Goal: Transaction & Acquisition: Obtain resource

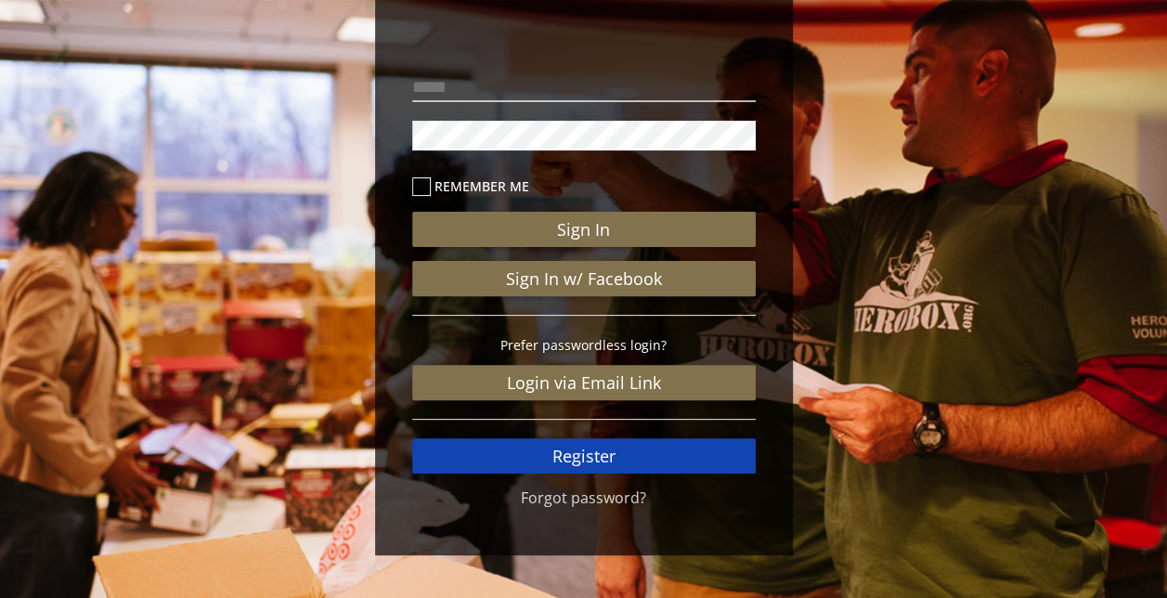
scroll to position [170, 0]
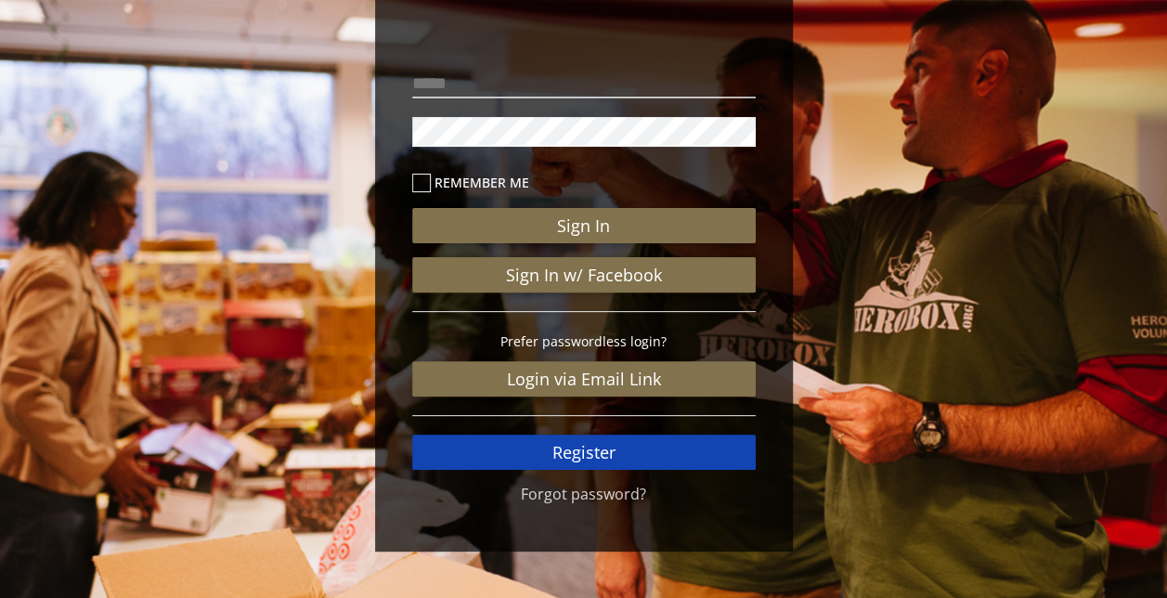
click at [633, 459] on link "Register" at bounding box center [583, 451] width 343 height 35
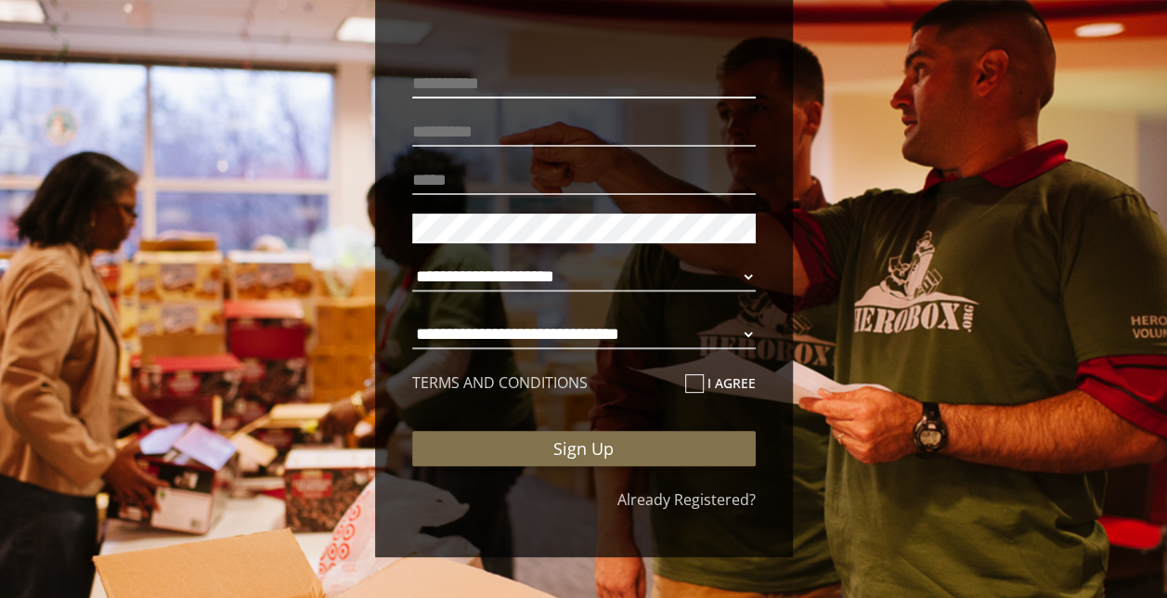
click at [499, 81] on input "text" at bounding box center [583, 84] width 343 height 30
type input "*****"
click at [412, 431] on button "Sign Up" at bounding box center [583, 448] width 343 height 35
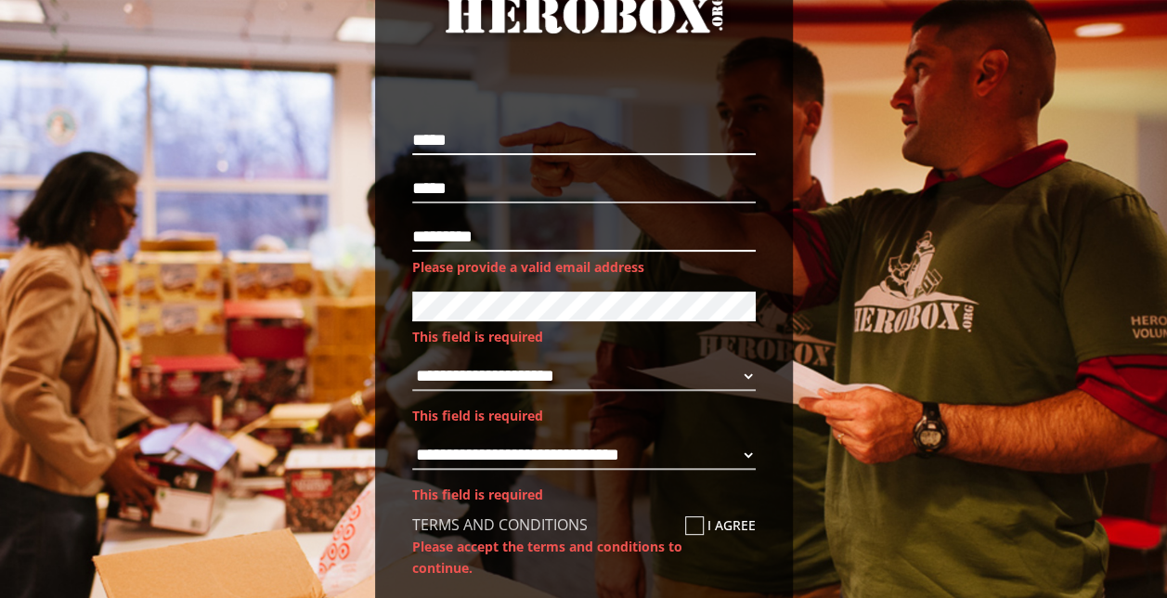
scroll to position [81, 0]
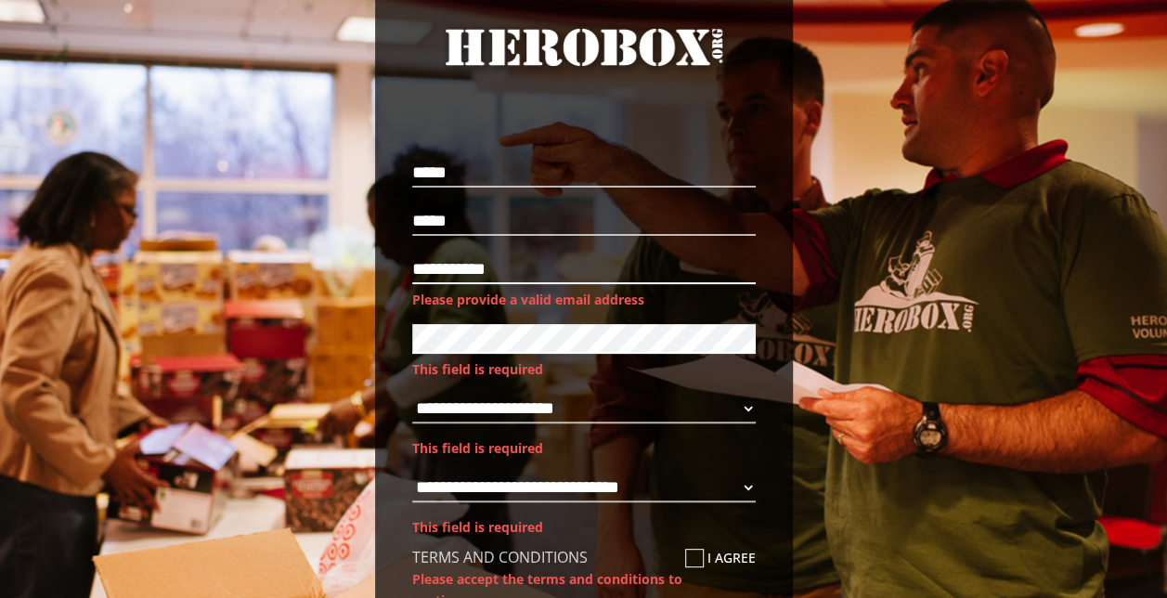
type input "**********"
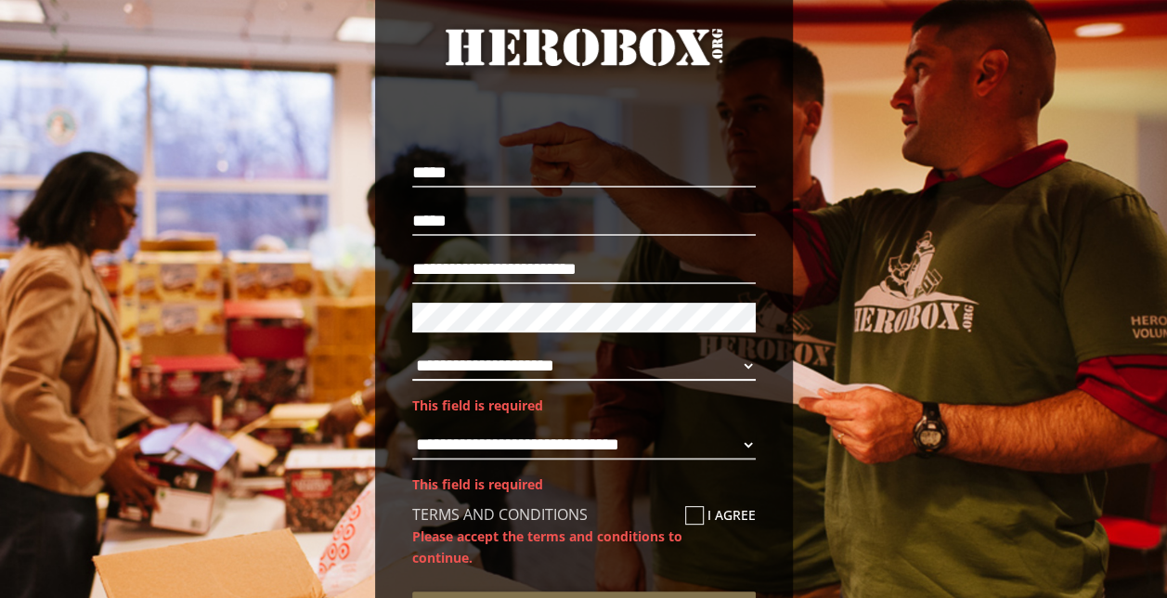
drag, startPoint x: 577, startPoint y: 369, endPoint x: 572, endPoint y: 357, distance: 13.3
click at [577, 369] on select "**********" at bounding box center [583, 366] width 343 height 30
select select "**********"
click at [412, 351] on select "**********" at bounding box center [583, 366] width 343 height 30
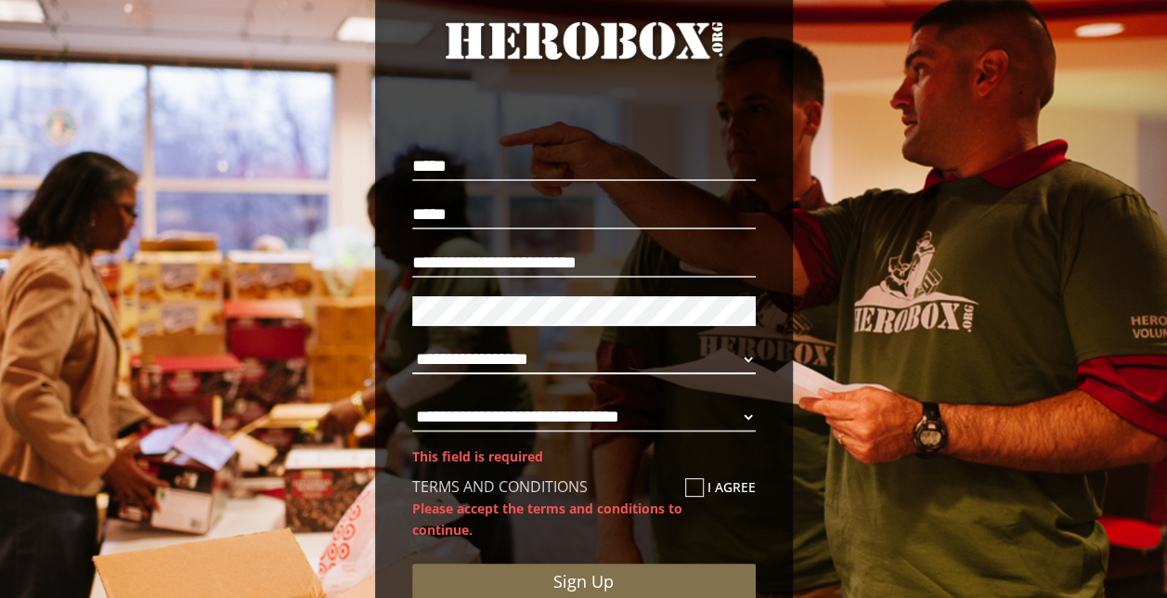
scroll to position [174, 0]
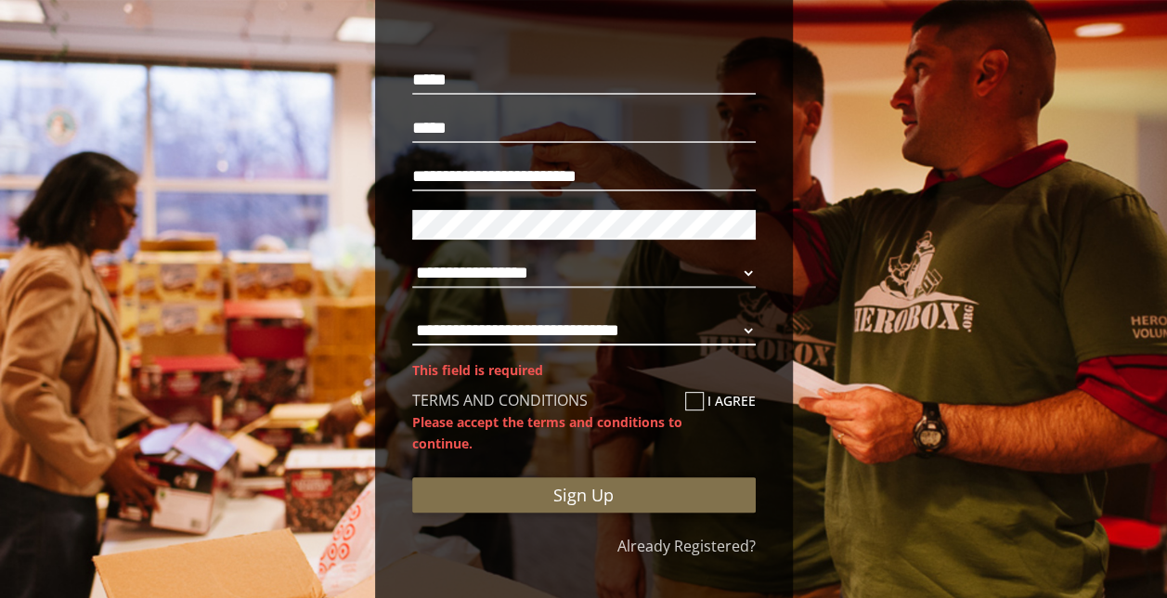
click at [704, 324] on select "**********" at bounding box center [583, 331] width 343 height 30
click at [412, 316] on select "**********" at bounding box center [583, 331] width 343 height 30
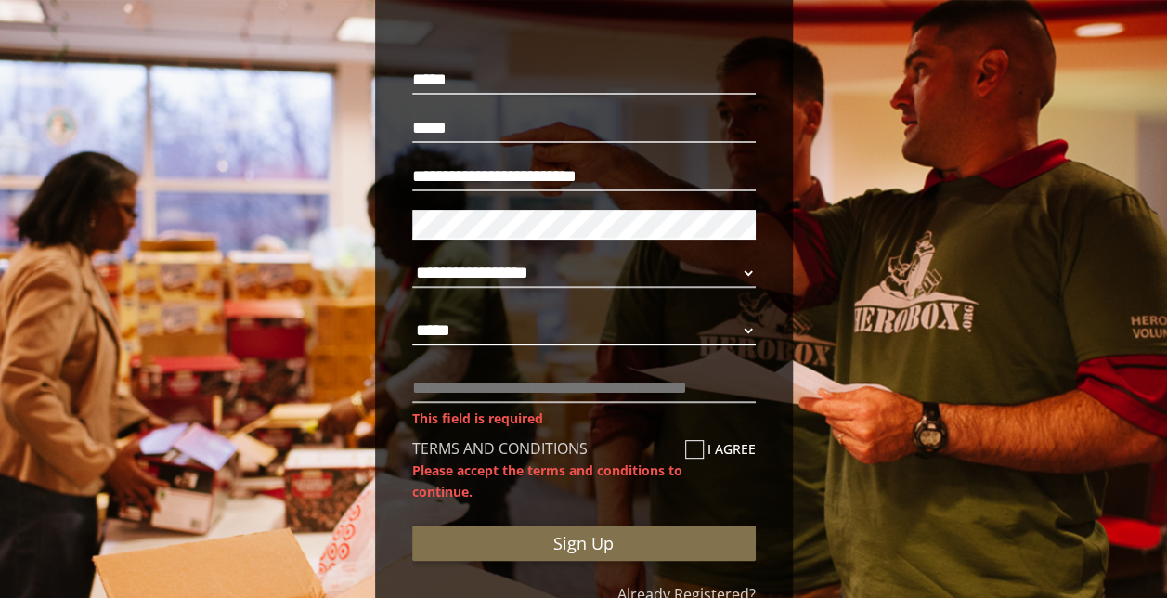
select select "**********"
click at [589, 392] on input "text" at bounding box center [583, 388] width 343 height 30
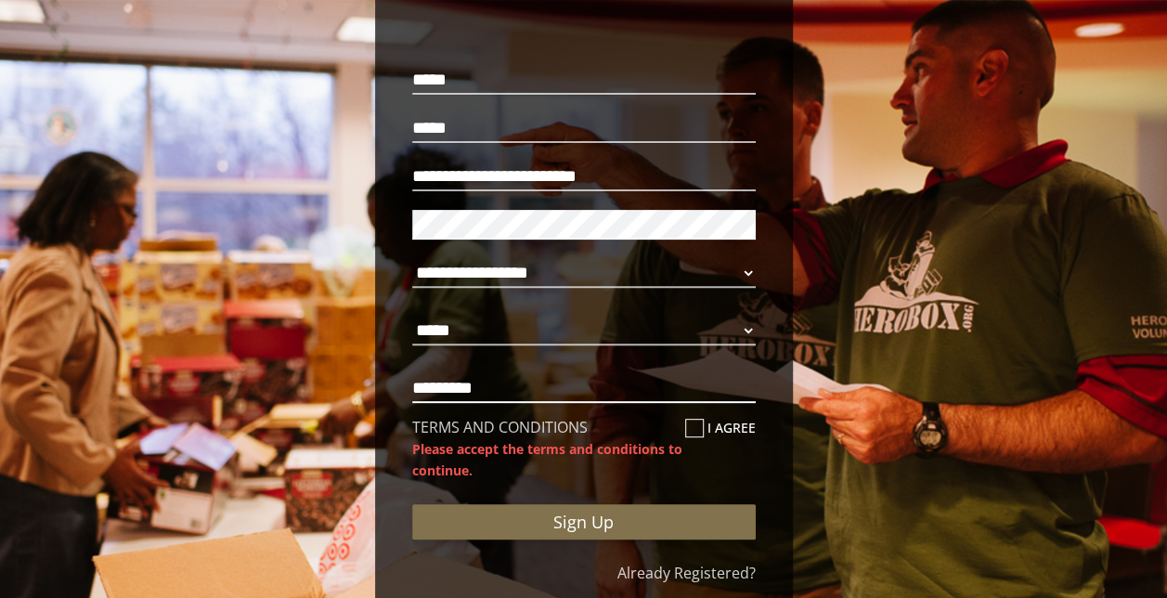
type input "*********"
click at [681, 422] on div "TERMS AND CONDITIONS I agree" at bounding box center [583, 427] width 343 height 21
drag, startPoint x: 681, startPoint y: 422, endPoint x: 689, endPoint y: 432, distance: 11.9
click at [689, 432] on icon at bounding box center [694, 428] width 19 height 19
click at [689, 432] on input "I agree" at bounding box center [691, 436] width 12 height 30
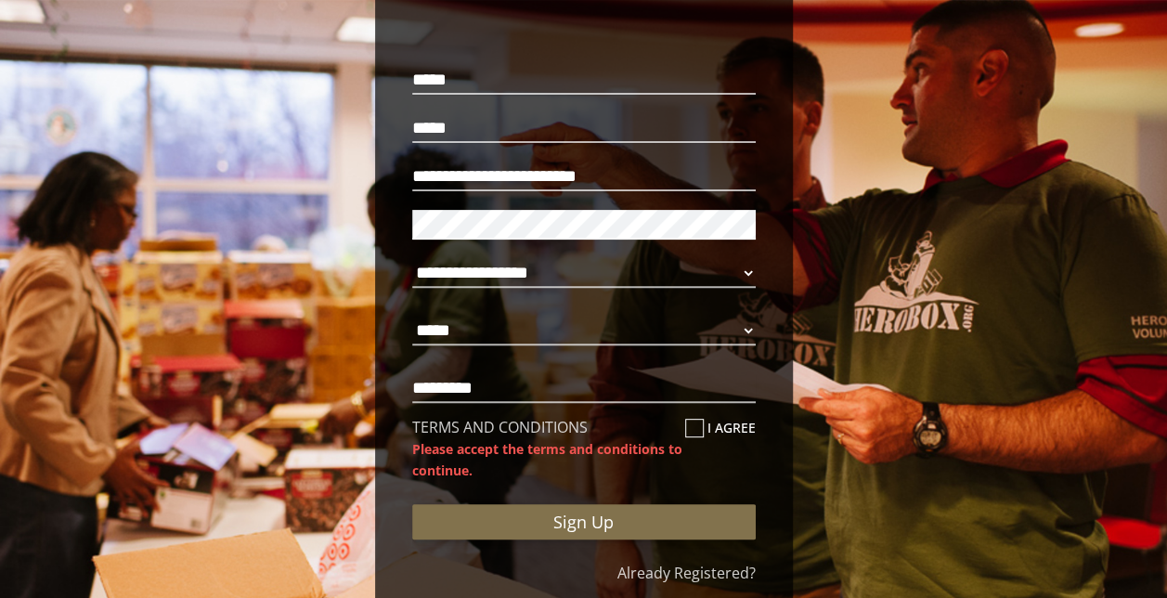
checkbox input "****"
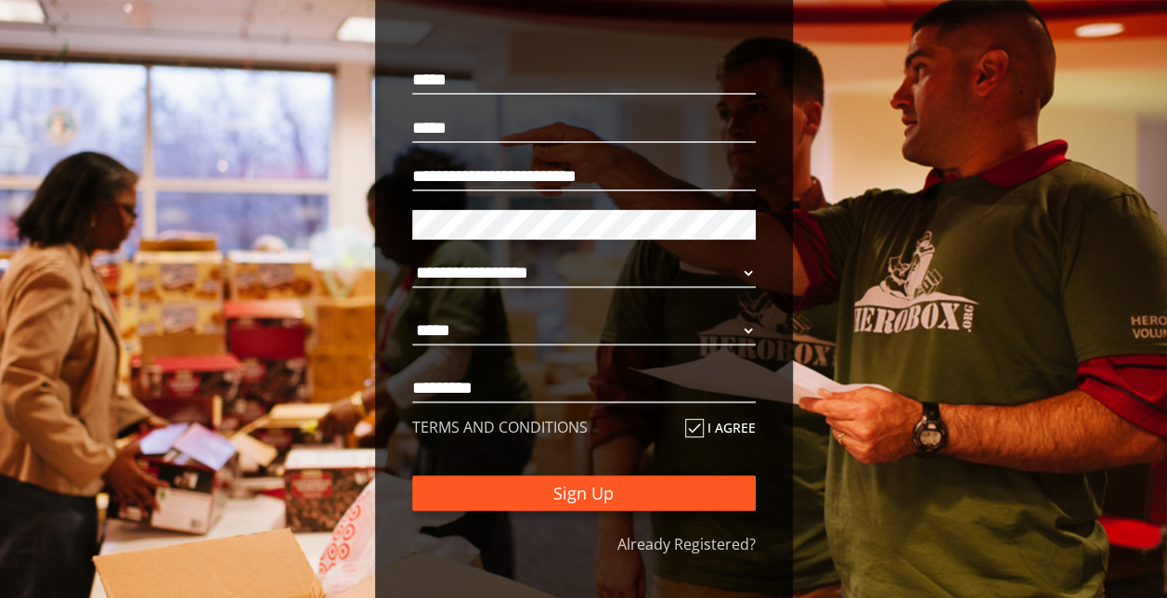
click at [662, 489] on button "Sign Up" at bounding box center [583, 492] width 343 height 35
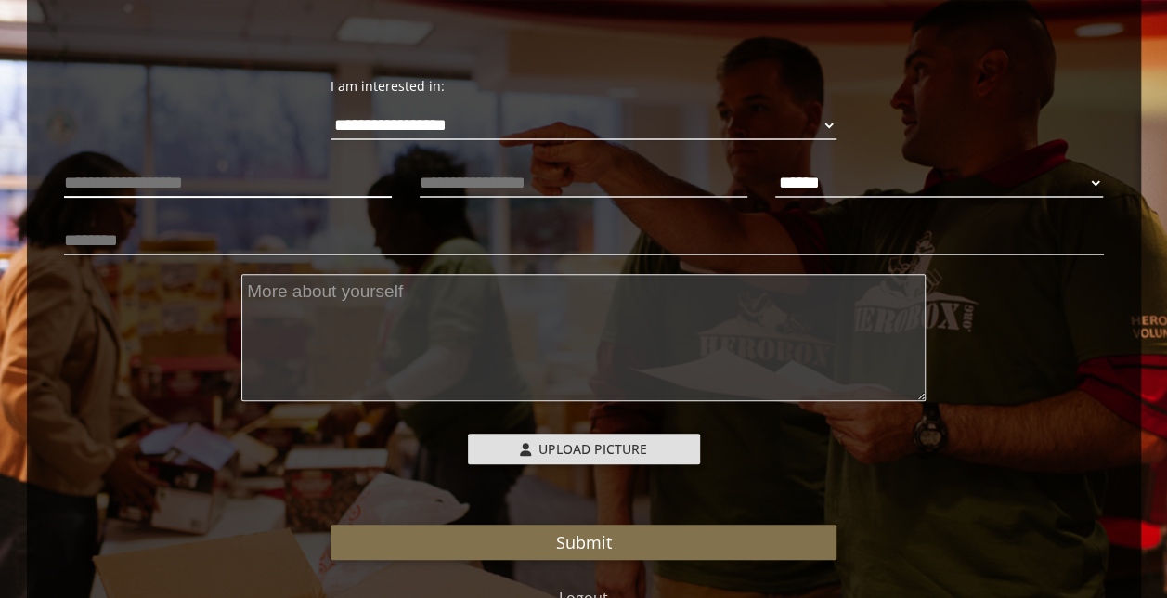
click at [253, 168] on input "text" at bounding box center [228, 183] width 328 height 30
type input "*********"
type input "**********"
click at [809, 178] on select "****** **** ******" at bounding box center [939, 183] width 328 height 30
click at [775, 168] on select "****** **** ******" at bounding box center [939, 183] width 328 height 30
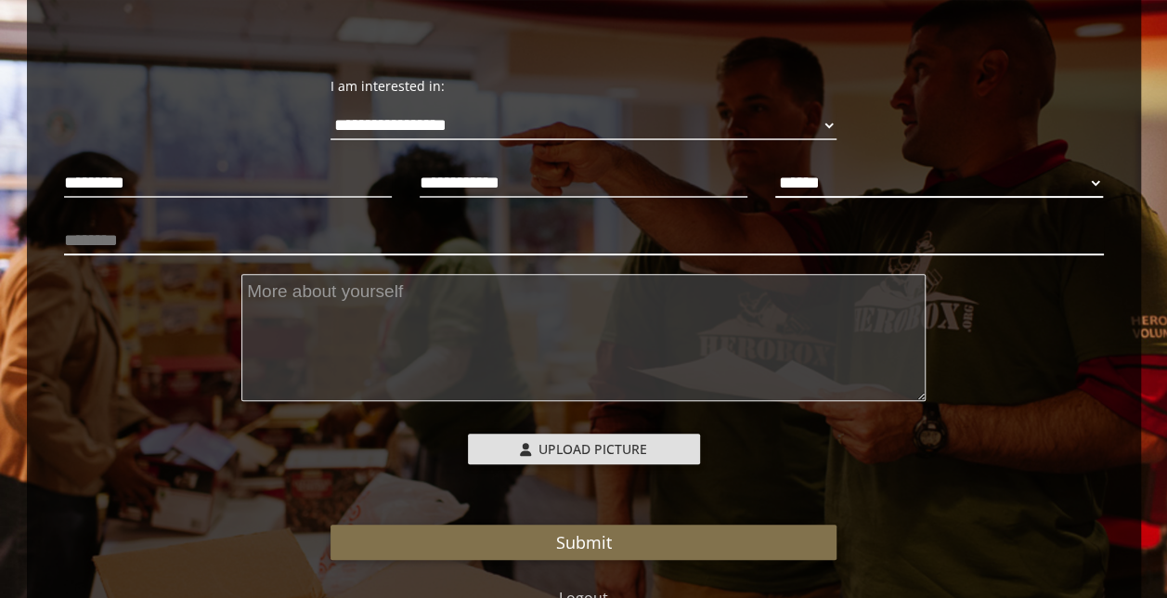
select select "**********"
click at [118, 245] on input "text" at bounding box center [584, 241] width 1040 height 30
type input "**********"
click at [507, 308] on textarea at bounding box center [583, 337] width 684 height 127
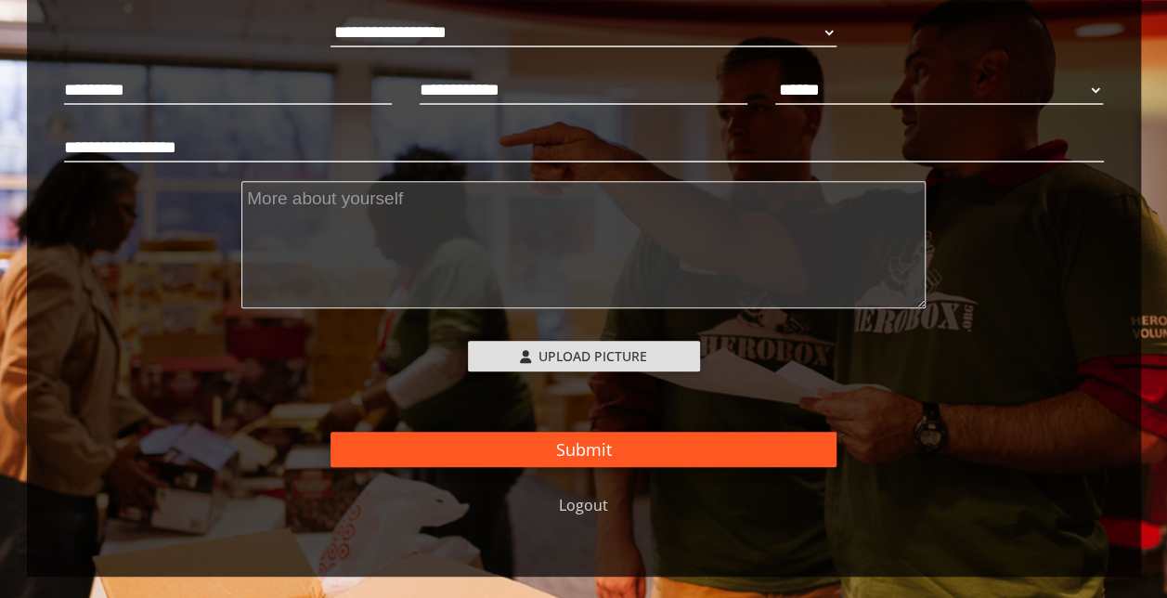
click at [648, 444] on button "Submit" at bounding box center [583, 449] width 506 height 35
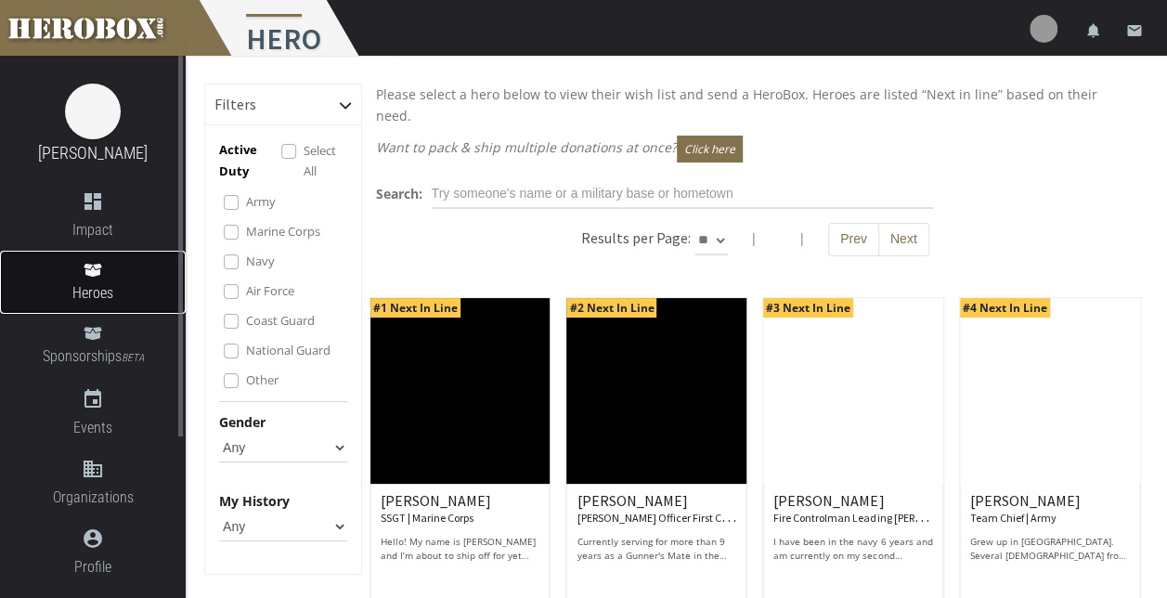
click at [124, 282] on span "Heroes" at bounding box center [93, 292] width 186 height 23
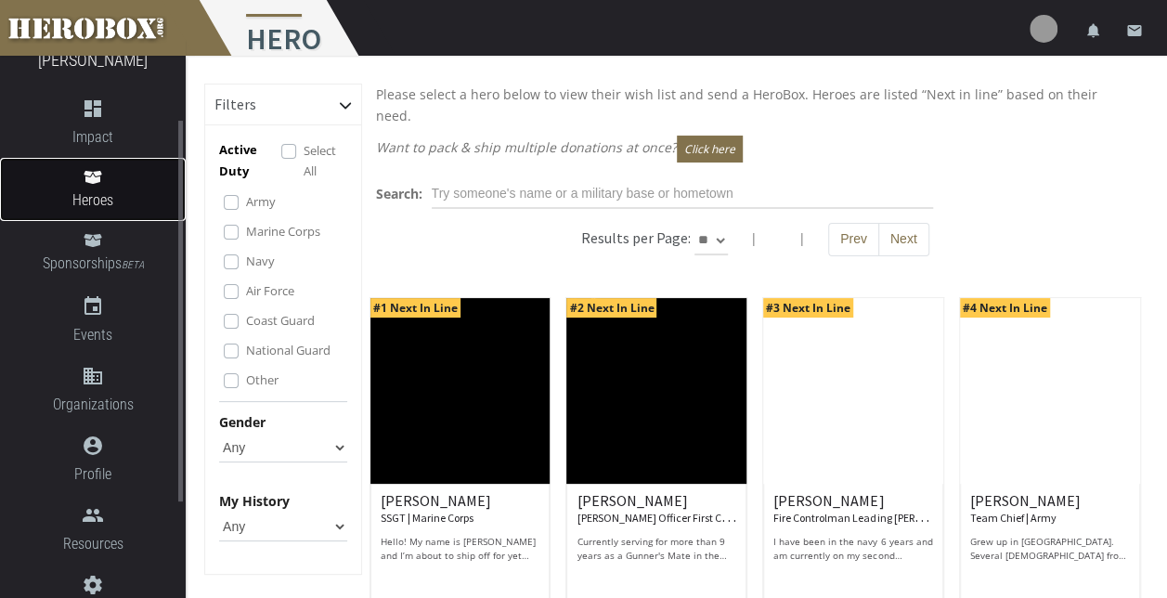
scroll to position [186, 0]
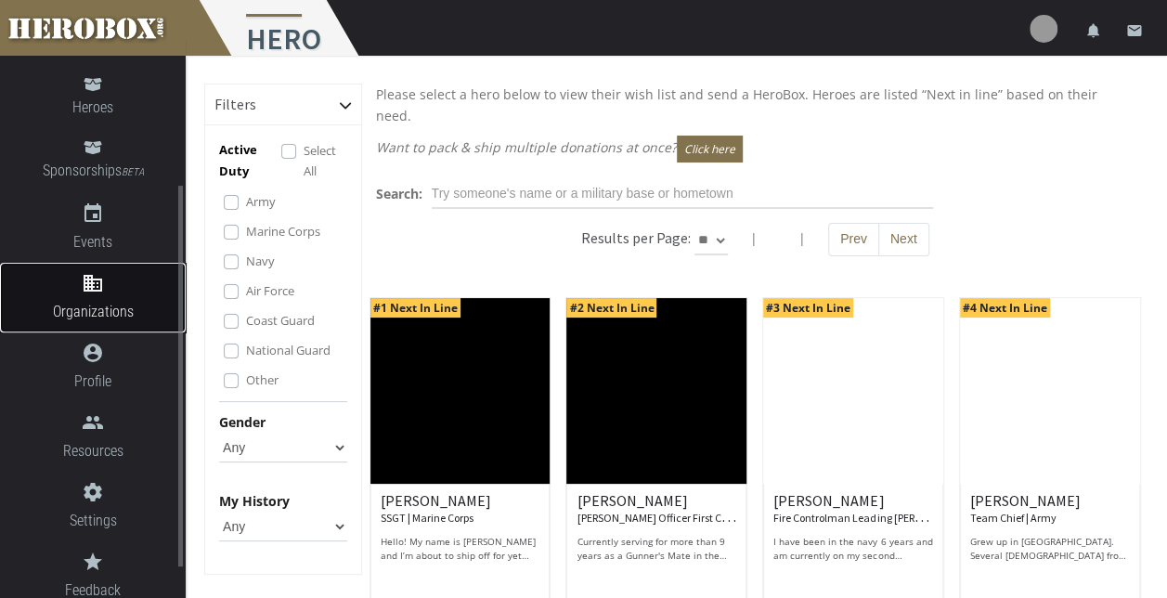
click at [123, 299] on link "domain Organizations" at bounding box center [93, 298] width 186 height 70
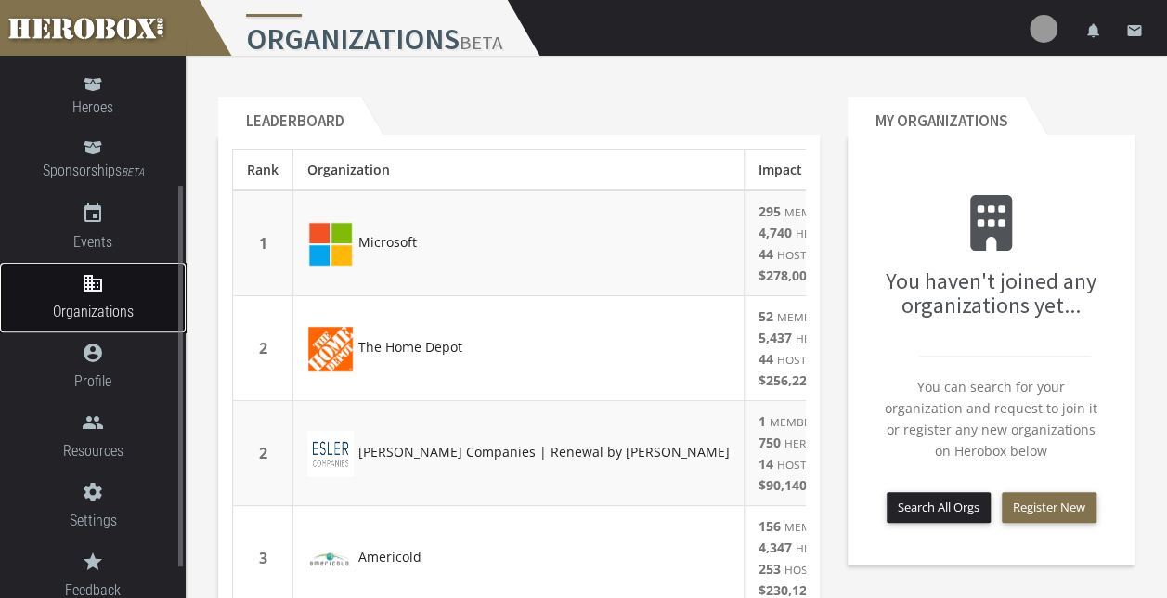
click at [102, 295] on link "domain Organizations" at bounding box center [93, 298] width 186 height 70
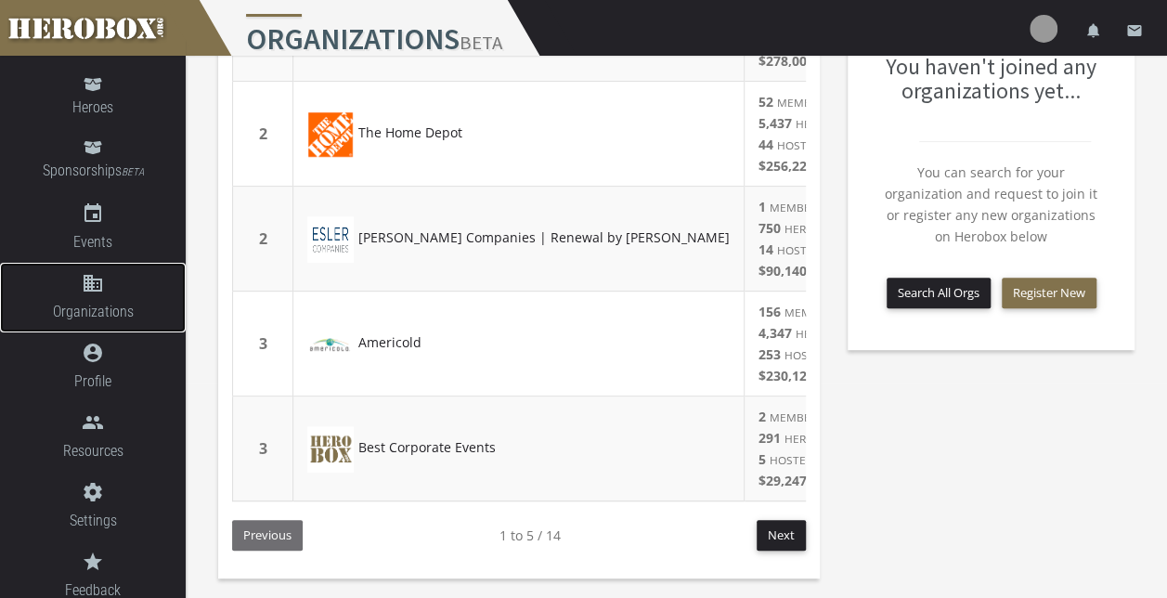
scroll to position [226, 0]
click at [778, 535] on button "Next" at bounding box center [781, 535] width 49 height 31
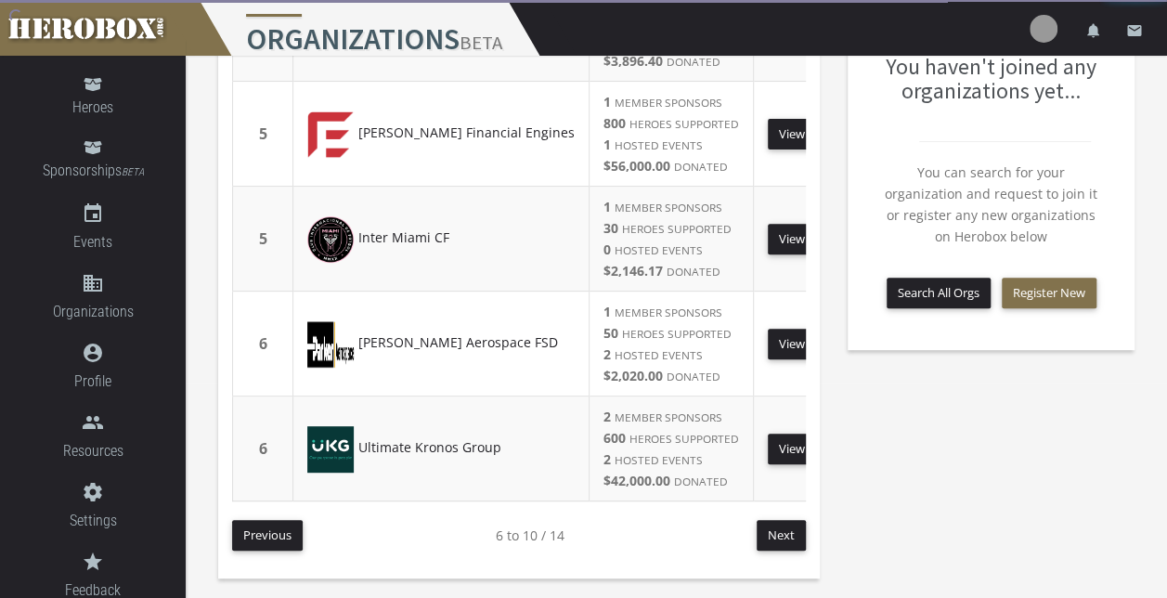
scroll to position [213, 0]
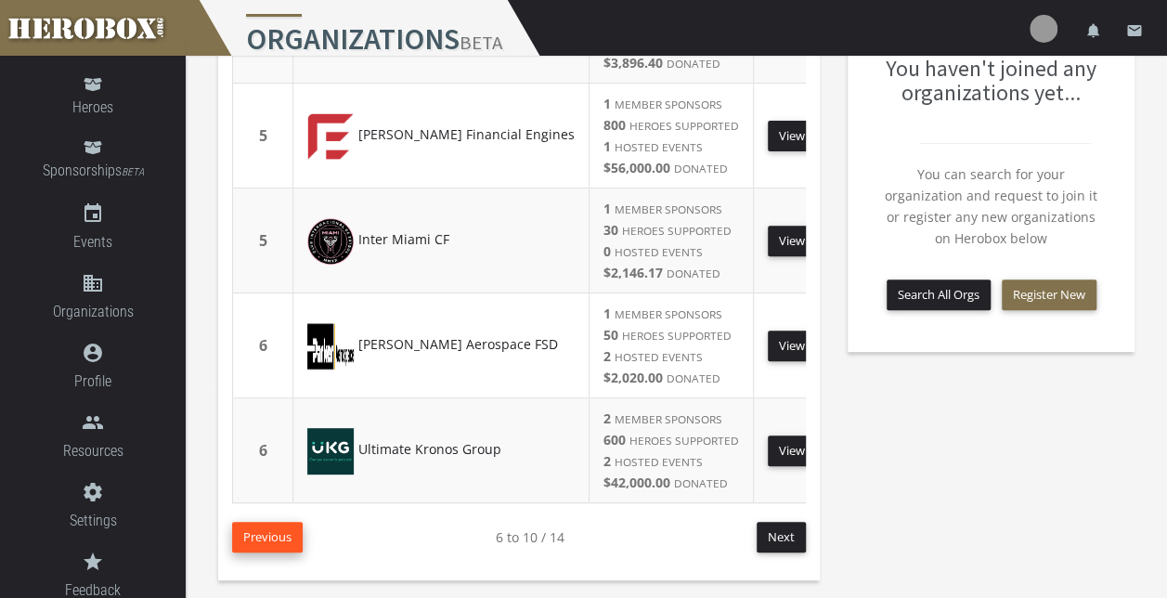
click at [260, 525] on button "Previous" at bounding box center [267, 537] width 71 height 31
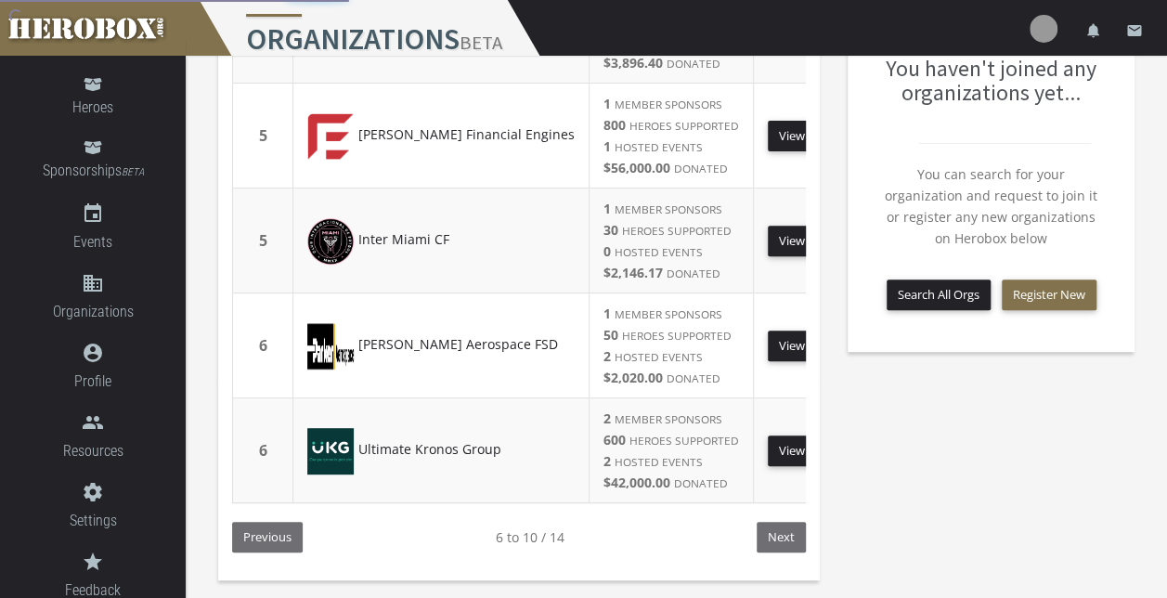
scroll to position [226, 0]
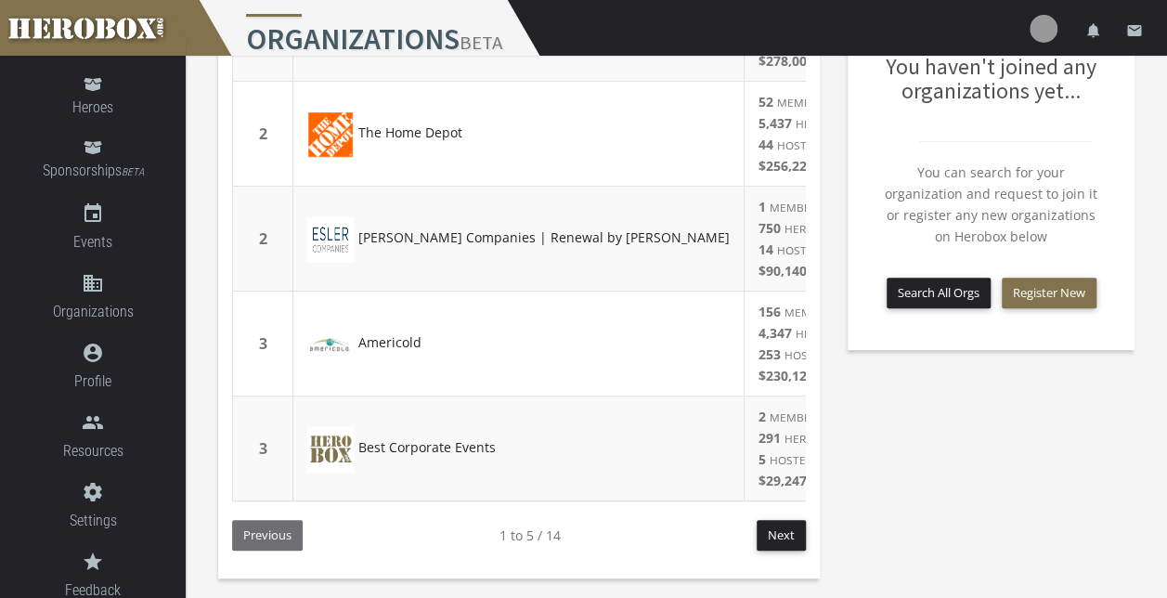
click at [508, 330] on td "Americold" at bounding box center [518, 343] width 451 height 105
click at [323, 327] on img at bounding box center [330, 344] width 46 height 46
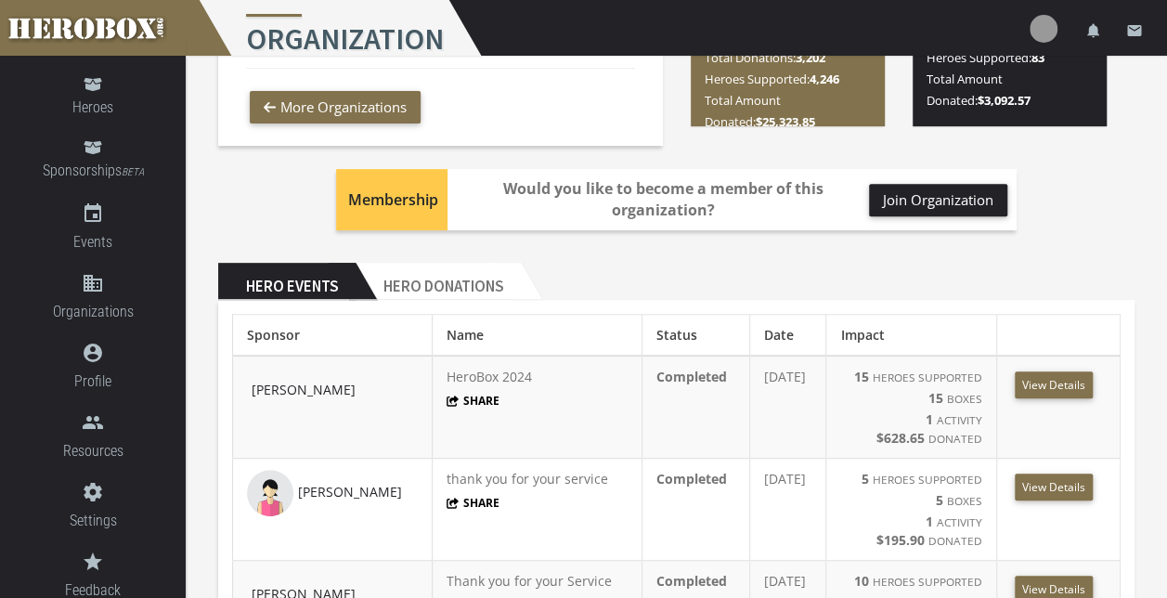
scroll to position [278, 0]
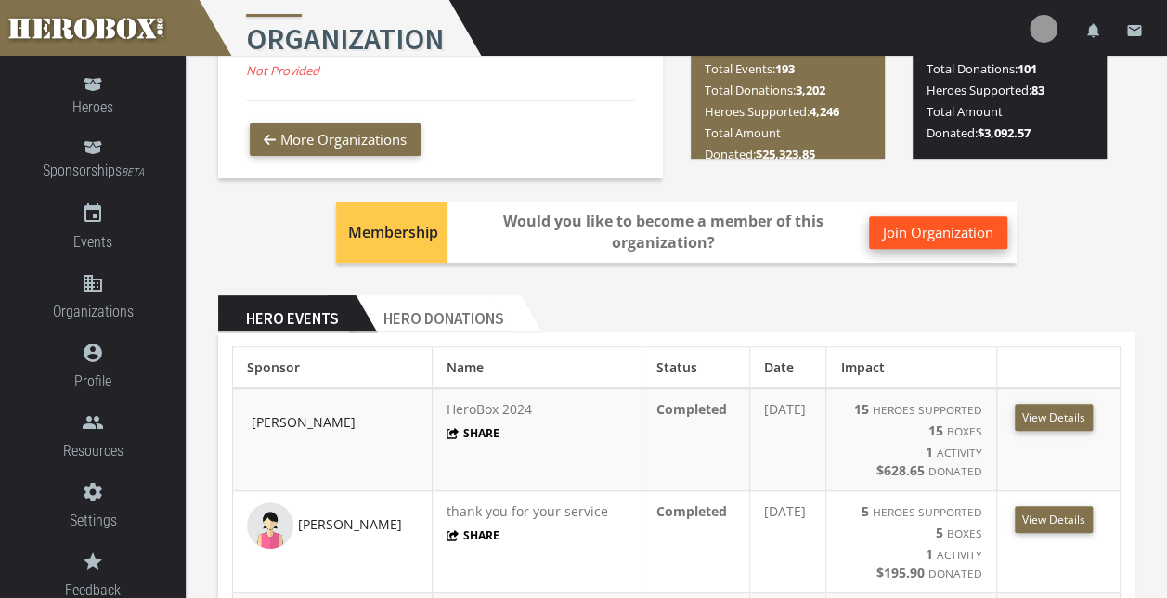
click at [942, 225] on button "Join Organization" at bounding box center [938, 232] width 138 height 32
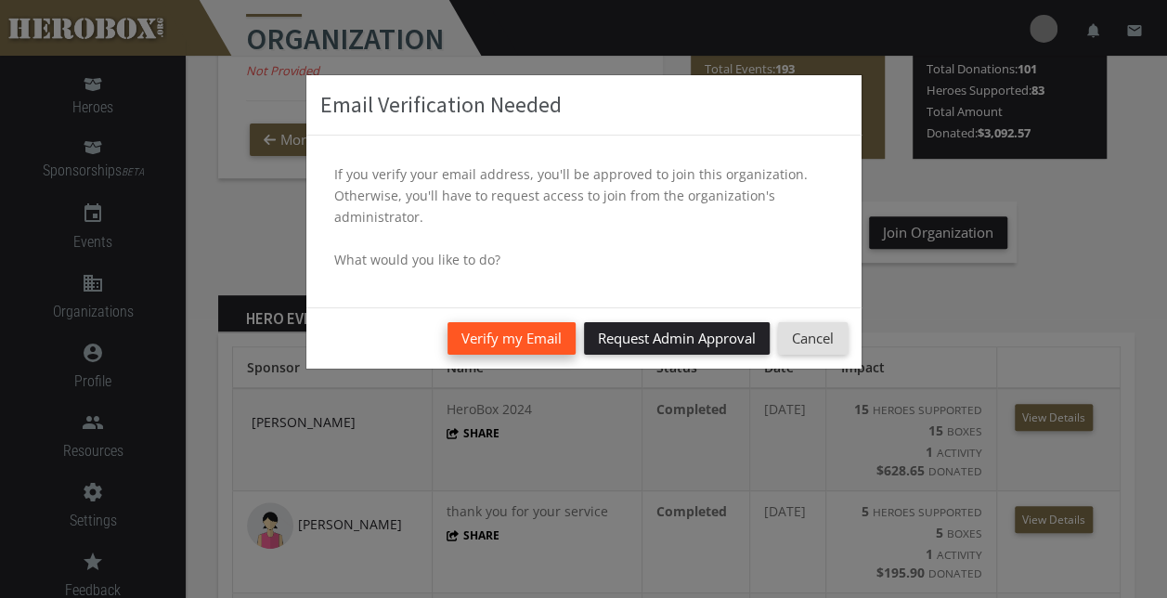
click at [473, 345] on button "Verify my Email" at bounding box center [511, 338] width 128 height 32
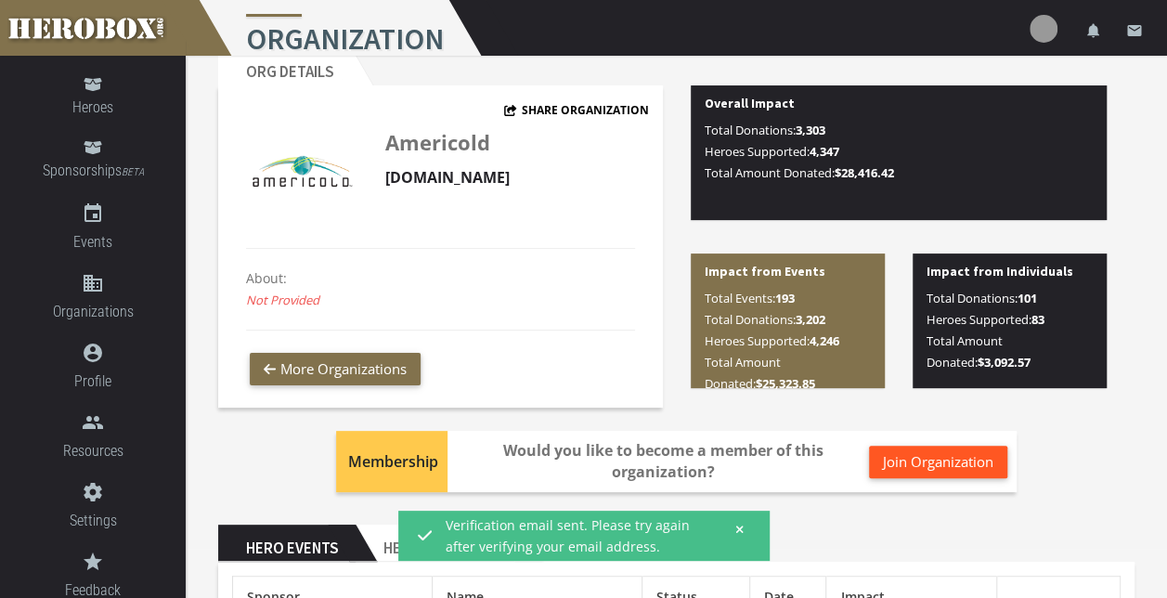
scroll to position [0, 0]
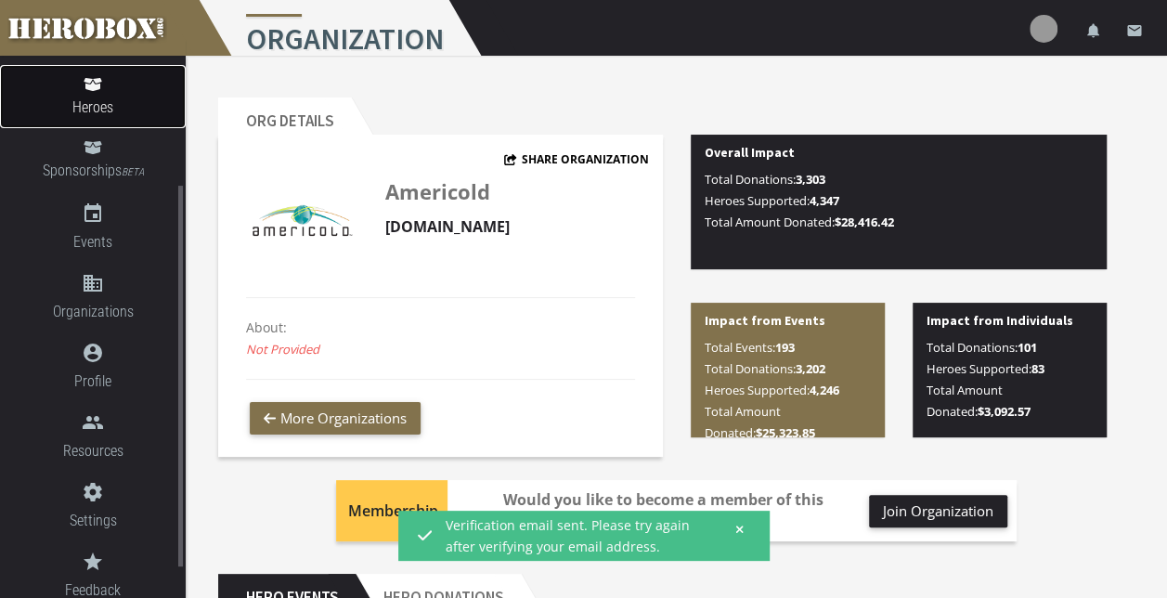
drag, startPoint x: 98, startPoint y: 111, endPoint x: 115, endPoint y: 119, distance: 18.3
click at [98, 111] on span "Heroes" at bounding box center [93, 107] width 186 height 23
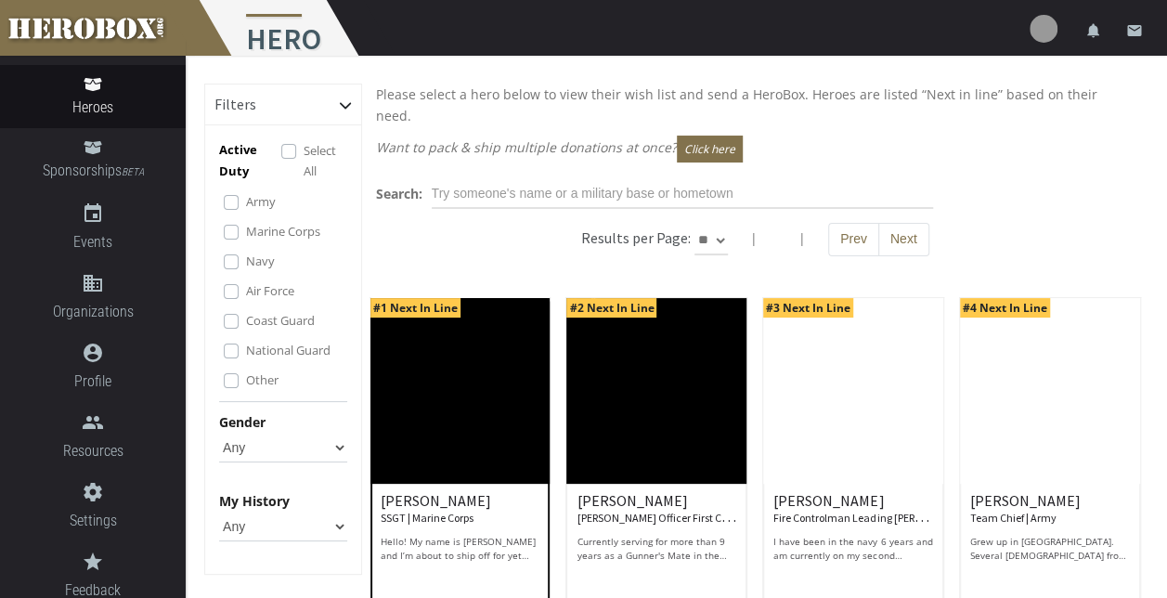
click at [512, 535] on p "Hello! My name is [PERSON_NAME] and I’m about to ship off for yet another deplo…" at bounding box center [461, 549] width 160 height 28
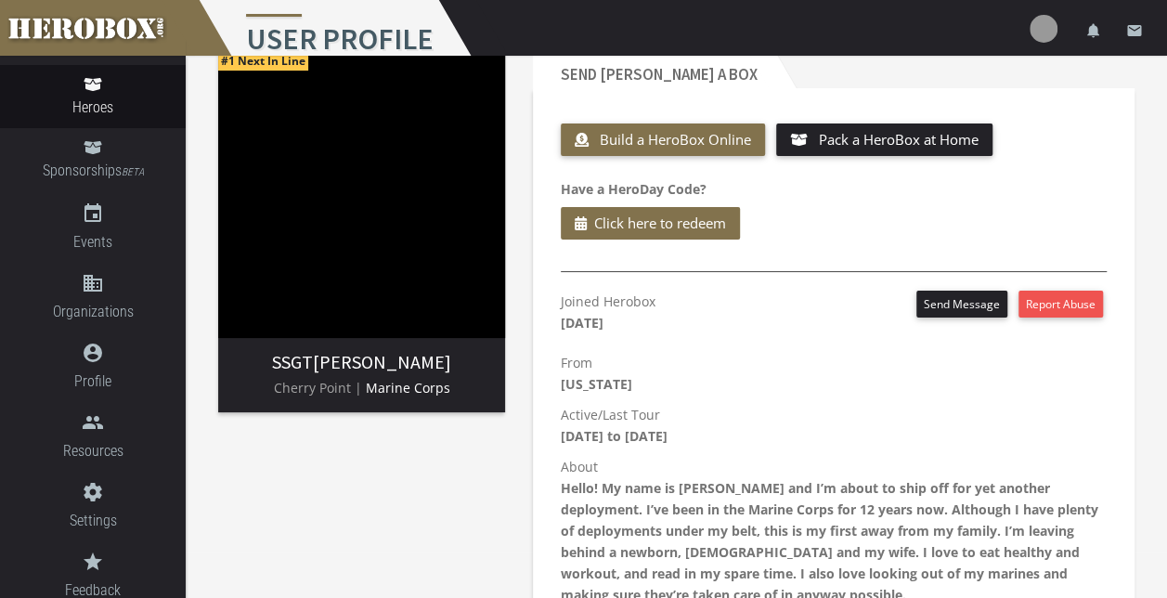
scroll to position [186, 0]
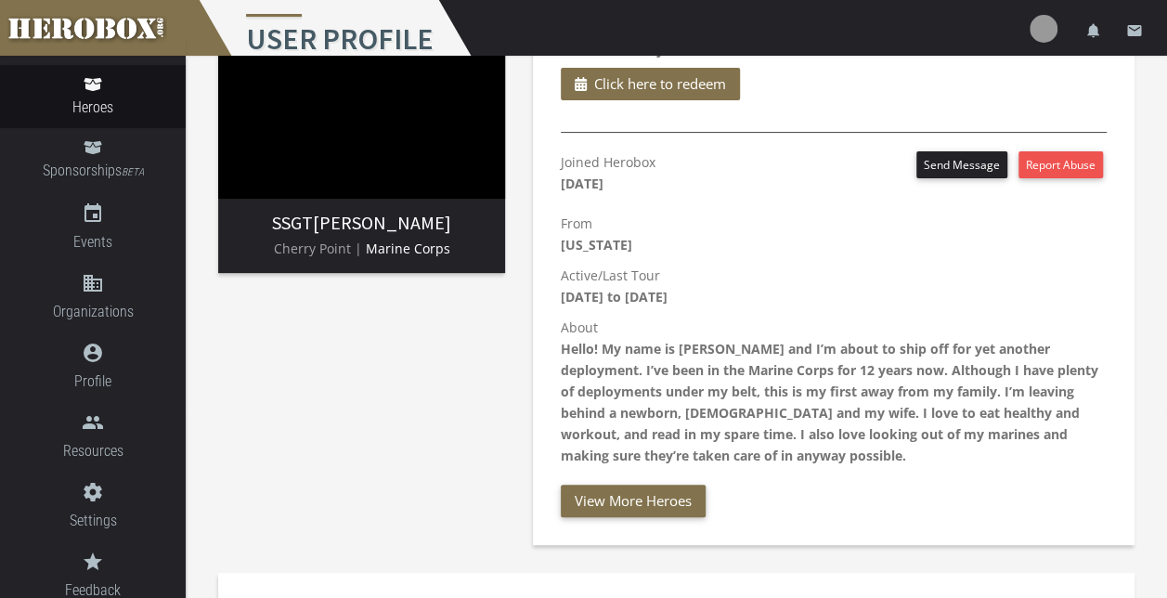
click at [984, 355] on b "Hello! My name is [PERSON_NAME] and I’m about to ship off for yet another deplo…" at bounding box center [829, 402] width 537 height 124
click at [1083, 347] on b "Hello! My name is [PERSON_NAME] and I’m about to ship off for yet another deplo…" at bounding box center [829, 402] width 537 height 124
click at [733, 362] on b "Hello! My name is [PERSON_NAME] and I’m about to ship off for yet another deplo…" at bounding box center [829, 402] width 537 height 124
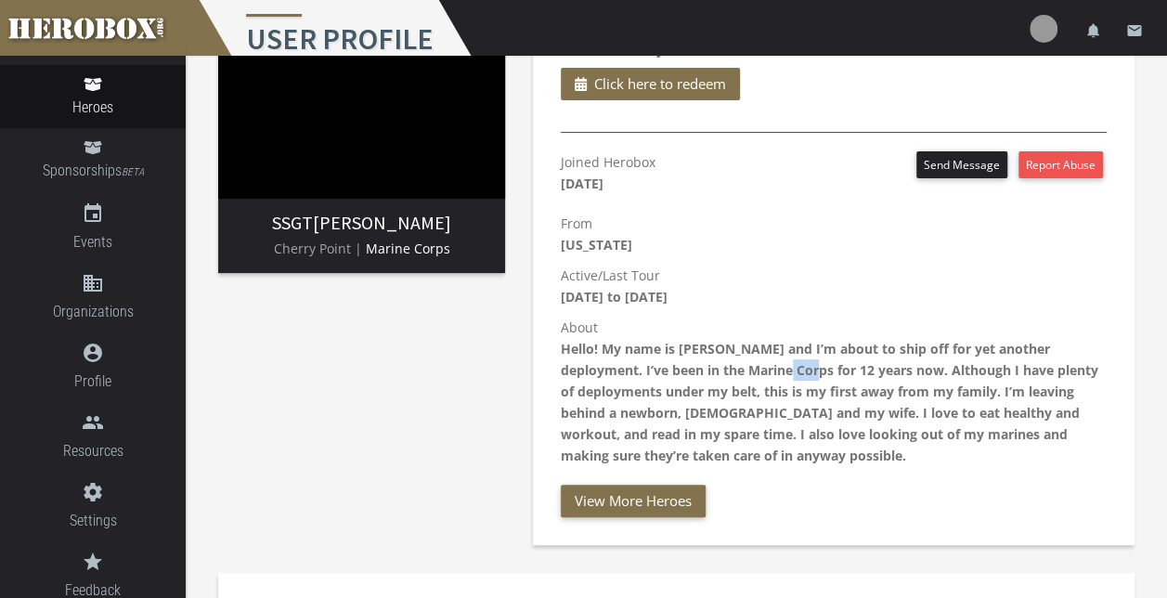
click at [732, 362] on b "Hello! My name is [PERSON_NAME] and I’m about to ship off for yet another deplo…" at bounding box center [829, 402] width 537 height 124
drag, startPoint x: 732, startPoint y: 362, endPoint x: 984, endPoint y: 372, distance: 251.8
click at [984, 372] on b "Hello! My name is [PERSON_NAME] and I’m about to ship off for yet another deplo…" at bounding box center [829, 402] width 537 height 124
click at [628, 392] on b "Hello! My name is [PERSON_NAME] and I’m about to ship off for yet another deplo…" at bounding box center [829, 402] width 537 height 124
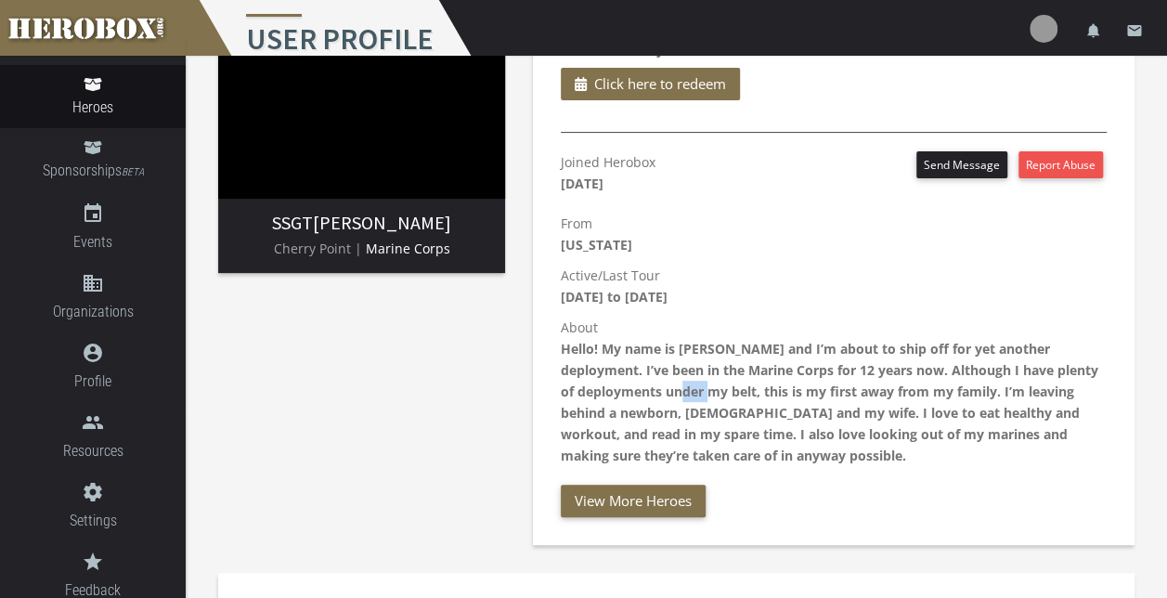
click at [628, 392] on b "Hello! My name is [PERSON_NAME] and I’m about to ship off for yet another deplo…" at bounding box center [829, 402] width 537 height 124
drag, startPoint x: 628, startPoint y: 392, endPoint x: 818, endPoint y: 392, distance: 190.3
click at [818, 392] on b "Hello! My name is [PERSON_NAME] and I’m about to ship off for yet another deplo…" at bounding box center [829, 402] width 537 height 124
click at [819, 392] on b "Hello! My name is [PERSON_NAME] and I’m about to ship off for yet another deplo…" at bounding box center [829, 402] width 537 height 124
drag, startPoint x: 819, startPoint y: 392, endPoint x: 954, endPoint y: 390, distance: 135.5
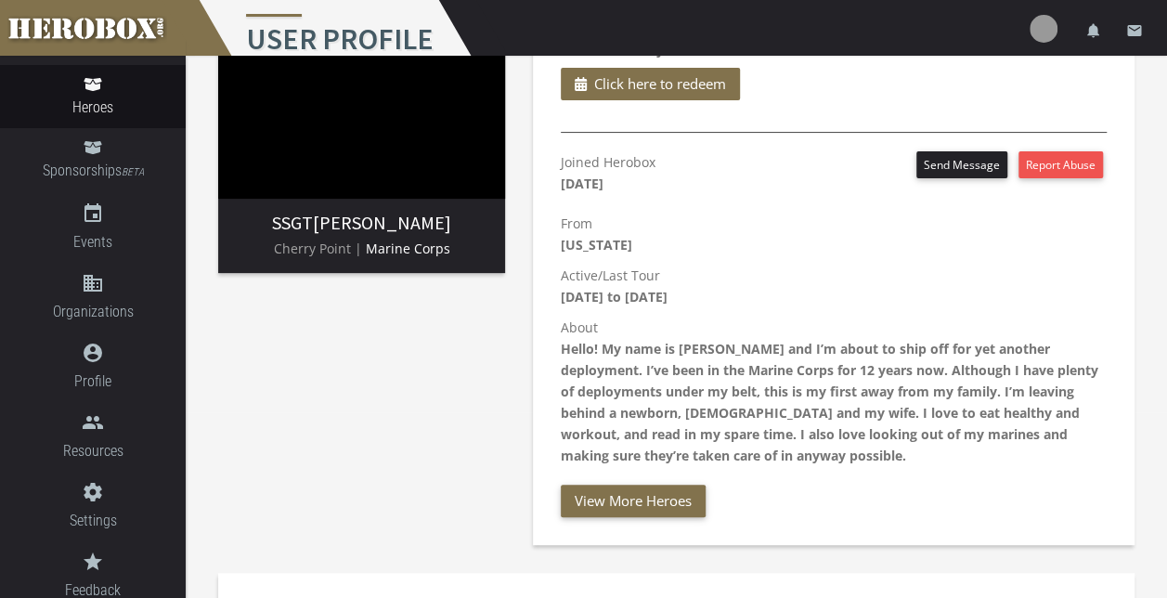
click at [954, 390] on b "Hello! My name is [PERSON_NAME] and I’m about to ship off for yet another deplo…" at bounding box center [829, 402] width 537 height 124
drag, startPoint x: 954, startPoint y: 390, endPoint x: 1056, endPoint y: 394, distance: 102.2
click at [1056, 394] on b "Hello! My name is [PERSON_NAME] and I’m about to ship off for yet another deplo…" at bounding box center [829, 402] width 537 height 124
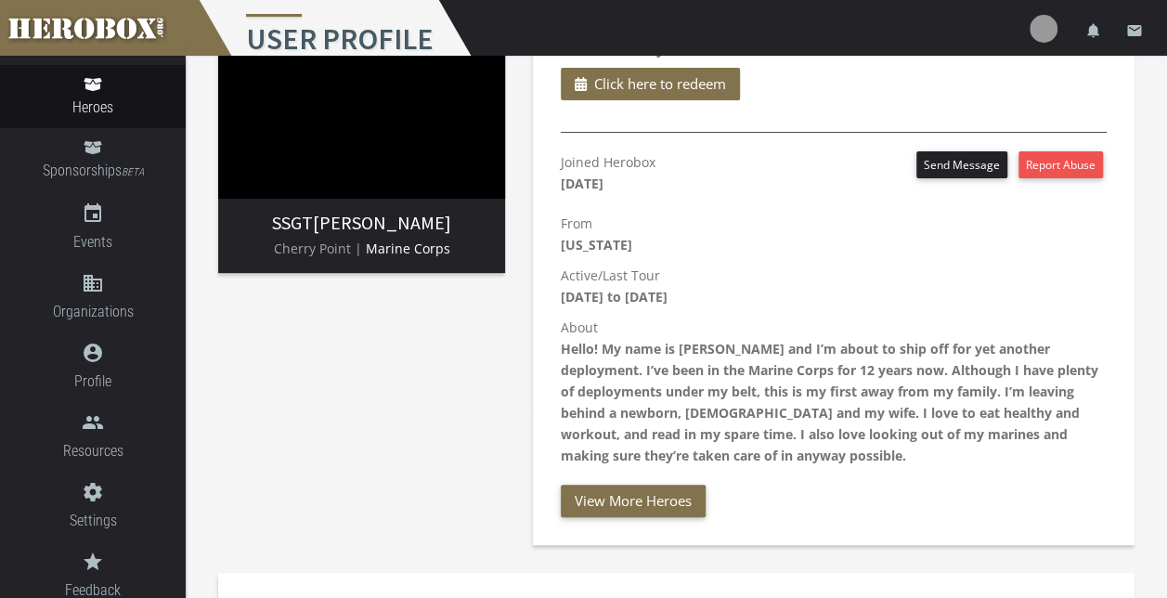
drag, startPoint x: 1056, startPoint y: 394, endPoint x: 691, endPoint y: 408, distance: 366.0
click at [691, 408] on b "Hello! My name is [PERSON_NAME] and I’m about to ship off for yet another deplo…" at bounding box center [829, 402] width 537 height 124
click at [596, 410] on b "Hello! My name is [PERSON_NAME] and I’m about to ship off for yet another deplo…" at bounding box center [829, 402] width 537 height 124
click at [658, 408] on b "Hello! My name is [PERSON_NAME] and I’m about to ship off for yet another deplo…" at bounding box center [829, 402] width 537 height 124
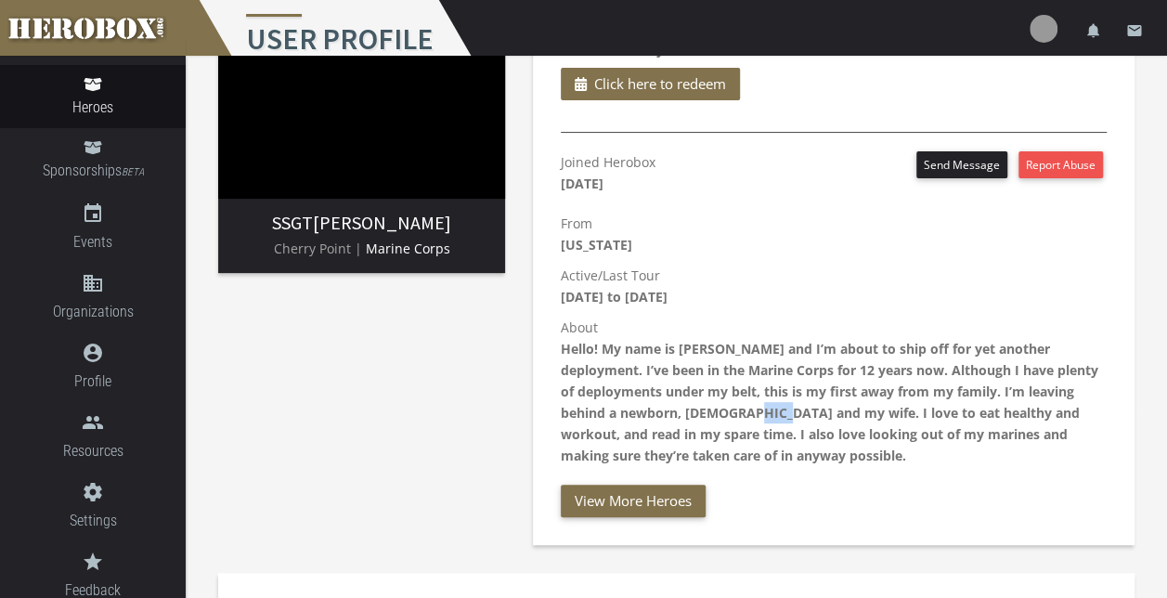
click at [658, 408] on b "Hello! My name is [PERSON_NAME] and I’m about to ship off for yet another deplo…" at bounding box center [829, 402] width 537 height 124
drag, startPoint x: 658, startPoint y: 408, endPoint x: 764, endPoint y: 416, distance: 106.1
click at [764, 416] on b "Hello! My name is [PERSON_NAME] and I’m about to ship off for yet another deplo…" at bounding box center [829, 402] width 537 height 124
click at [1019, 405] on b "Hello! My name is [PERSON_NAME] and I’m about to ship off for yet another deplo…" at bounding box center [829, 402] width 537 height 124
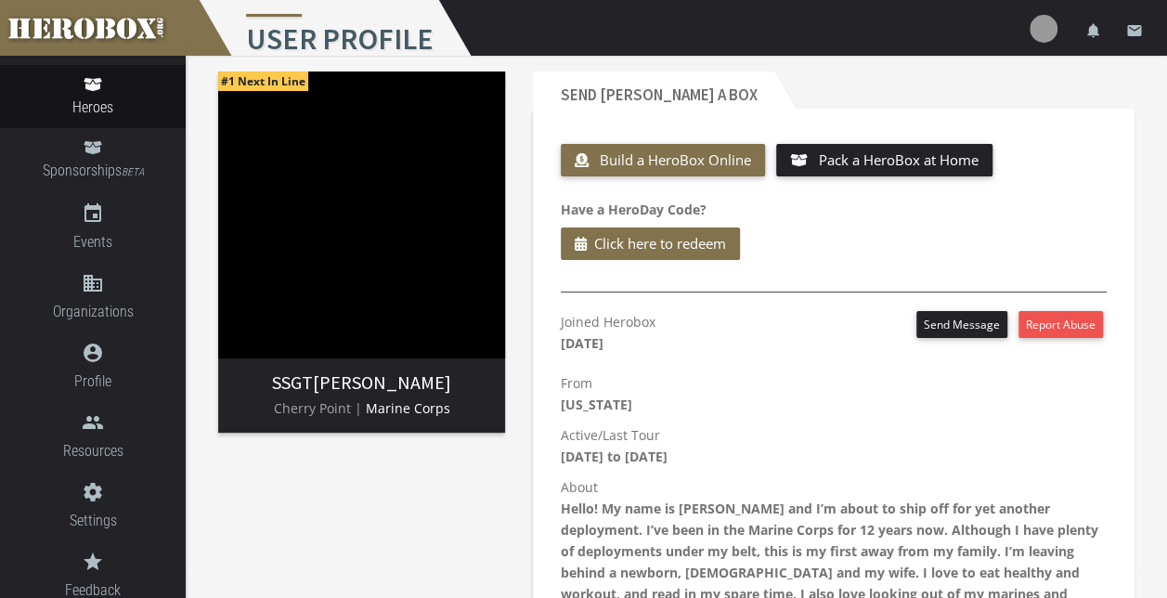
scroll to position [0, 0]
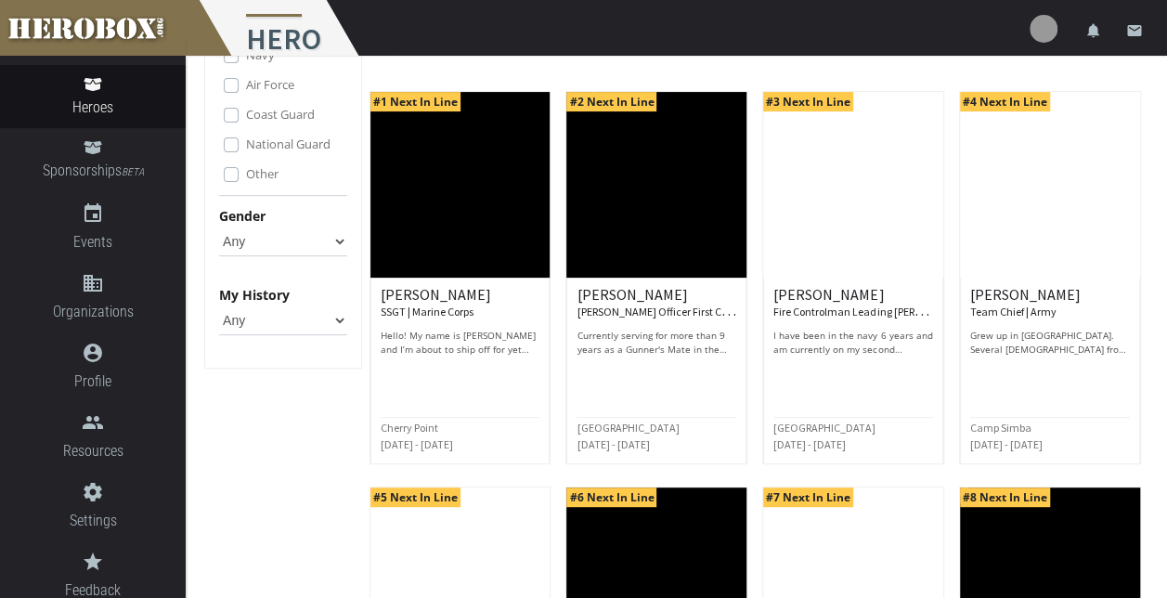
scroll to position [186, 0]
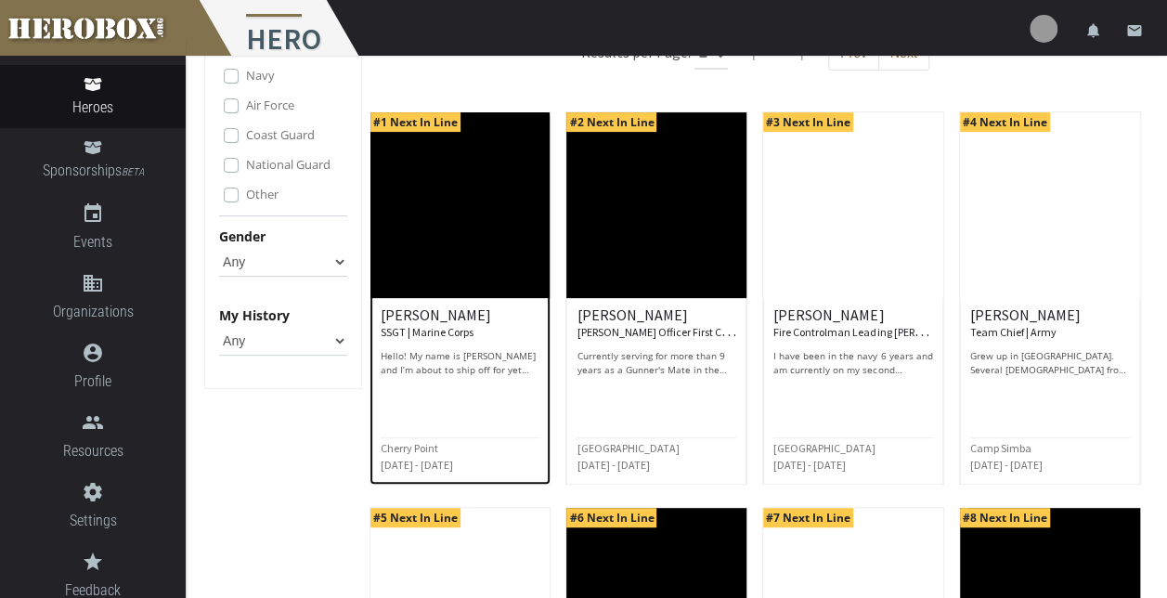
click at [466, 321] on div "[PERSON_NAME] SSGT | Marine Corps Hello! My name is [PERSON_NAME] and I’m about…" at bounding box center [461, 342] width 160 height 70
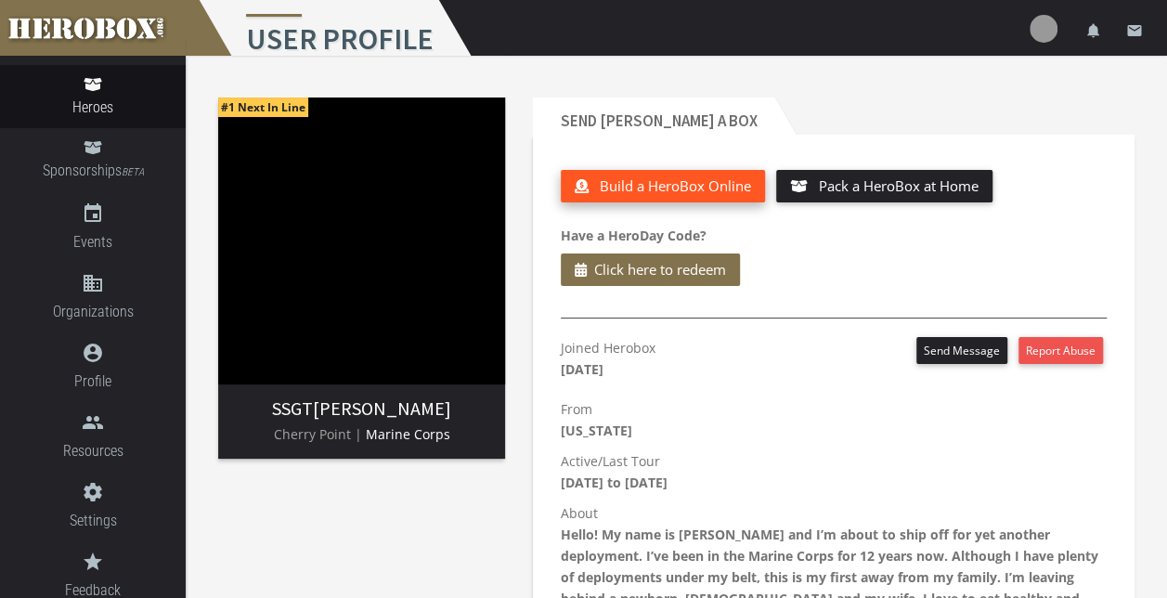
click at [601, 188] on span "Build a HeroBox Online" at bounding box center [675, 185] width 151 height 19
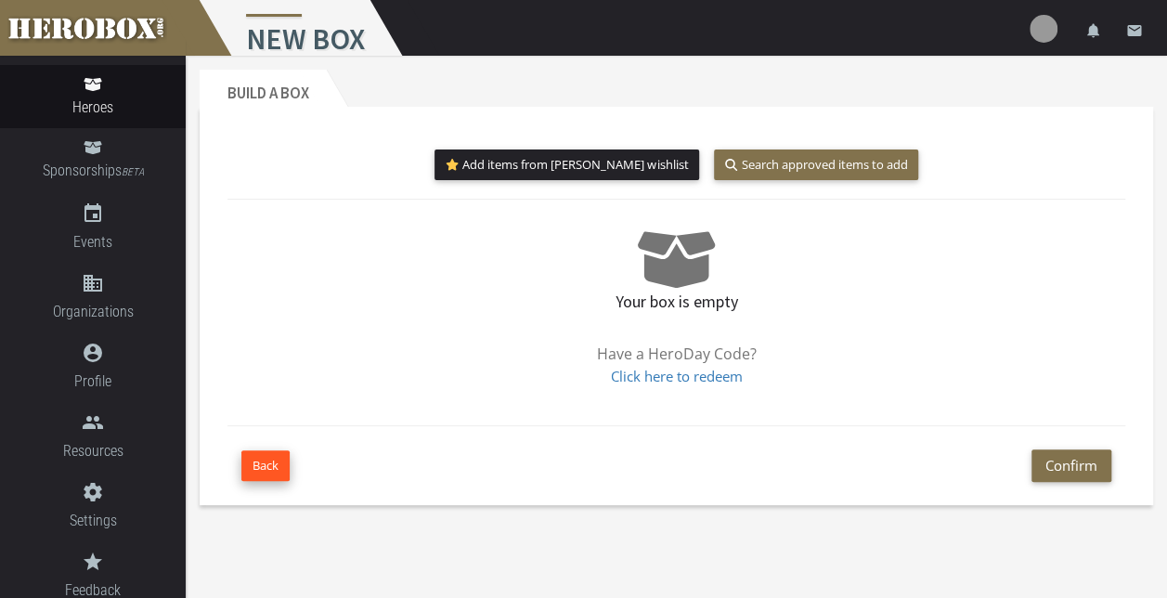
click at [264, 472] on button "Back" at bounding box center [265, 465] width 48 height 31
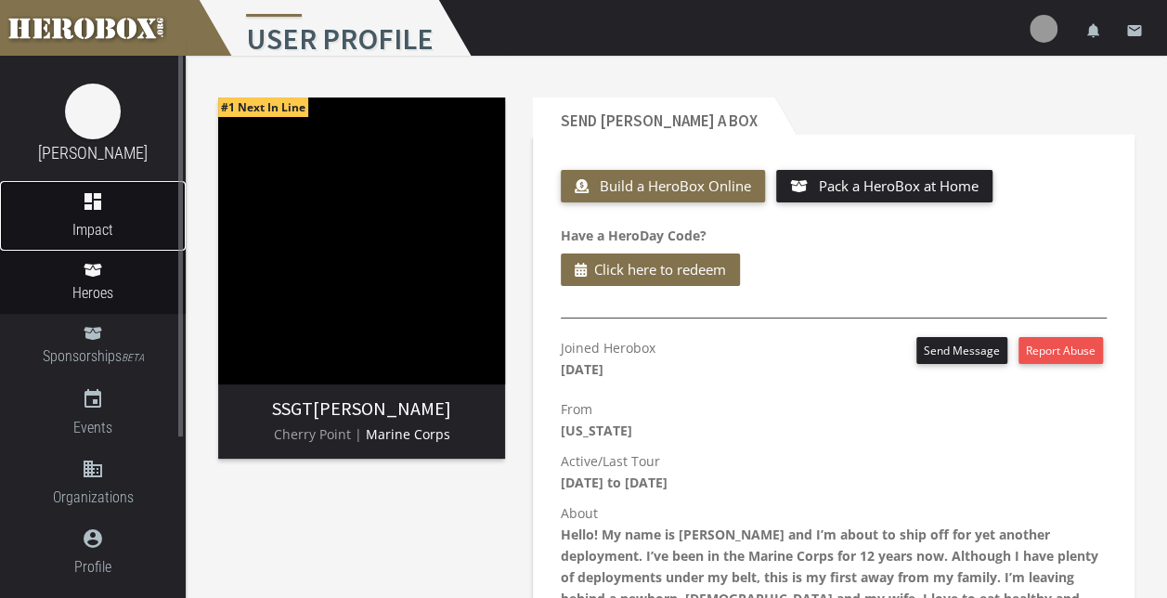
click at [105, 213] on link "dashboard Impact" at bounding box center [93, 216] width 186 height 70
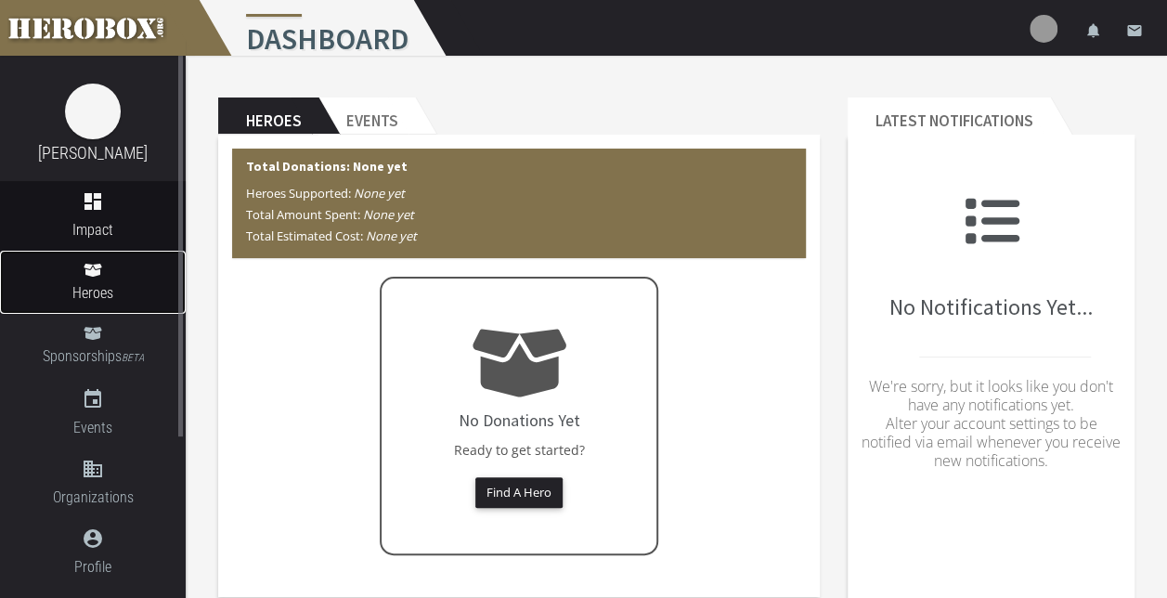
click at [96, 297] on span "Heroes" at bounding box center [93, 292] width 186 height 23
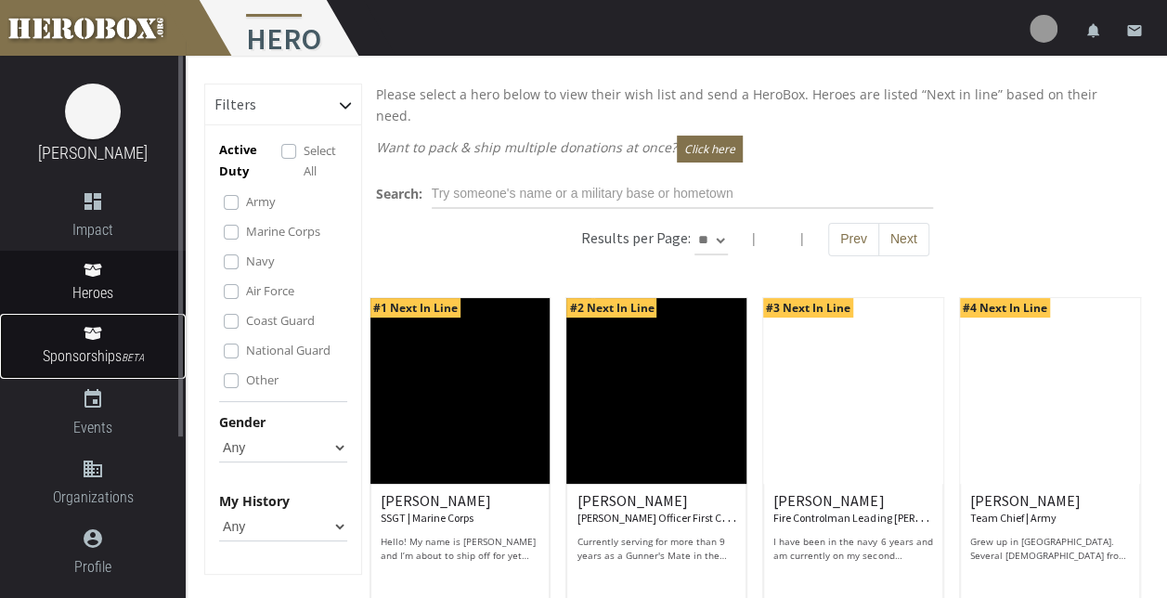
click at [96, 348] on span "Sponsorships BETA" at bounding box center [93, 356] width 186 height 25
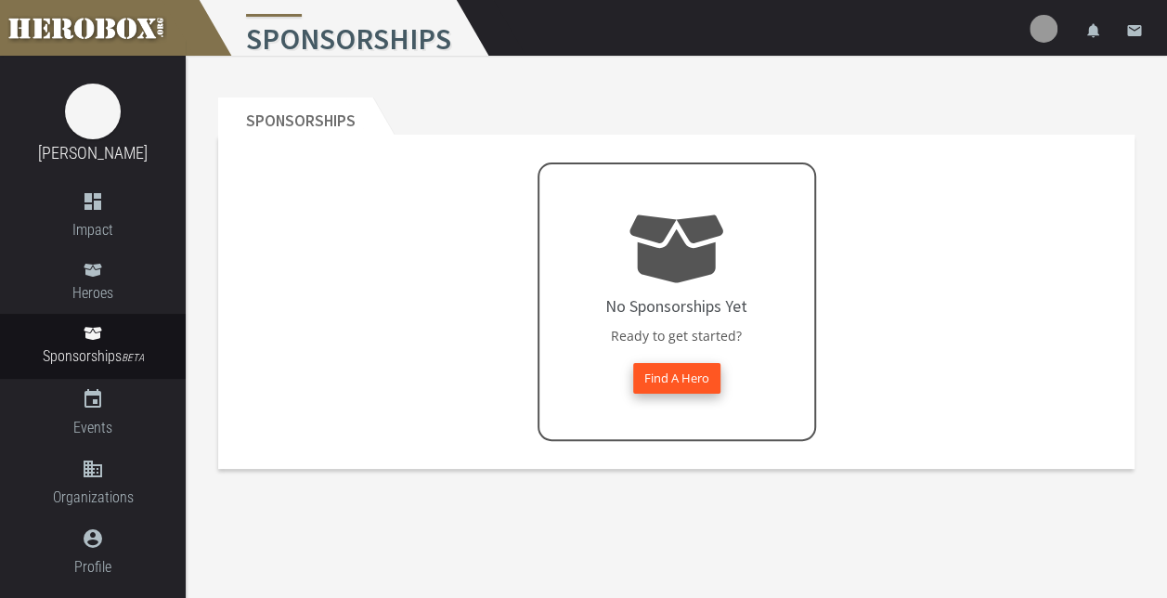
click at [668, 376] on button "Find A Hero" at bounding box center [676, 378] width 87 height 31
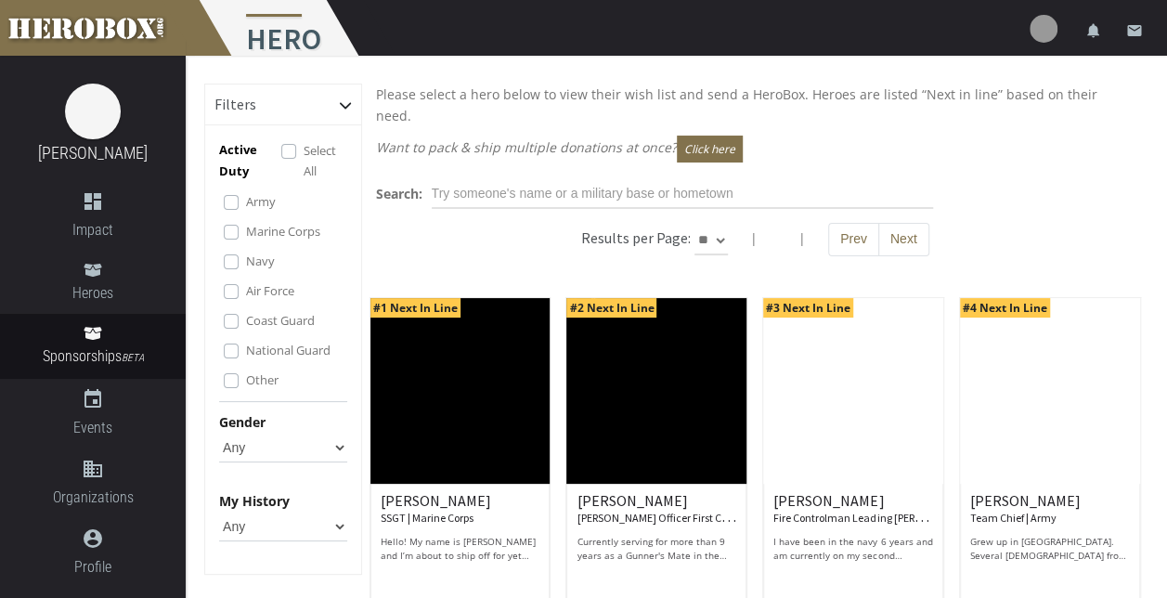
click at [475, 223] on div "Results per Page: ** ** ** | | Prev Next" at bounding box center [755, 249] width 787 height 52
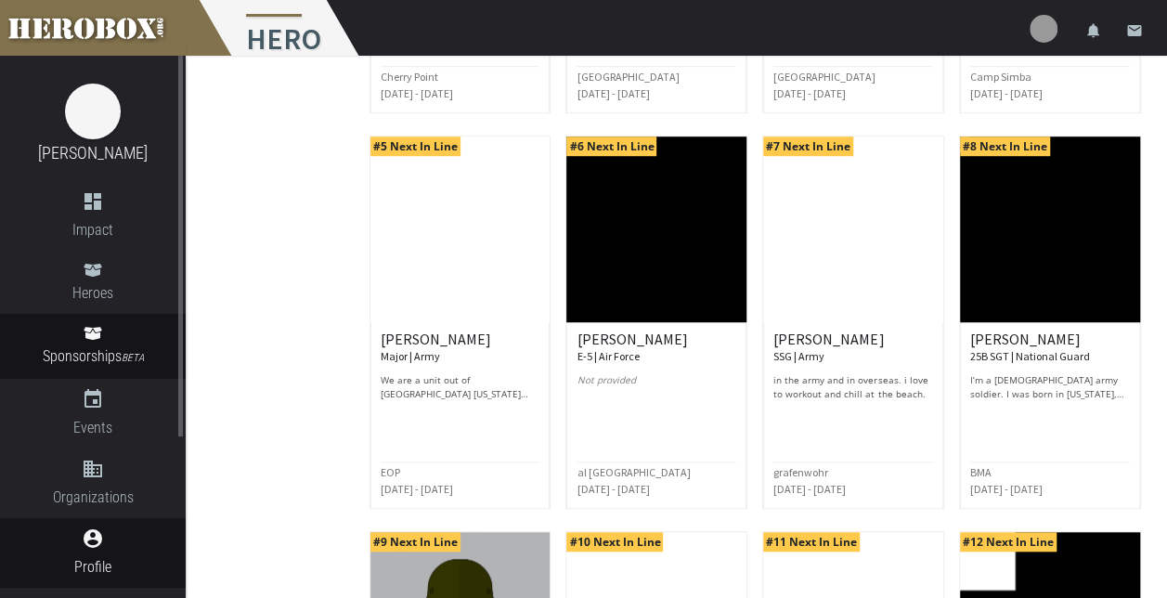
scroll to position [93, 0]
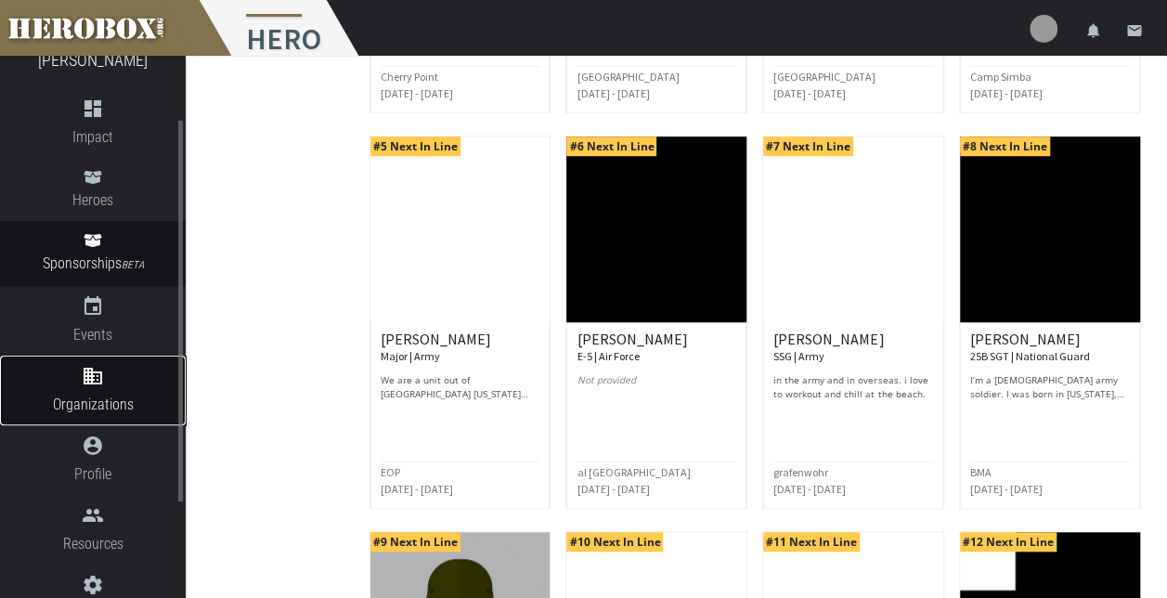
click at [116, 382] on icon "domain" at bounding box center [93, 376] width 186 height 22
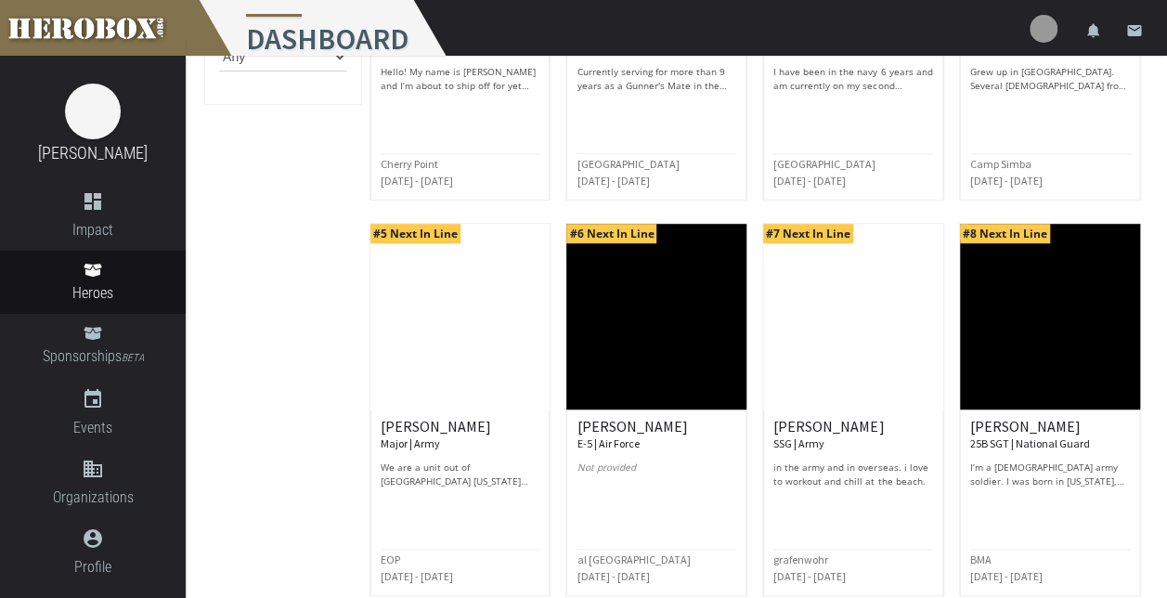
scroll to position [278, 0]
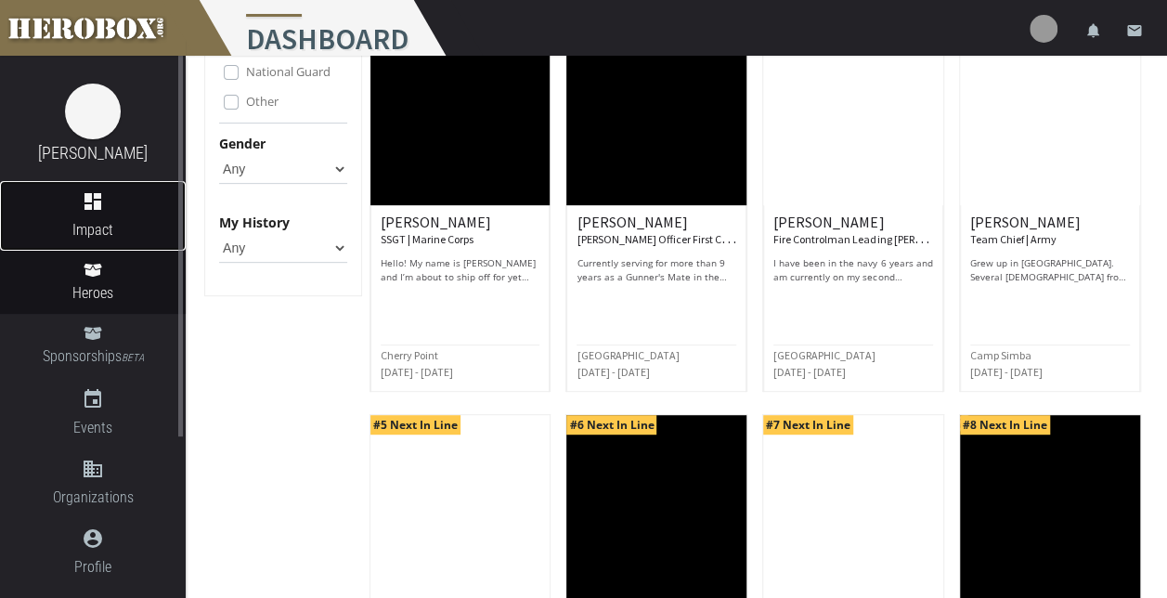
click at [67, 209] on icon "dashboard" at bounding box center [93, 201] width 186 height 22
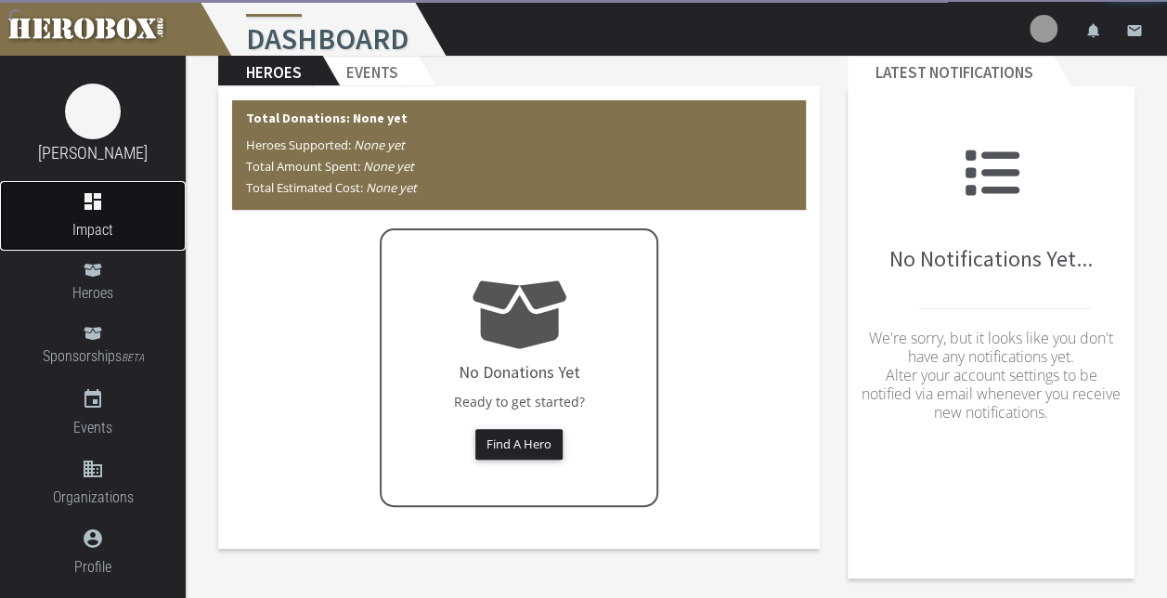
scroll to position [48, 0]
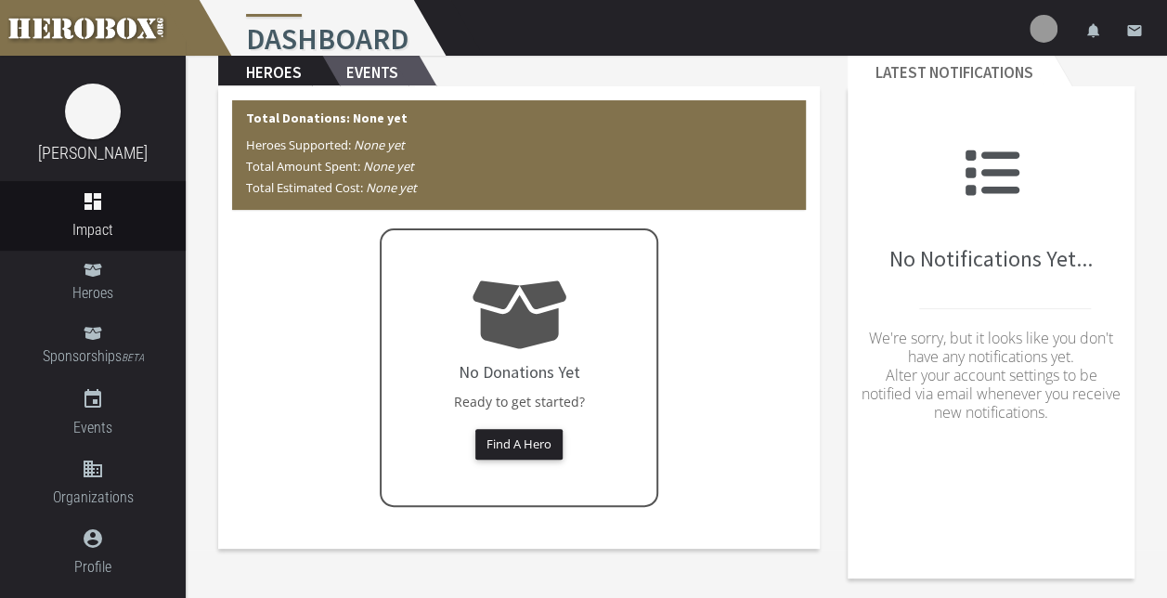
click at [375, 74] on h2 "Events" at bounding box center [366, 67] width 97 height 37
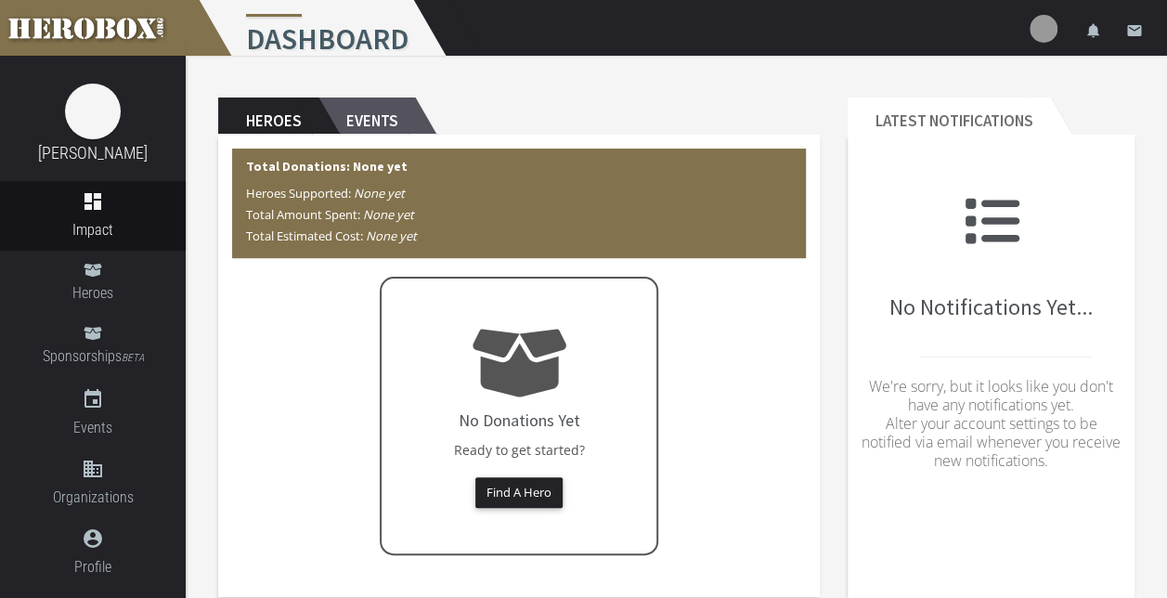
click at [369, 123] on h2 "Events" at bounding box center [366, 115] width 97 height 37
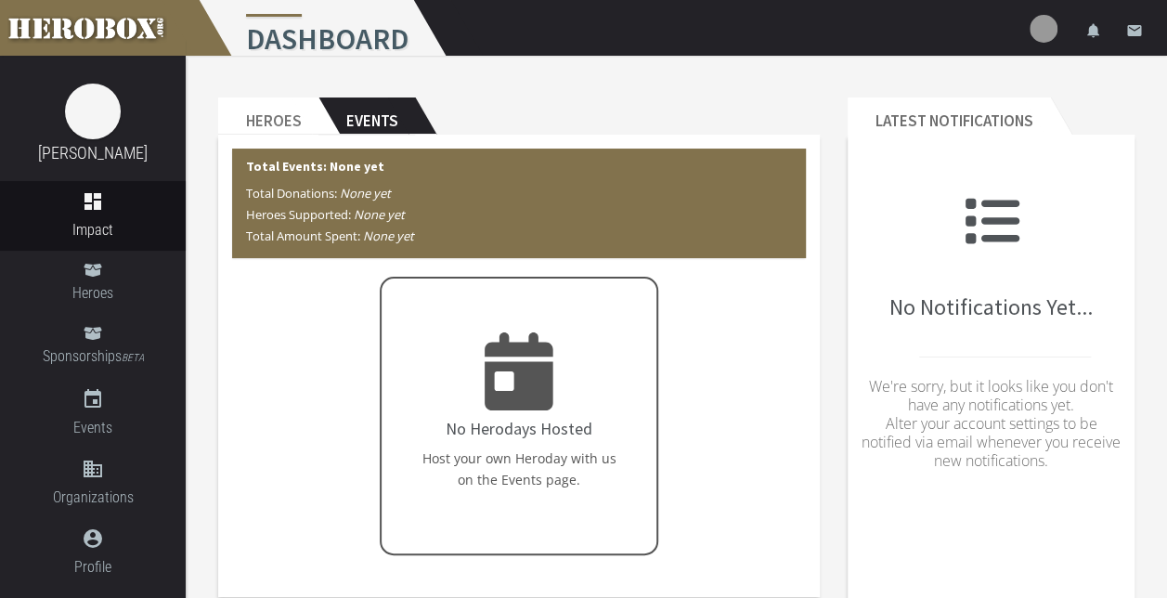
click at [561, 435] on h4 "No Herodays Hosted" at bounding box center [519, 429] width 147 height 19
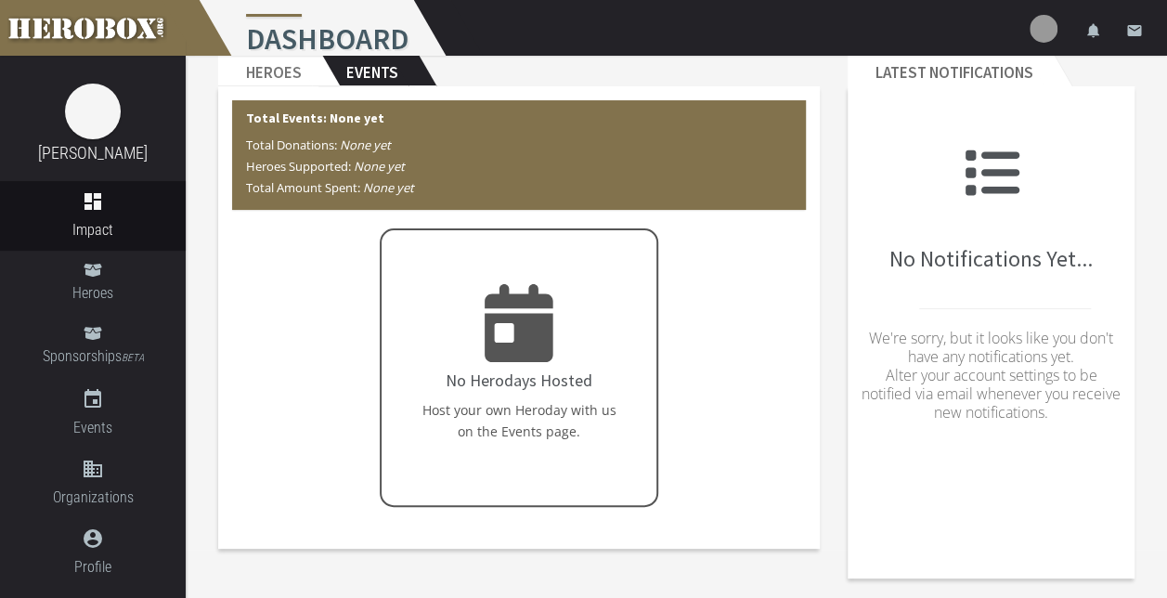
click at [584, 376] on h4 "No Herodays Hosted" at bounding box center [519, 380] width 147 height 19
drag, startPoint x: 584, startPoint y: 376, endPoint x: 733, endPoint y: 386, distance: 149.8
click at [733, 386] on div "No Herodays Hosted Host your own Heroday with us on the Events page." at bounding box center [519, 367] width 574 height 278
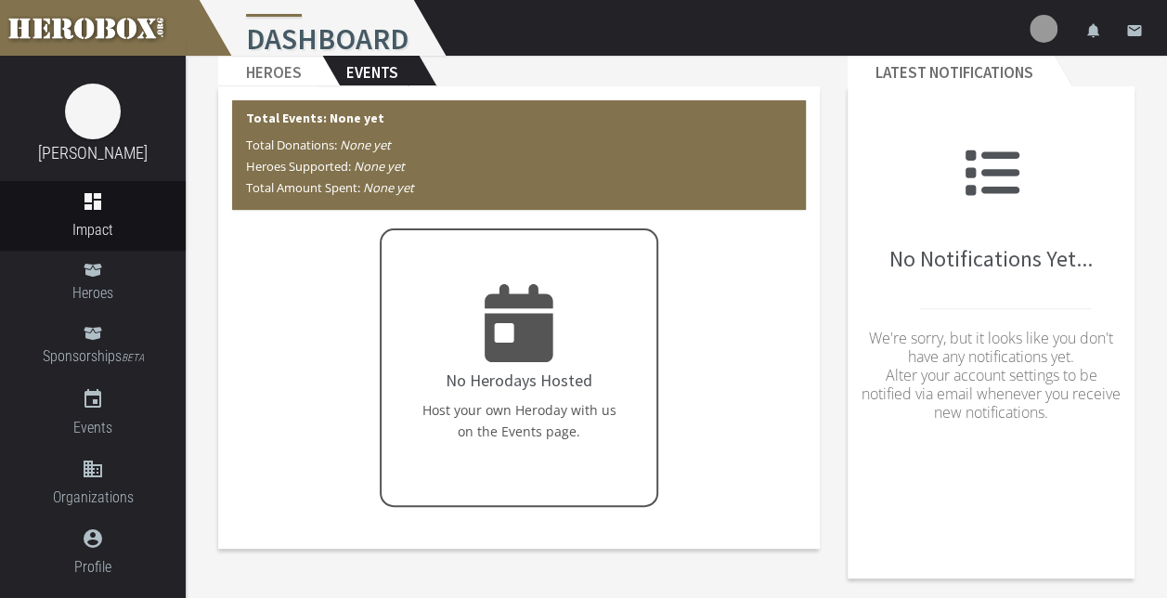
click at [586, 406] on p "Host your own Heroday with us on the Events page." at bounding box center [519, 420] width 238 height 43
click at [730, 410] on div "No Herodays Hosted Host your own Heroday with us on the Events page." at bounding box center [519, 367] width 574 height 278
click at [514, 433] on p "Host your own Heroday with us on the Events page." at bounding box center [519, 420] width 238 height 43
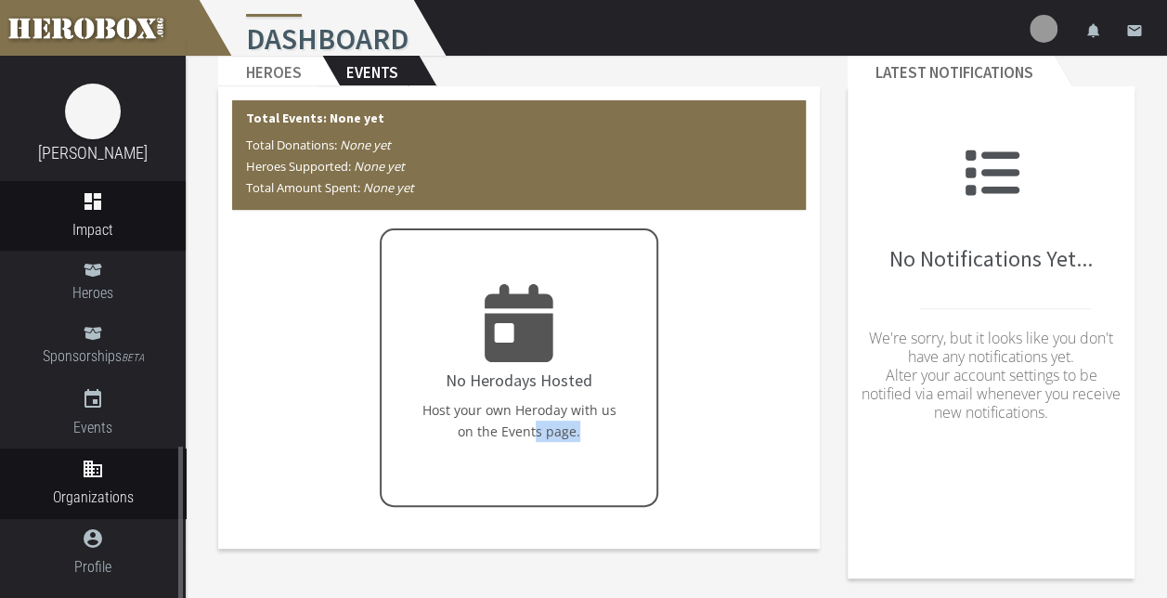
scroll to position [229, 0]
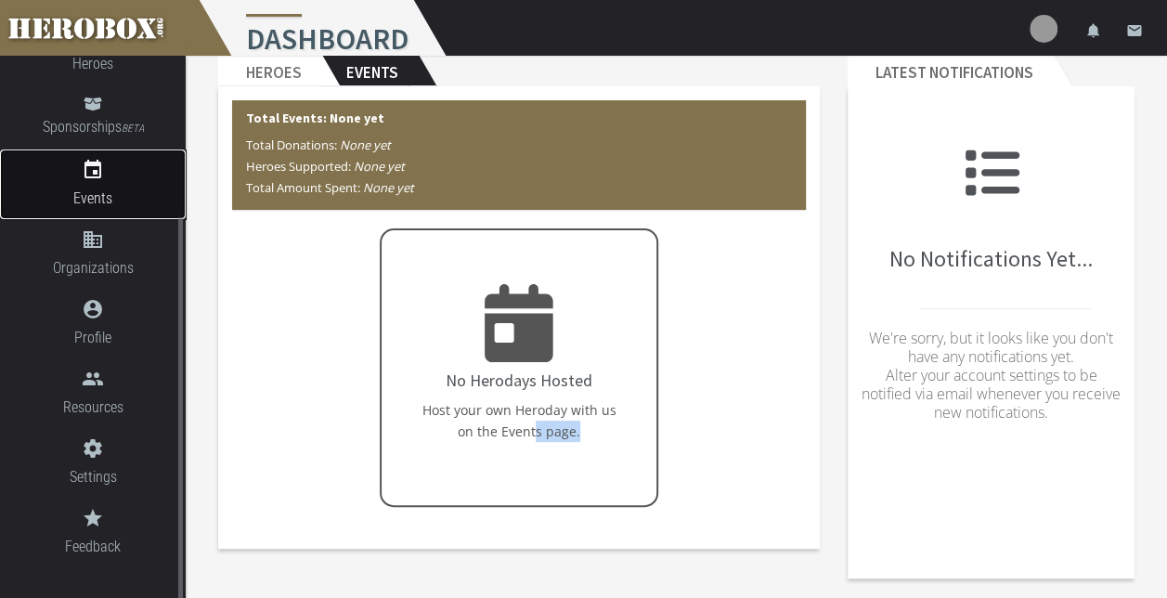
click at [106, 169] on icon "event" at bounding box center [93, 170] width 186 height 22
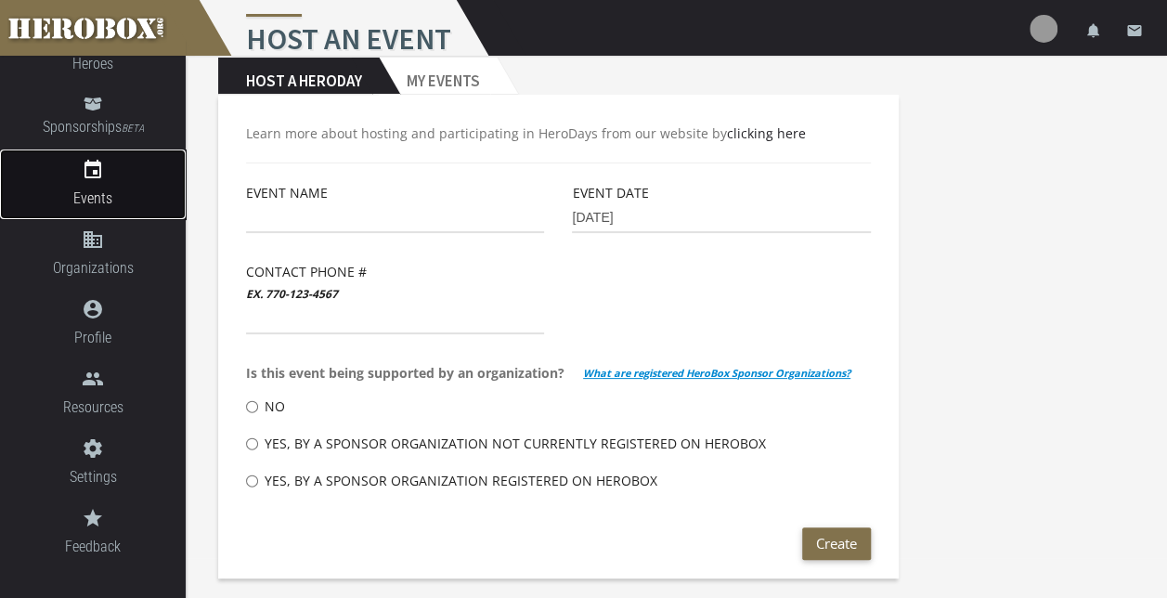
scroll to position [39, 0]
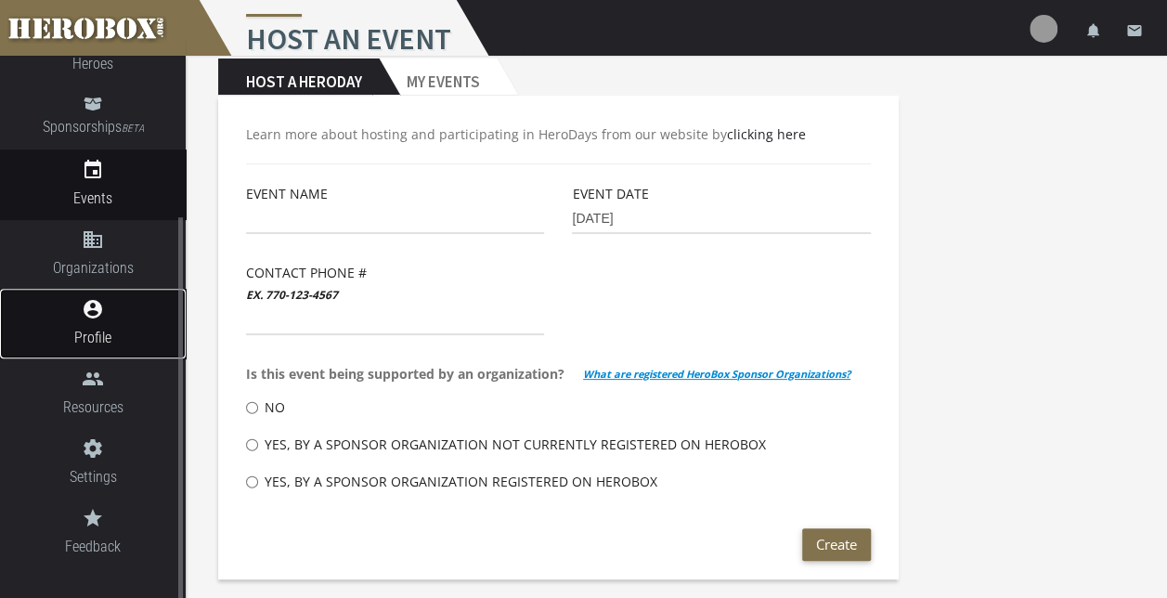
click at [113, 336] on span "Profile" at bounding box center [93, 337] width 186 height 23
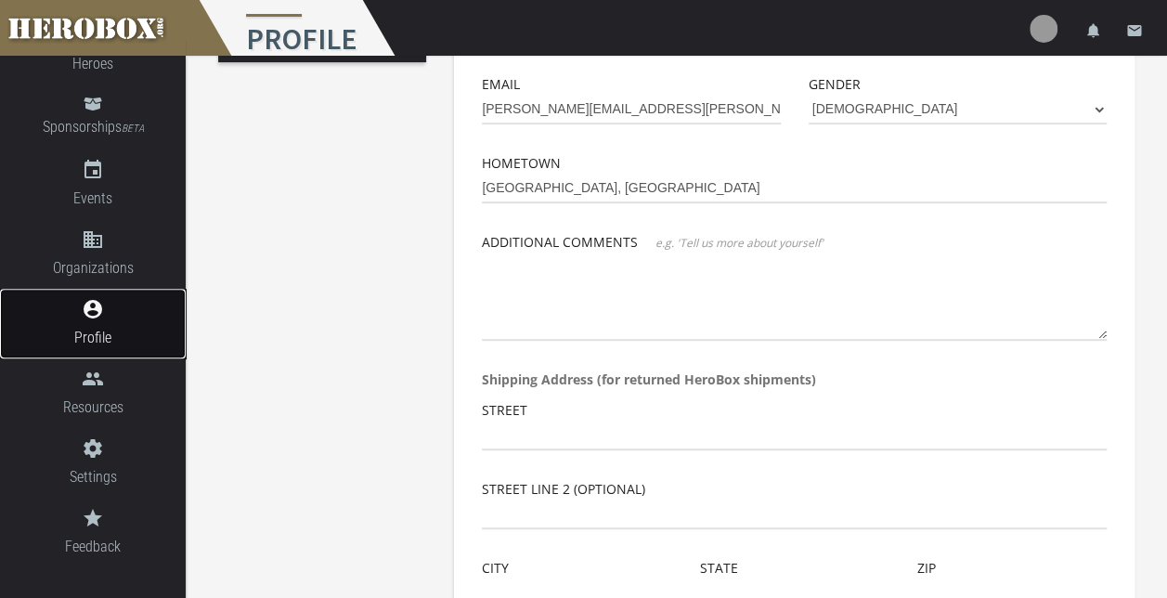
scroll to position [371, 0]
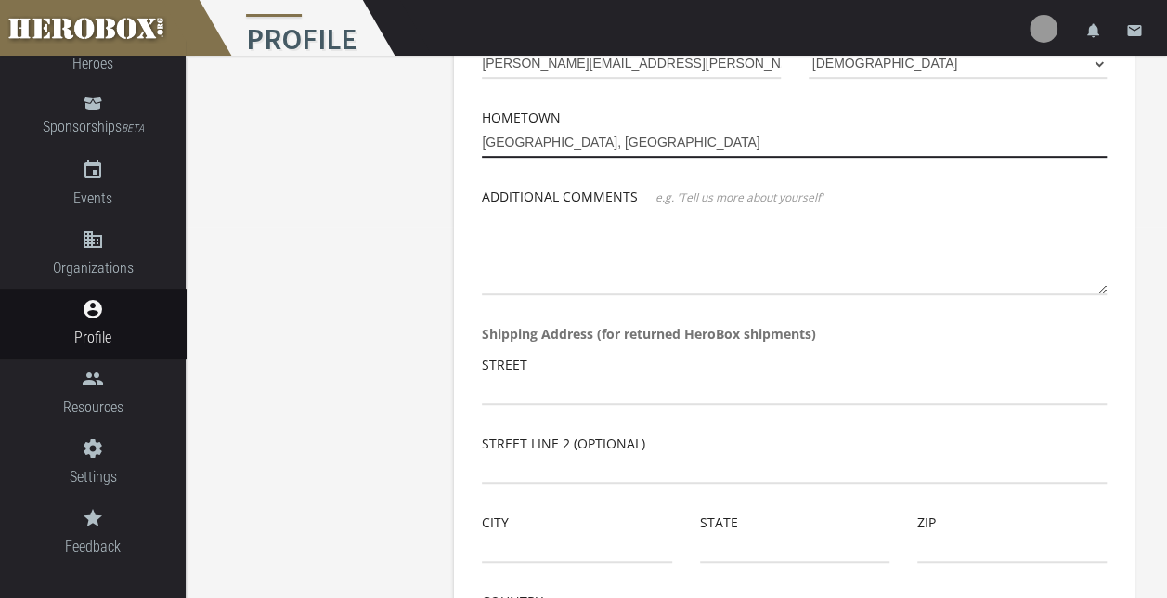
click at [555, 147] on input "Prairie Grove, AR" at bounding box center [794, 143] width 625 height 30
drag, startPoint x: 555, startPoint y: 147, endPoint x: 450, endPoint y: 144, distance: 104.9
click at [450, 144] on div "Basic Info Profile Image First Name Kasee Last Name Moore Phone Company (option…" at bounding box center [794, 281] width 708 height 1138
type input "Lowell, AR"
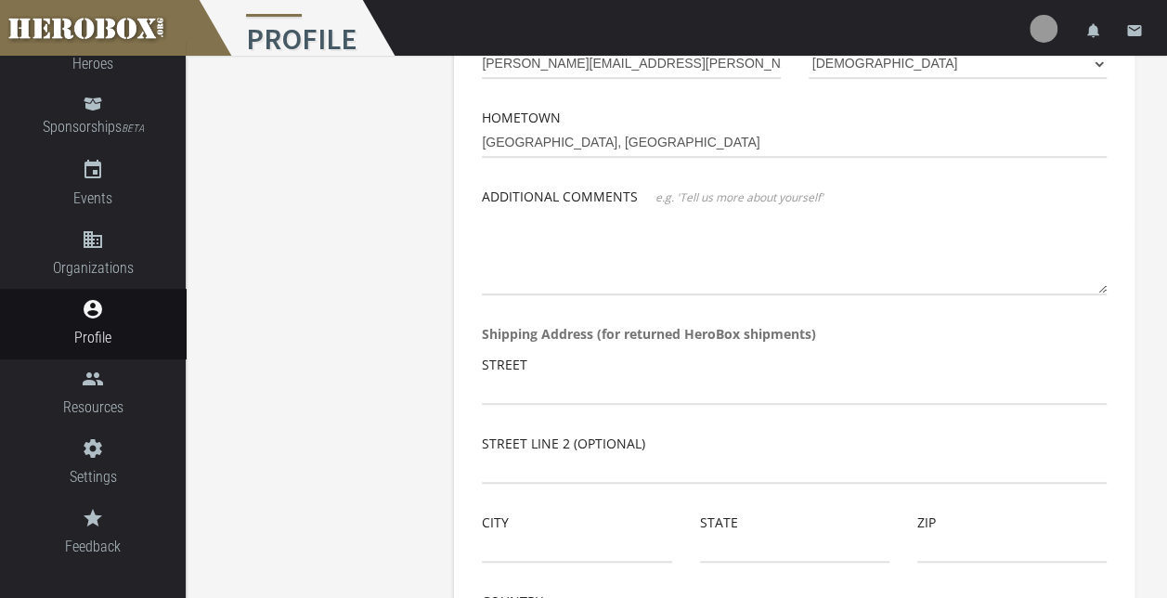
drag, startPoint x: 715, startPoint y: 368, endPoint x: 653, endPoint y: 387, distance: 64.3
click at [715, 368] on div "Street" at bounding box center [794, 379] width 625 height 51
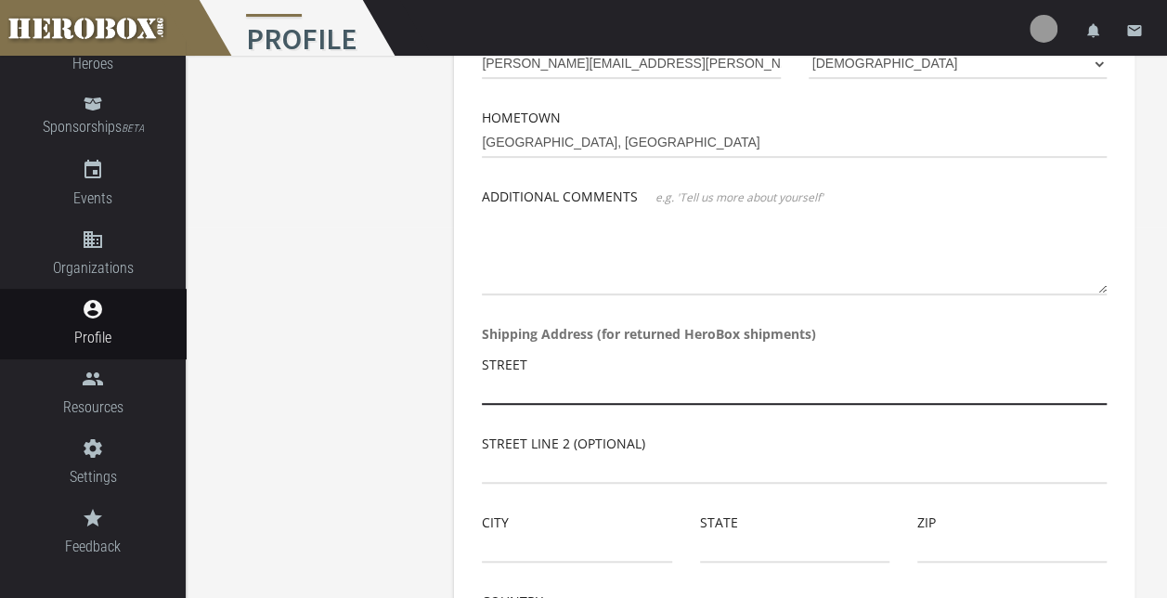
click at [560, 394] on input "text" at bounding box center [794, 390] width 625 height 30
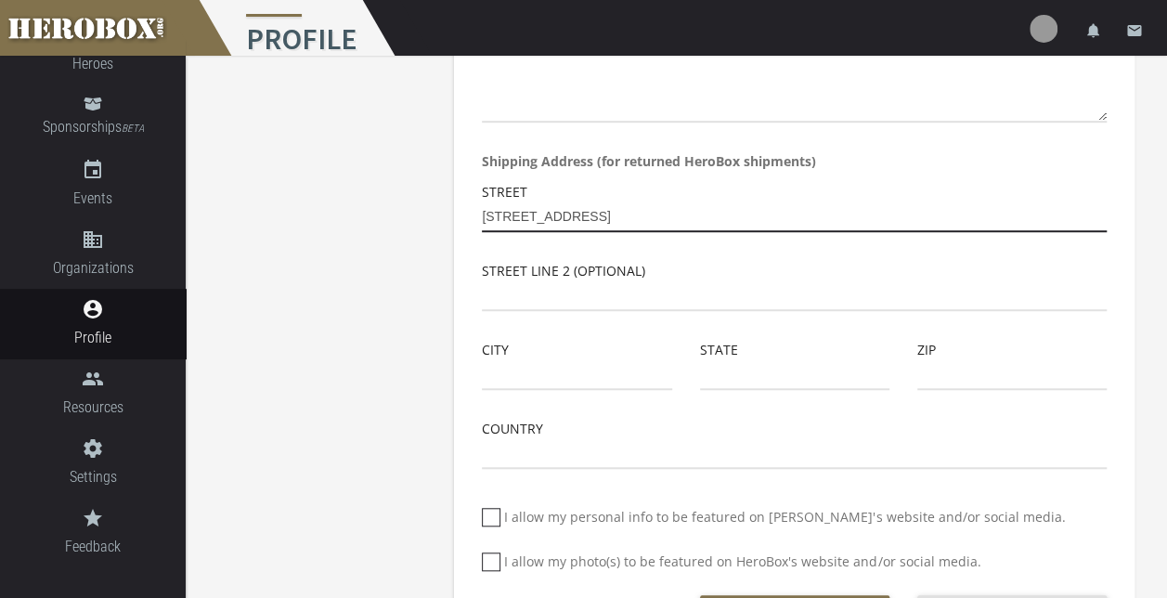
scroll to position [557, 0]
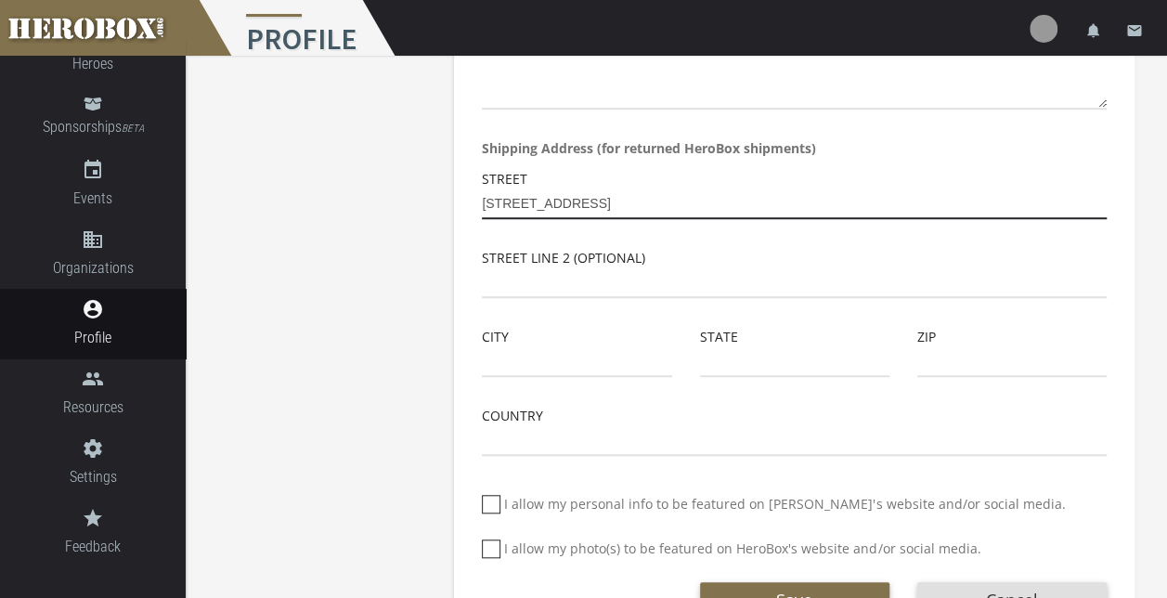
type input "515 N Bloomington"
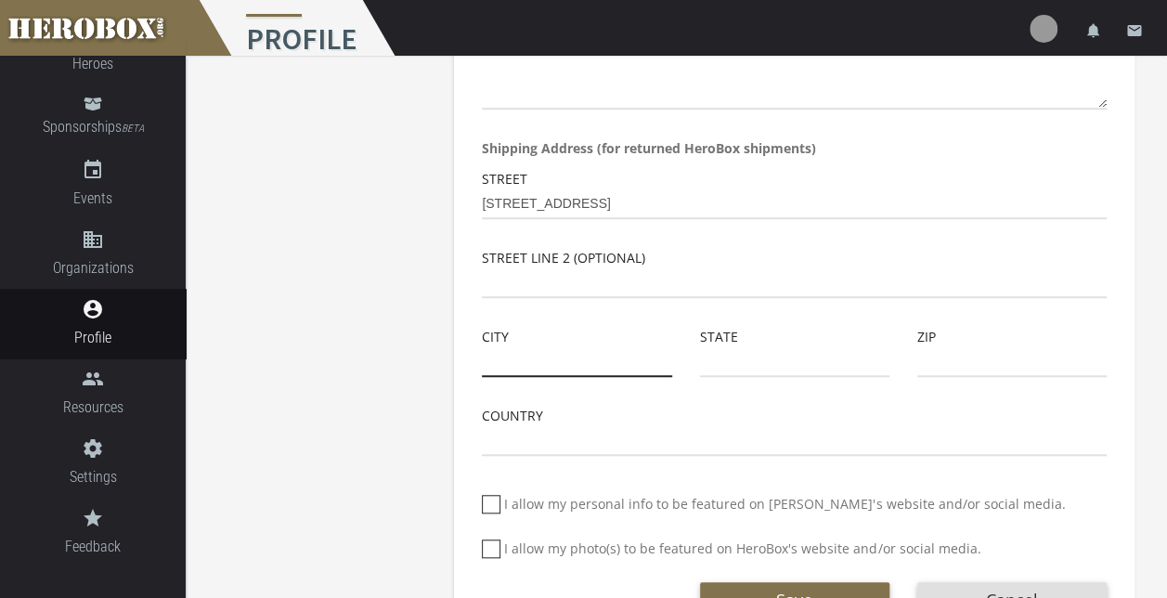
click at [576, 362] on input "text" at bounding box center [576, 362] width 189 height 30
type input "Lowell"
click at [748, 362] on input "text" at bounding box center [794, 362] width 189 height 30
type input "a"
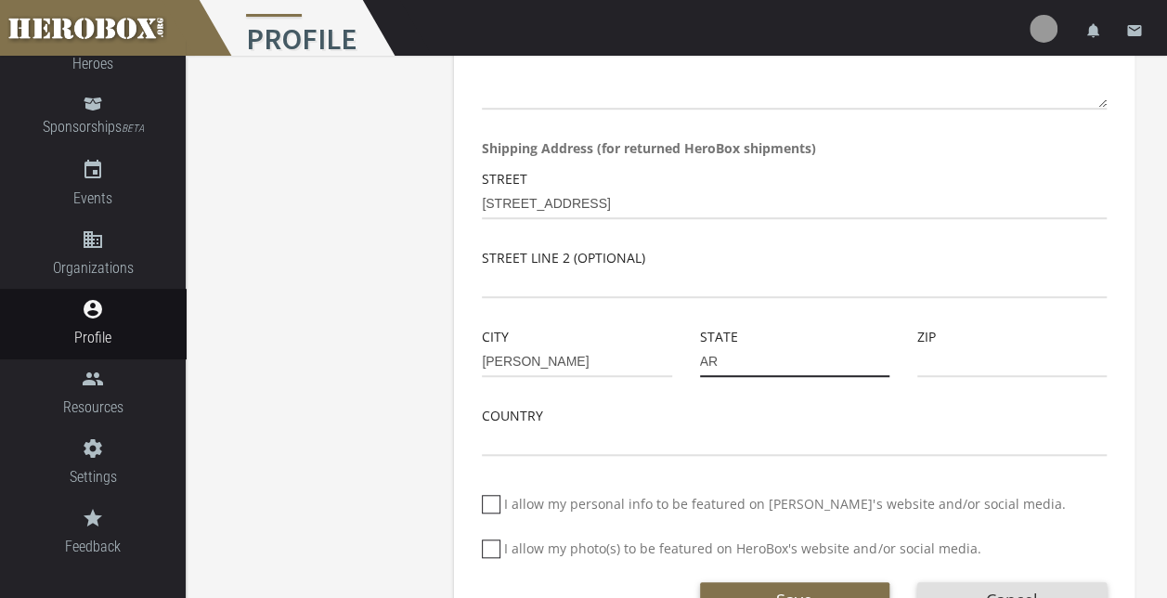
type input "AR"
click at [971, 363] on input "text" at bounding box center [1011, 362] width 189 height 30
type input "72745"
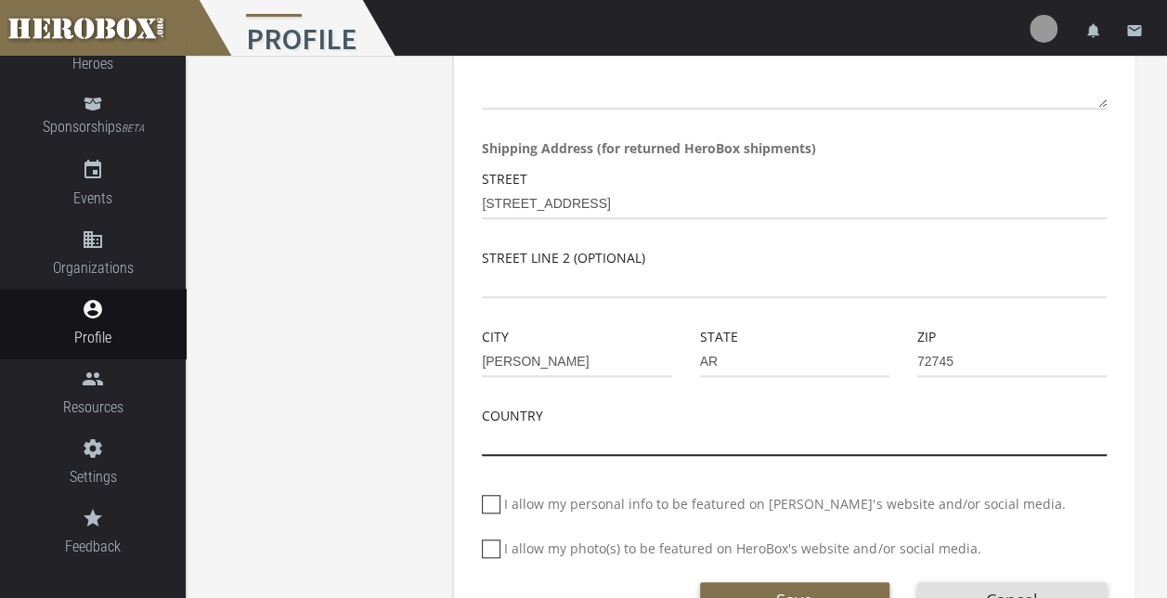
click at [589, 451] on input "text" at bounding box center [794, 441] width 625 height 30
type input "United States"
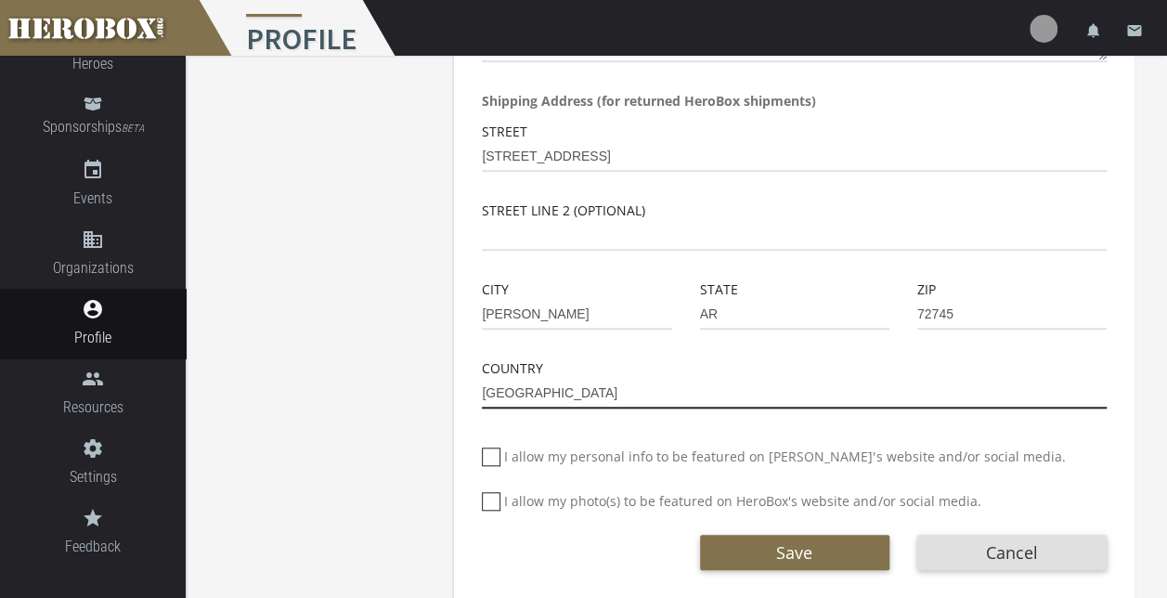
scroll to position [629, 0]
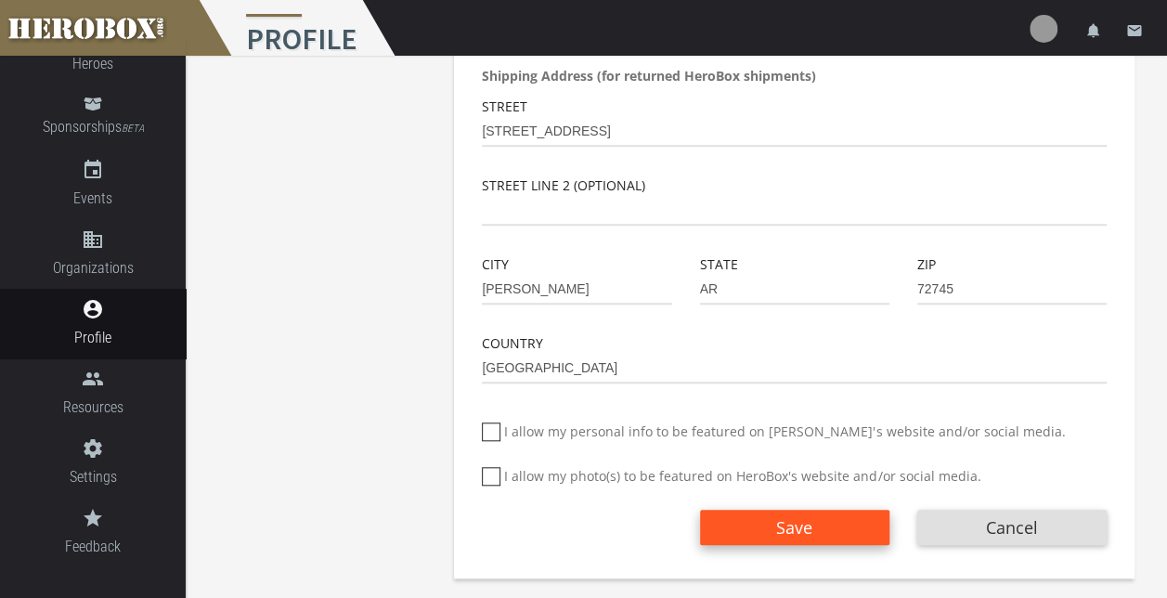
click at [835, 516] on button "Save" at bounding box center [794, 527] width 189 height 35
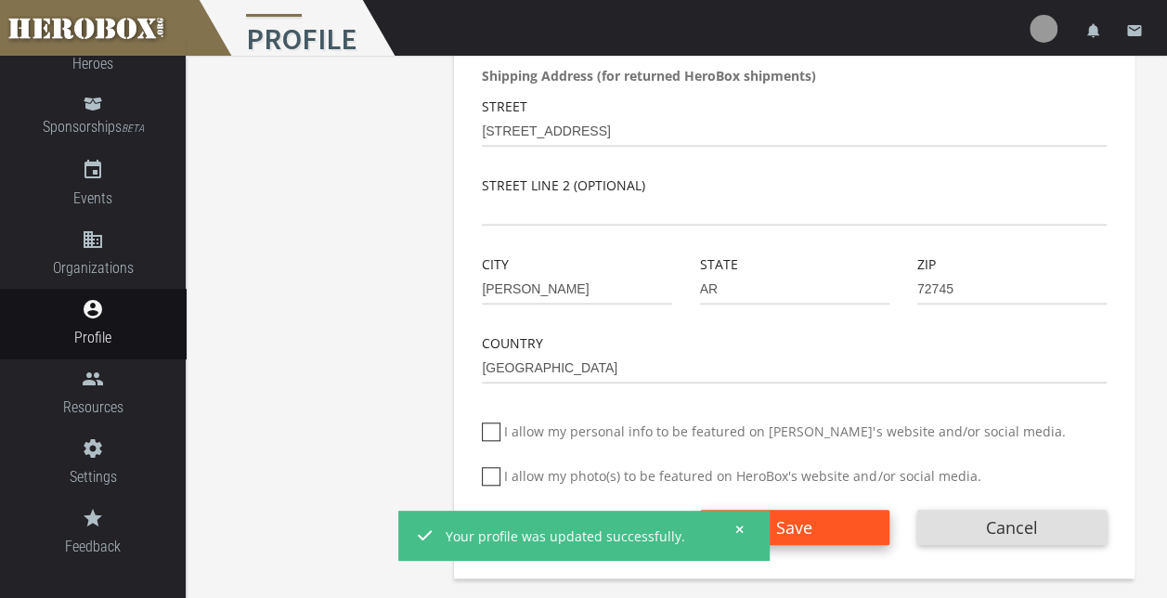
click at [804, 524] on span "Save" at bounding box center [794, 527] width 36 height 22
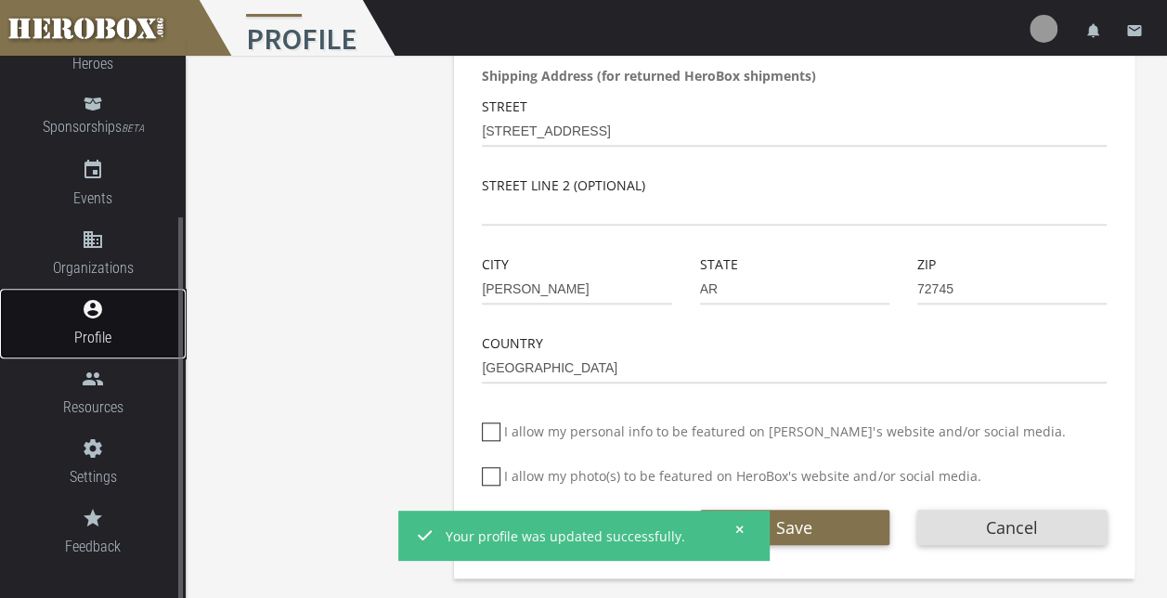
click at [92, 329] on span "Profile" at bounding box center [93, 337] width 186 height 23
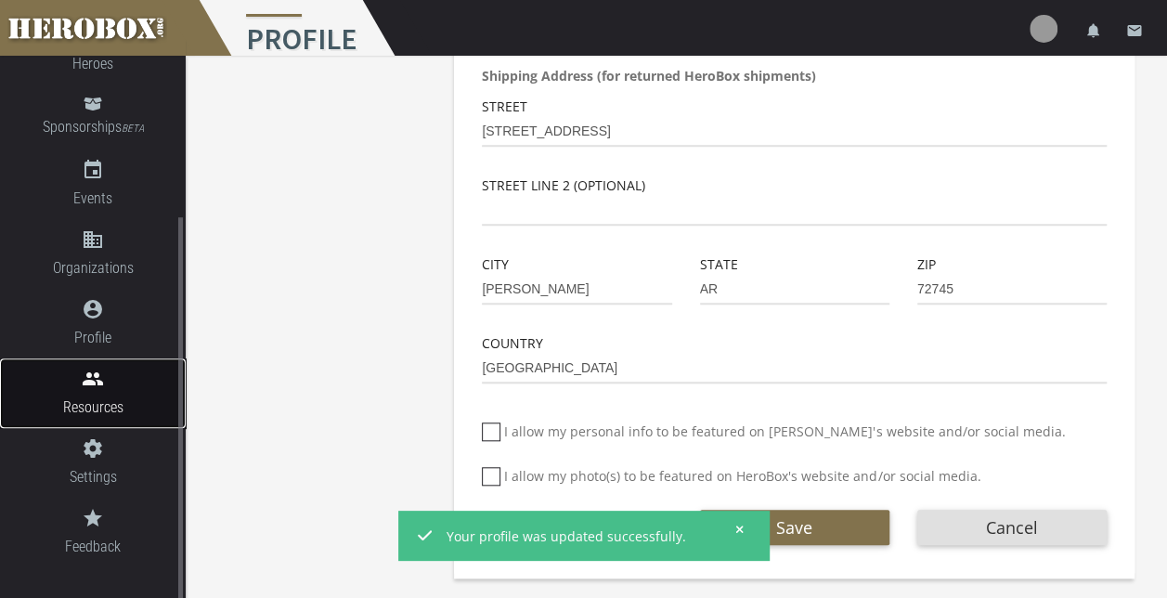
click at [93, 391] on link "people Resources" at bounding box center [93, 393] width 186 height 70
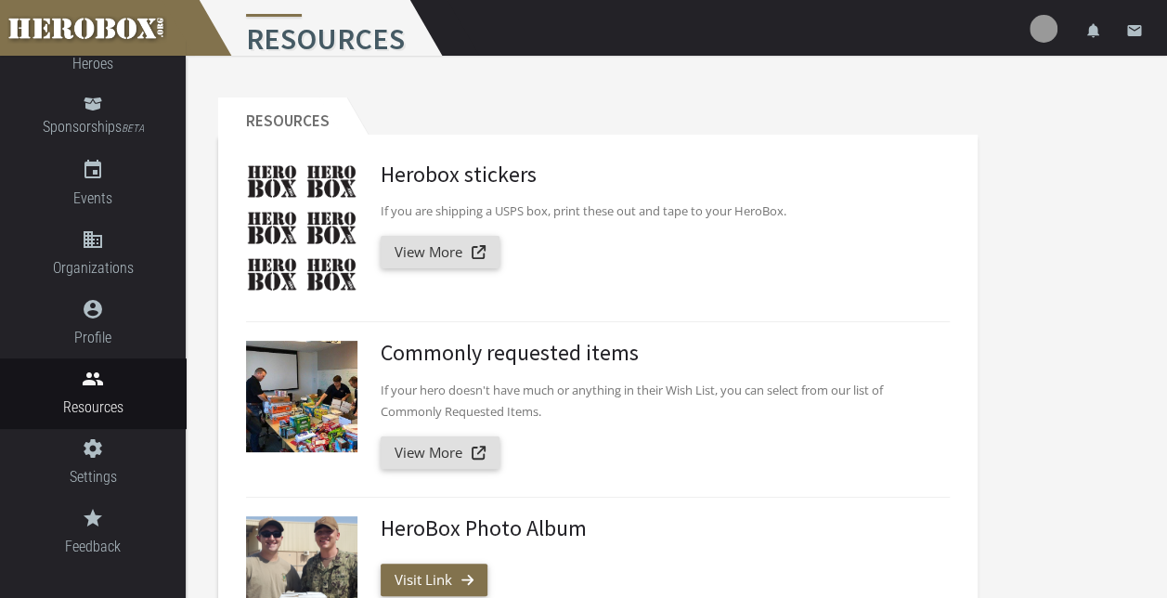
click at [542, 217] on p "If you are shipping a USPS box, print these out and tape to your HeroBox." at bounding box center [658, 211] width 555 height 21
drag, startPoint x: 542, startPoint y: 217, endPoint x: 648, endPoint y: 201, distance: 107.1
click at [648, 201] on p "If you are shipping a USPS box, print these out and tape to your HeroBox." at bounding box center [658, 211] width 555 height 21
click at [739, 208] on p "If you are shipping a USPS box, print these out and tape to your HeroBox." at bounding box center [658, 211] width 555 height 21
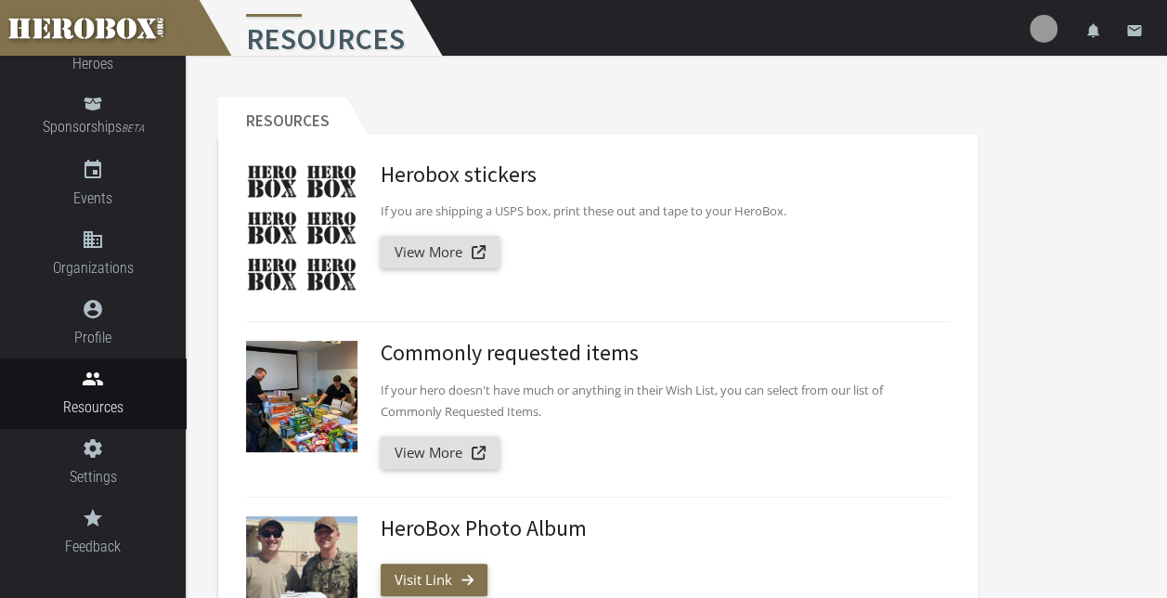
click at [739, 208] on p "If you are shipping a USPS box, print these out and tape to your HeroBox." at bounding box center [658, 211] width 555 height 21
drag, startPoint x: 739, startPoint y: 208, endPoint x: 743, endPoint y: 295, distance: 87.3
click at [743, 295] on div "Herobox stickers If you are shipping a USPS box, print these out and tape to yo…" at bounding box center [597, 251] width 731 height 178
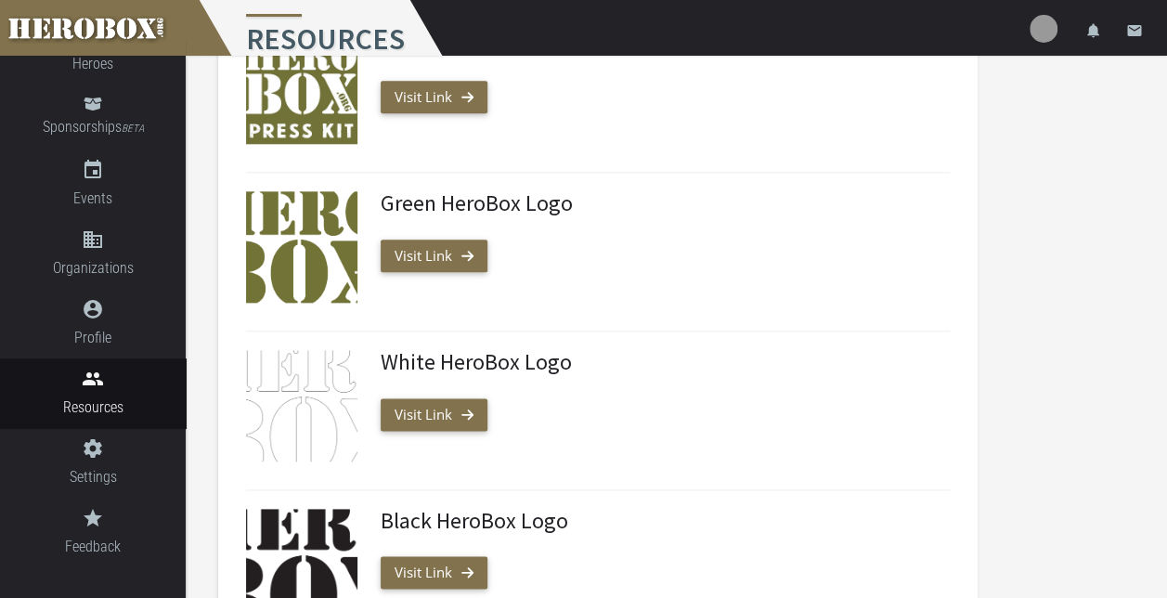
scroll to position [835, 0]
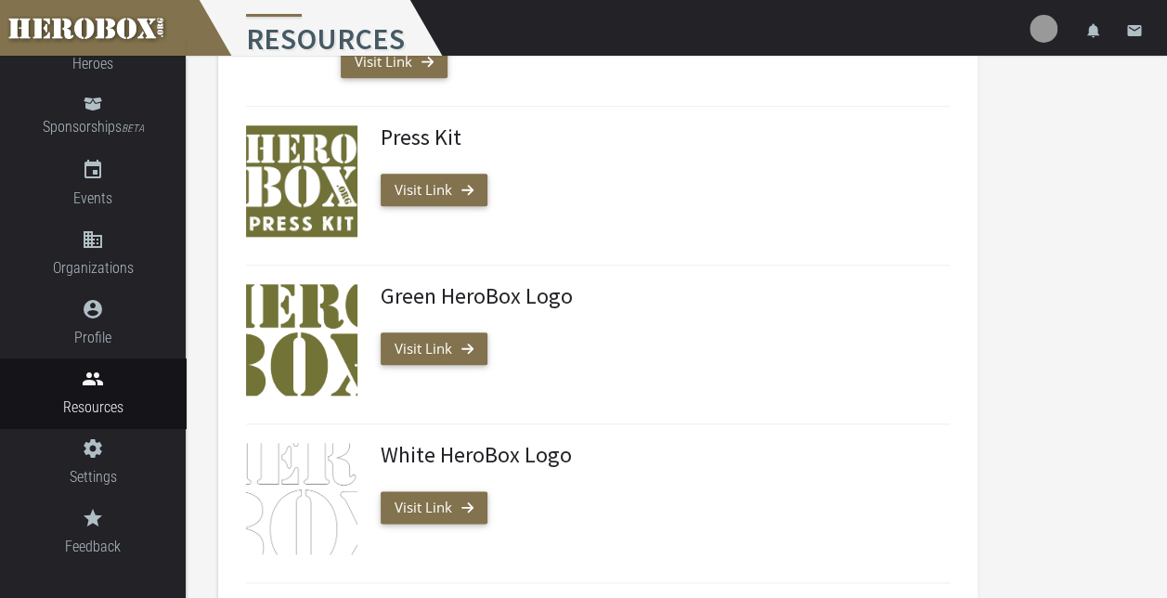
click at [431, 141] on h3 "Press Kit" at bounding box center [658, 137] width 555 height 24
click at [625, 156] on div "Press Kit Visit Link" at bounding box center [658, 180] width 583 height 111
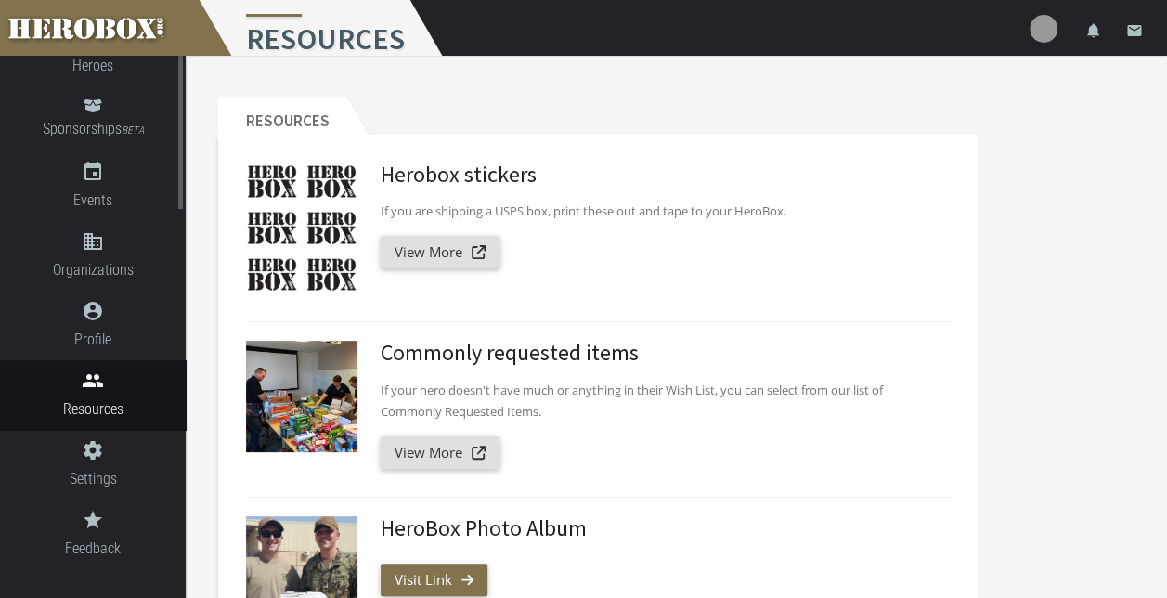
scroll to position [0, 0]
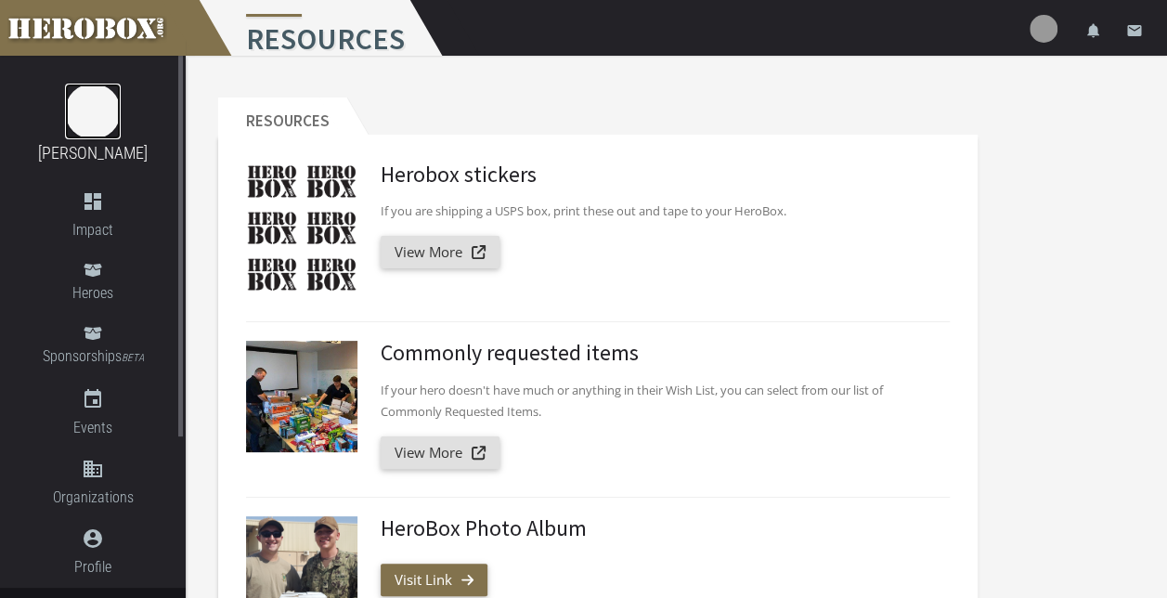
click at [106, 124] on img at bounding box center [93, 112] width 56 height 56
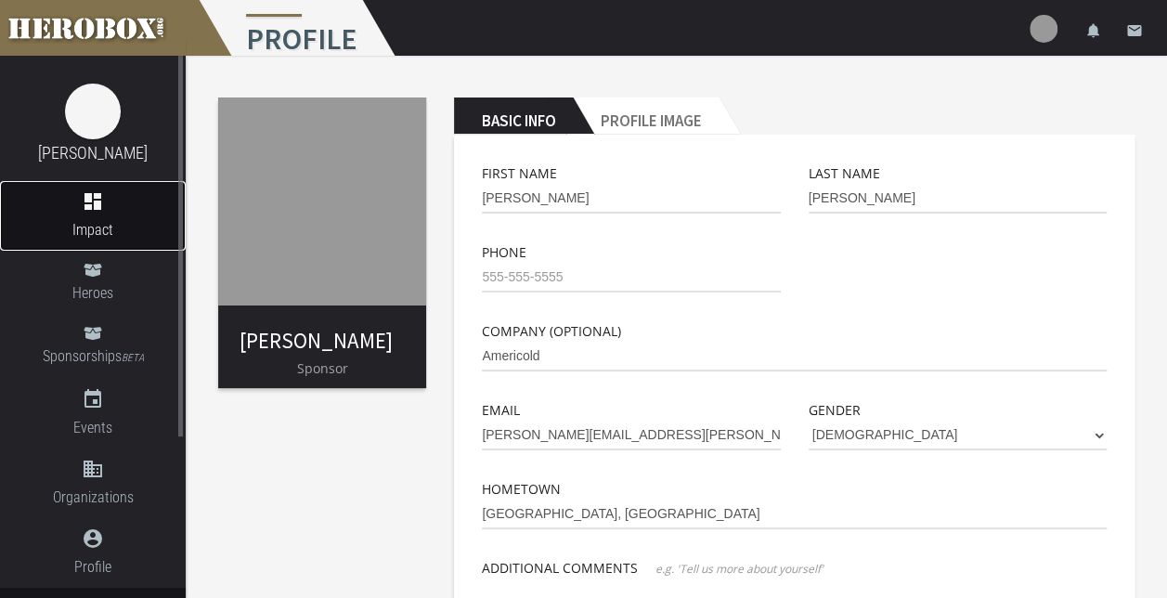
click at [108, 220] on span "Impact" at bounding box center [93, 229] width 186 height 23
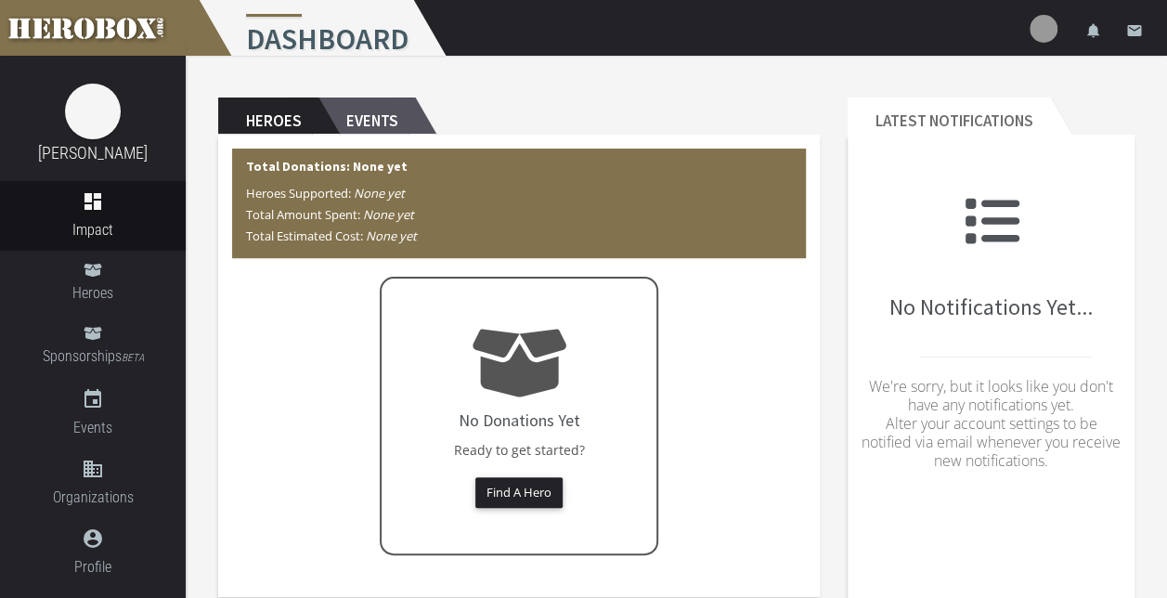
click at [375, 126] on h2 "Events" at bounding box center [366, 115] width 97 height 37
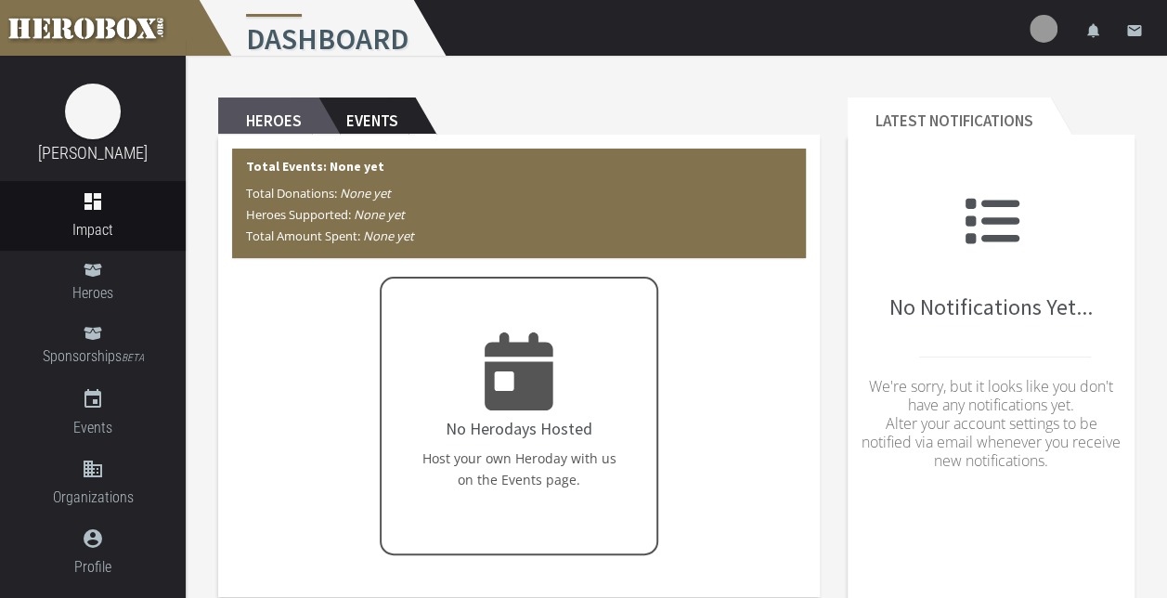
click at [254, 124] on h2 "Heroes" at bounding box center [268, 115] width 100 height 37
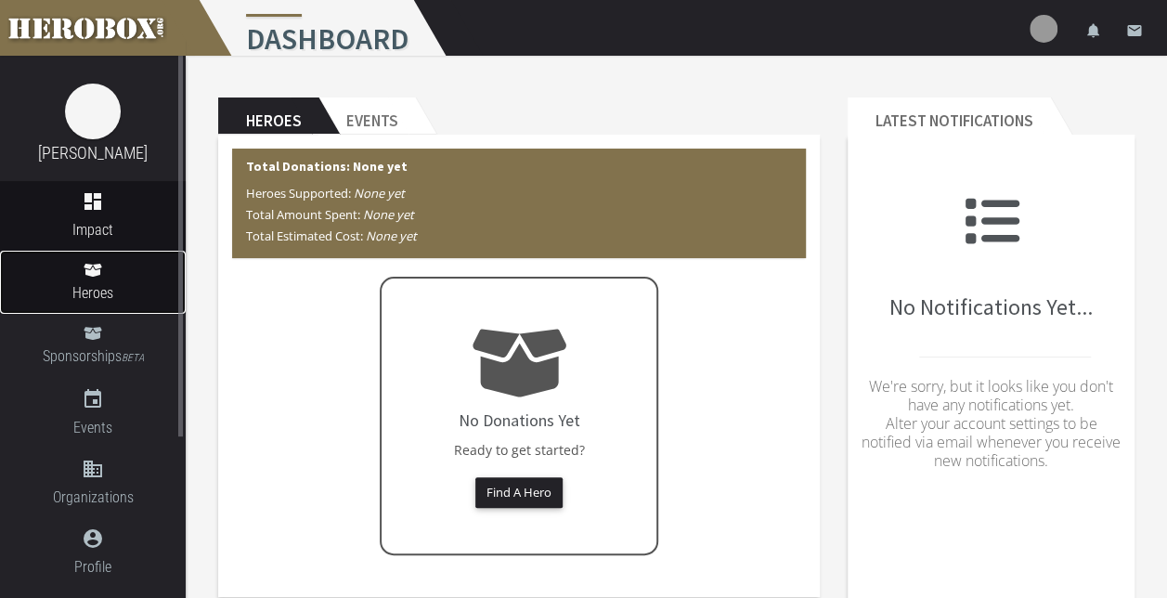
click at [98, 294] on span "Heroes" at bounding box center [93, 292] width 186 height 23
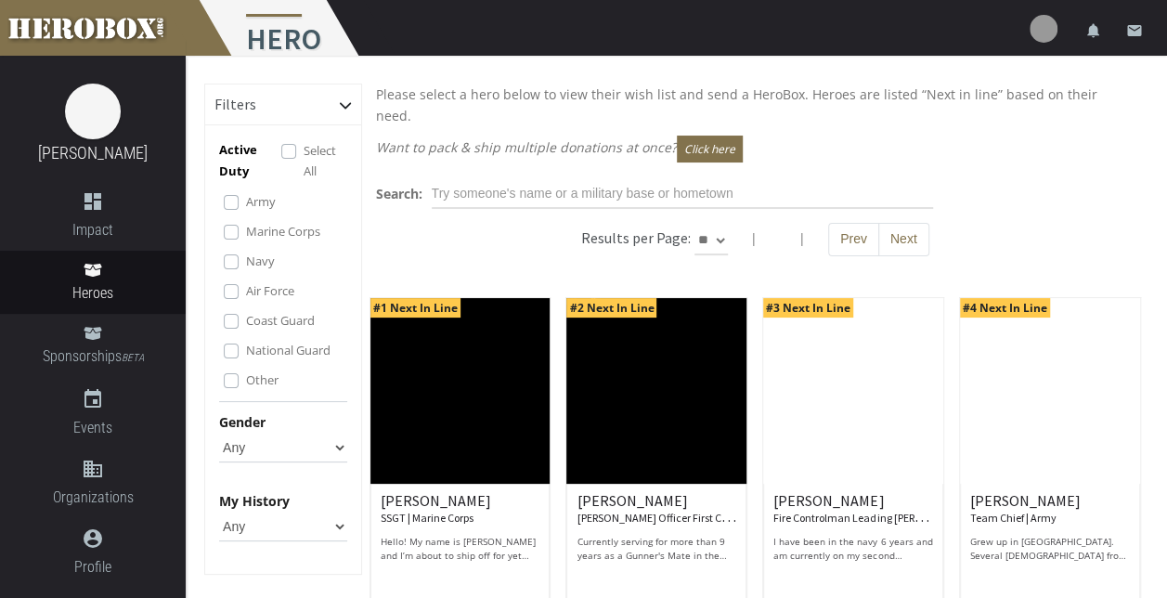
click at [961, 137] on p "Want to pack & ship multiple donations at once? Click here" at bounding box center [755, 149] width 759 height 27
click at [760, 142] on div "Please select a hero below to view their wish list and send a HeroBox. Heroes a…" at bounding box center [755, 128] width 787 height 88
click at [899, 141] on div "Please select a hero below to view their wish list and send a HeroBox. Heroes a…" at bounding box center [755, 128] width 787 height 88
click at [908, 97] on p "Please select a hero below to view their wish list and send a HeroBox. Heroes a…" at bounding box center [755, 105] width 759 height 43
click at [908, 96] on p "Please select a hero below to view their wish list and send a HeroBox. Heroes a…" at bounding box center [755, 105] width 759 height 43
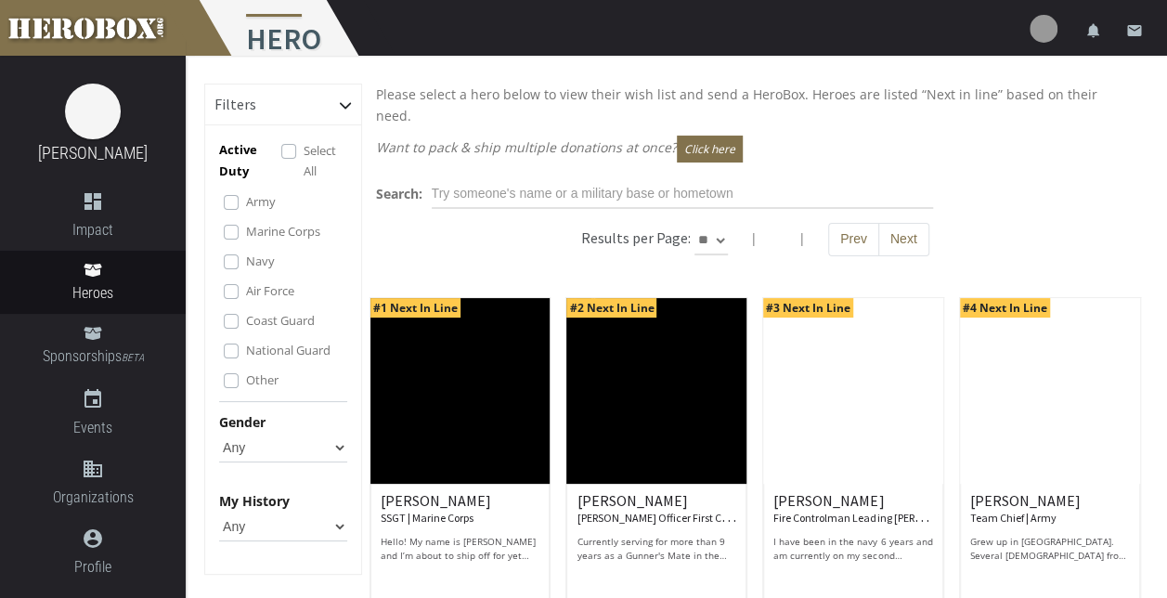
click at [912, 136] on p "Want to pack & ship multiple donations at once? Click here" at bounding box center [755, 149] width 759 height 27
click at [928, 97] on p "Please select a hero below to view their wish list and send a HeroBox. Heroes a…" at bounding box center [755, 105] width 759 height 43
drag, startPoint x: 928, startPoint y: 97, endPoint x: 821, endPoint y: 123, distance: 110.8
click at [821, 136] on p "Want to pack & ship multiple donations at once? Click here" at bounding box center [755, 149] width 759 height 27
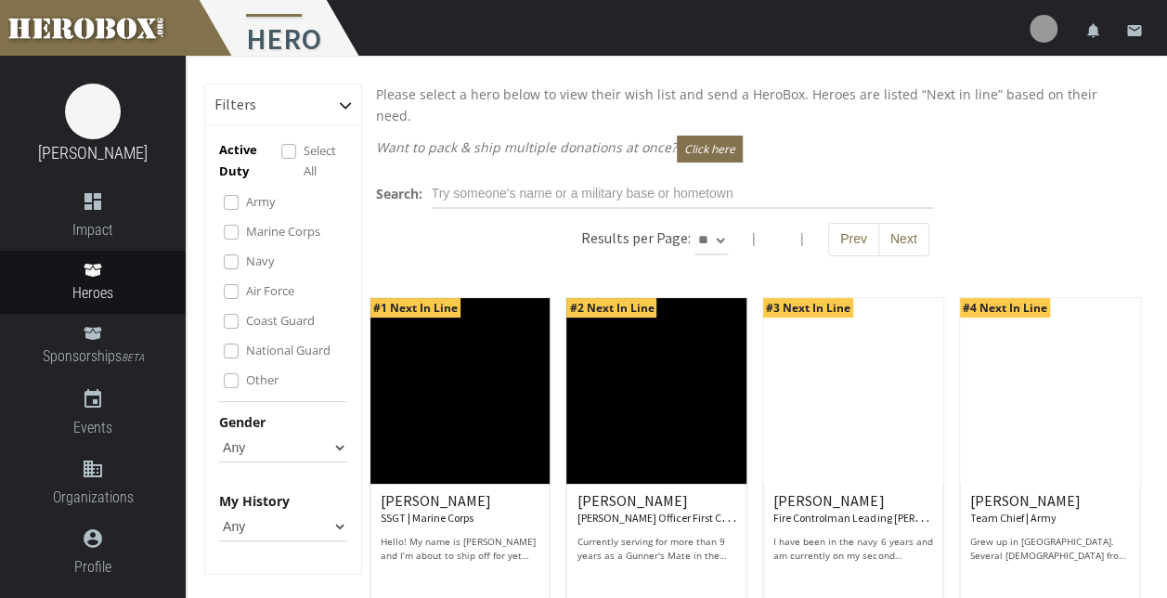
click at [553, 136] on p "Want to pack & ship multiple donations at once? Click here" at bounding box center [755, 149] width 759 height 27
drag, startPoint x: 553, startPoint y: 125, endPoint x: 690, endPoint y: 133, distance: 136.7
click at [690, 136] on button "Click here" at bounding box center [710, 149] width 66 height 27
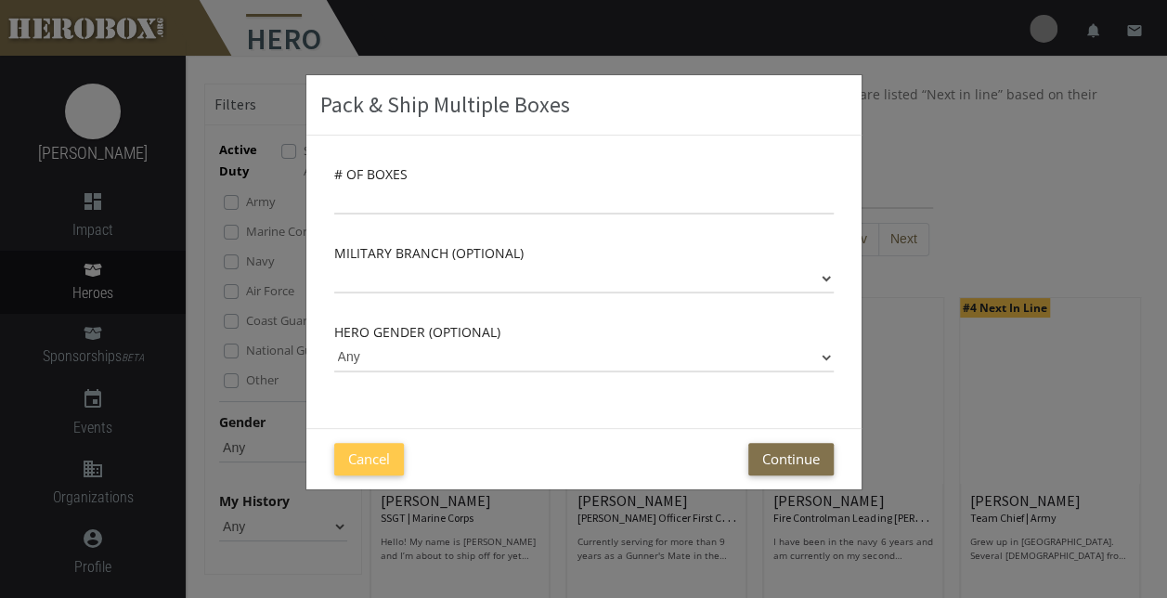
click at [945, 91] on div "Pack & Ship Multiple Boxes # of Boxes Military Branch (optional) Army Marine Co…" at bounding box center [583, 299] width 1167 height 598
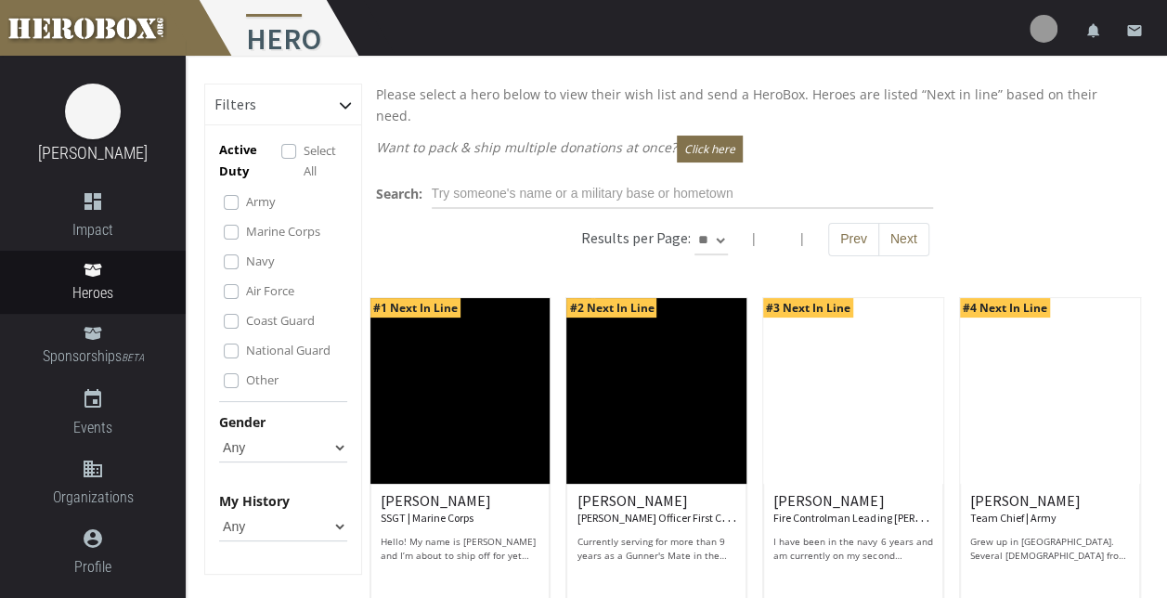
click at [579, 136] on p "Want to pack & ship multiple donations at once? Click here" at bounding box center [755, 149] width 759 height 27
drag, startPoint x: 579, startPoint y: 127, endPoint x: 697, endPoint y: 128, distance: 117.9
click at [697, 136] on button "Click here" at bounding box center [710, 149] width 66 height 27
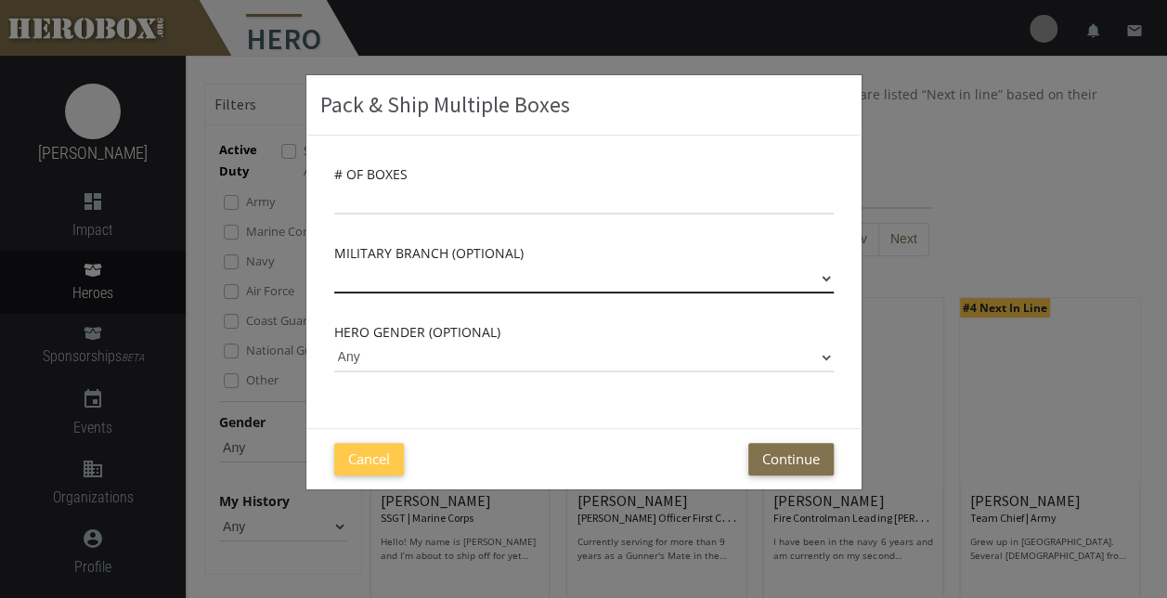
click at [820, 281] on select "Army Marine Corps Navy Air Force Coast Guard National Guard" at bounding box center [583, 279] width 499 height 30
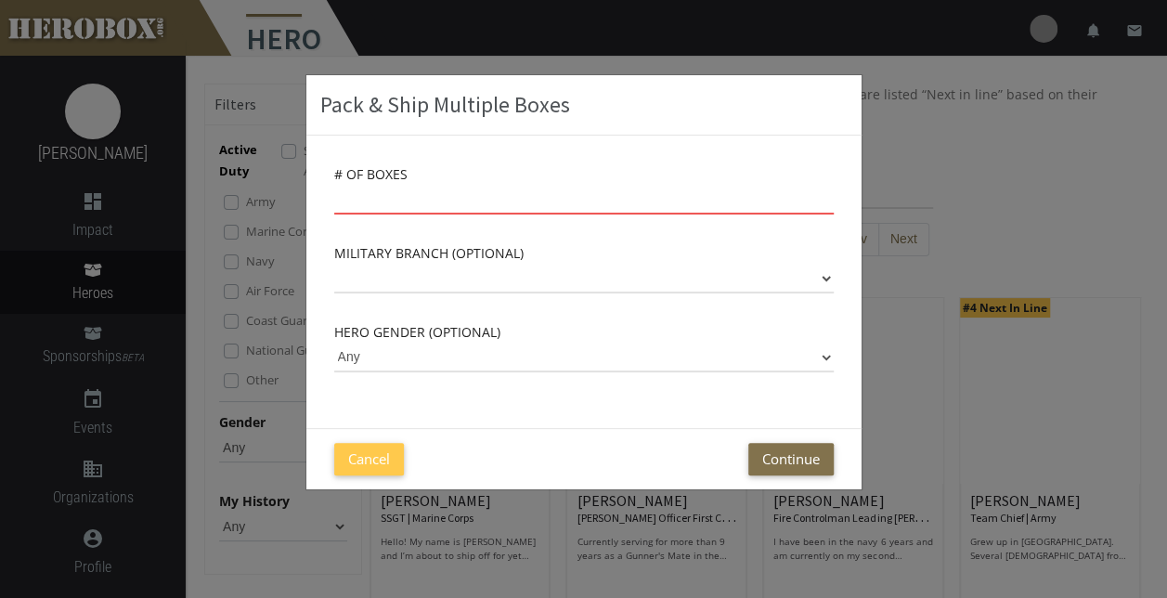
click at [800, 196] on input "number" at bounding box center [583, 200] width 499 height 30
type input "10"
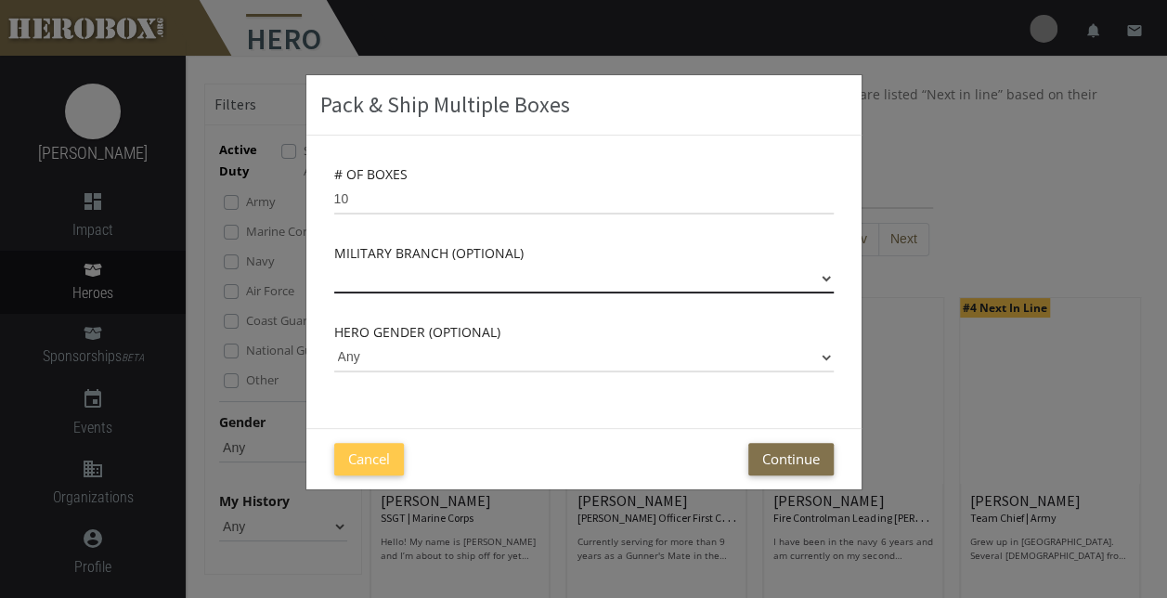
click at [821, 275] on select "Army Marine Corps Navy Air Force Coast Guard National Guard" at bounding box center [583, 279] width 499 height 30
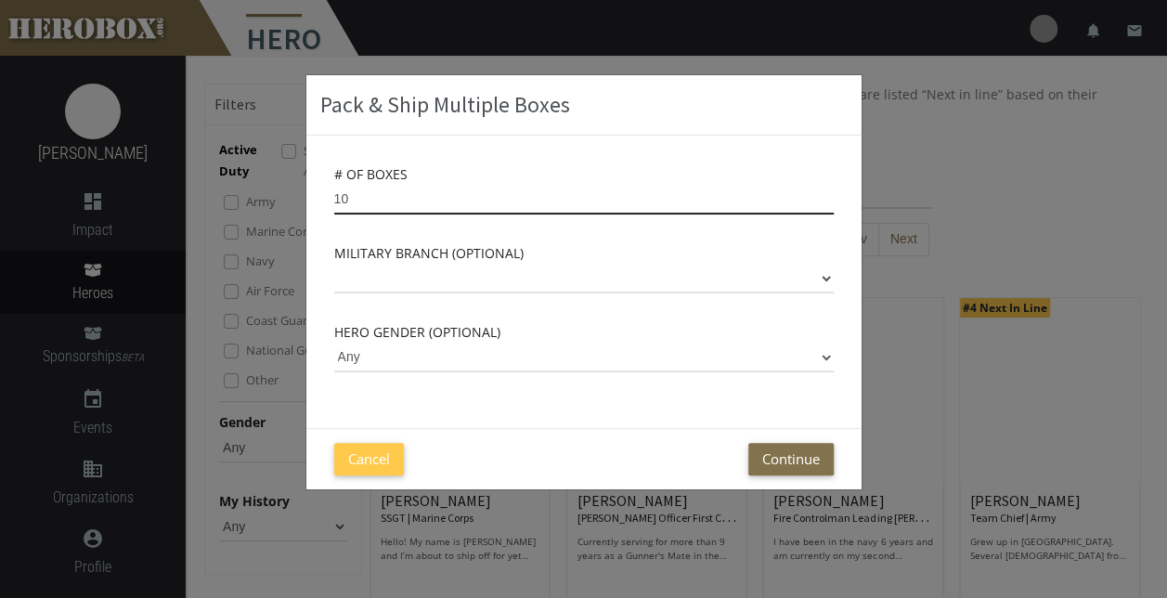
click at [795, 198] on input "10" at bounding box center [583, 200] width 499 height 30
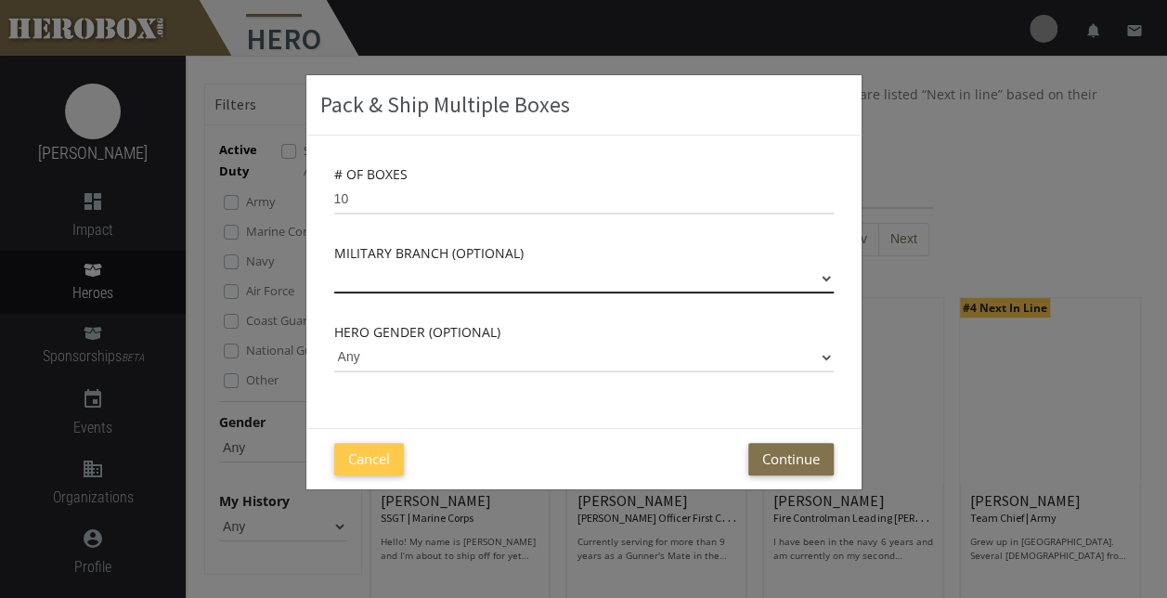
click at [822, 273] on select "Army Marine Corps Navy Air Force Coast Guard National Guard" at bounding box center [583, 279] width 499 height 30
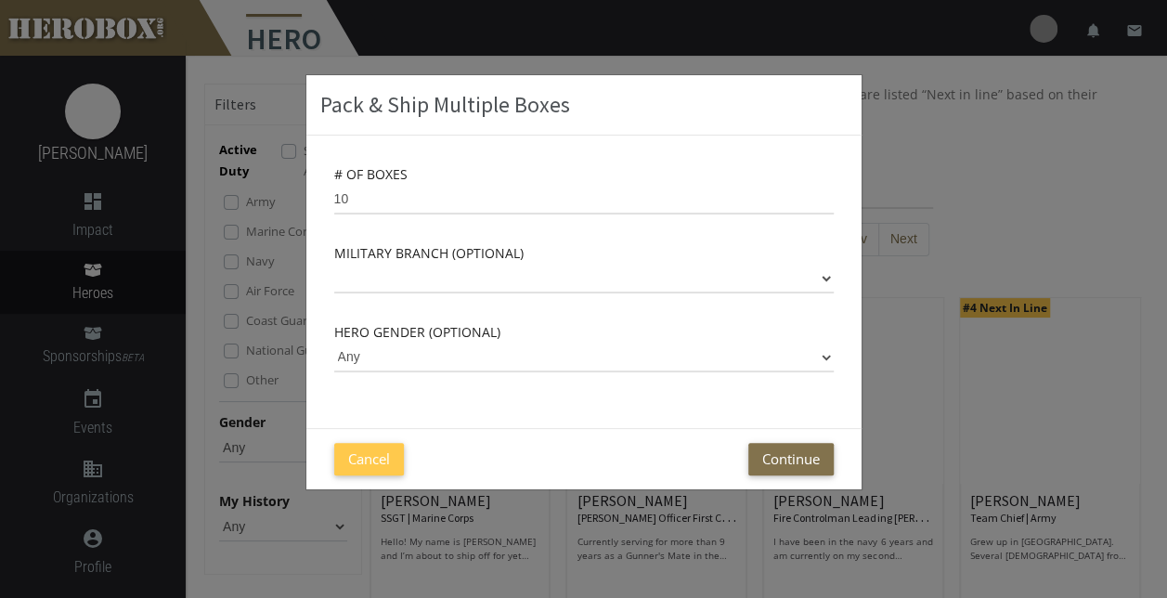
click at [627, 235] on div "# of Boxes 10 Military Branch (optional) Army Marine Corps Navy Air Force Coast…" at bounding box center [583, 282] width 555 height 292
click at [834, 280] on div "# of Boxes 10 Military Branch (optional) Army Marine Corps Navy Air Force Coast…" at bounding box center [583, 282] width 555 height 292
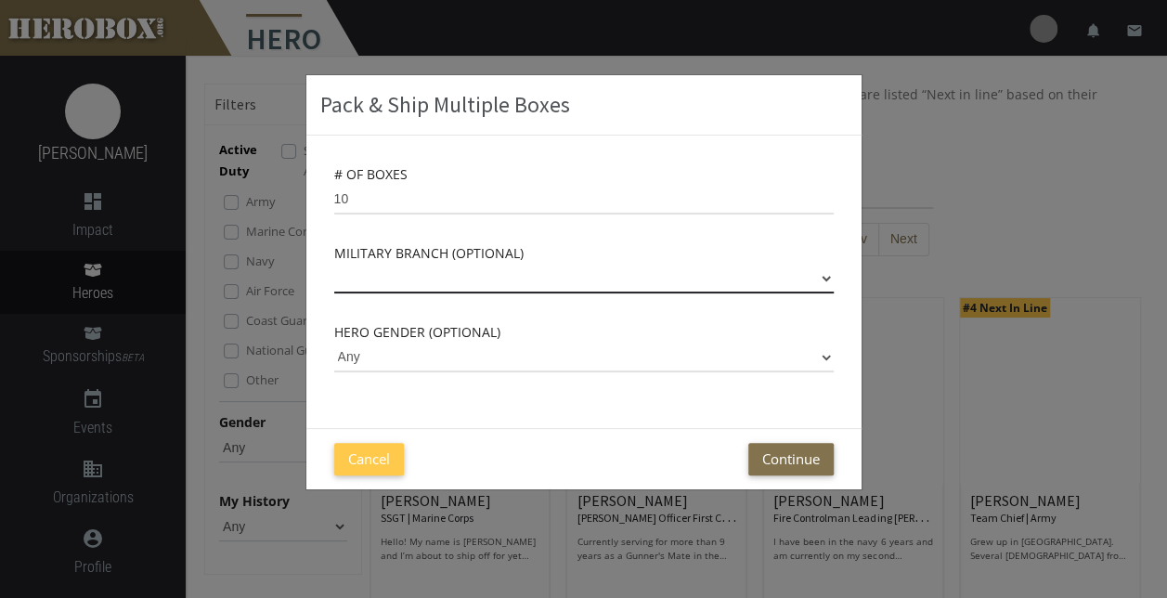
click at [826, 278] on select "Army Marine Corps Navy Air Force Coast Guard National Guard" at bounding box center [583, 279] width 499 height 30
select select "Marine Corps"
click at [334, 264] on select "Army Marine Corps Navy Air Force Coast Guard National Guard" at bounding box center [583, 279] width 499 height 30
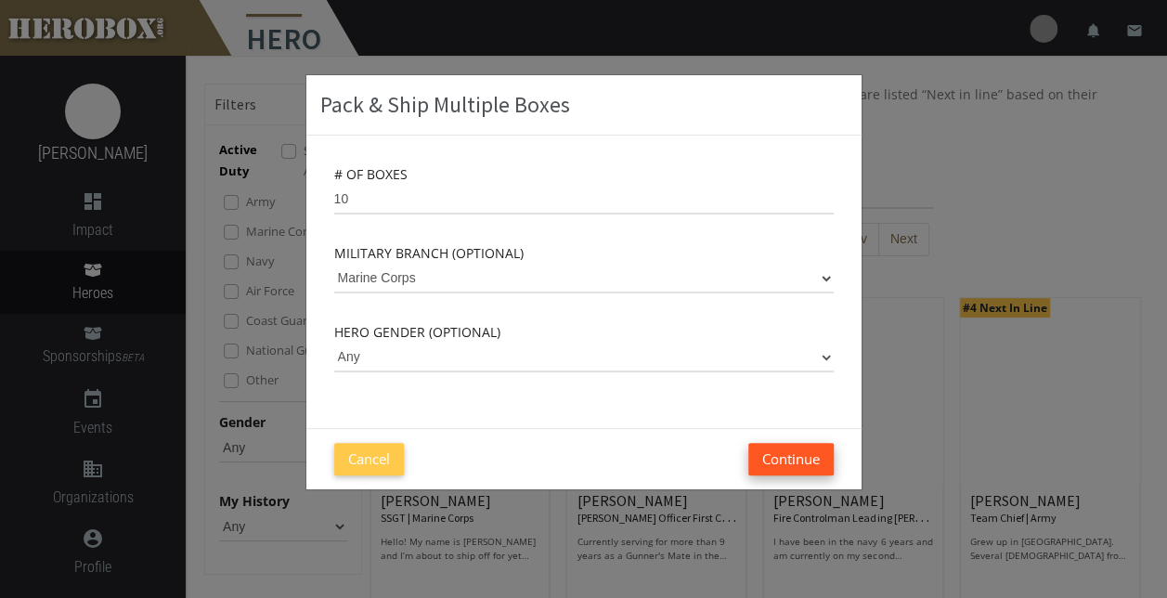
click at [790, 468] on button "Continue" at bounding box center [790, 459] width 85 height 32
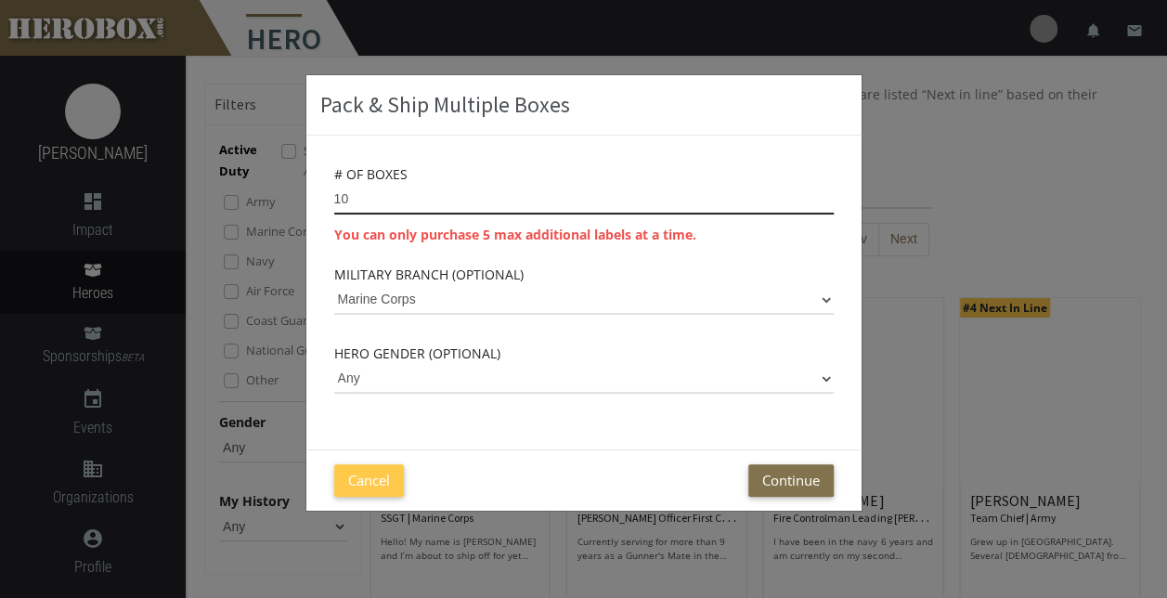
click at [425, 197] on input "10" at bounding box center [583, 200] width 499 height 30
type input "1"
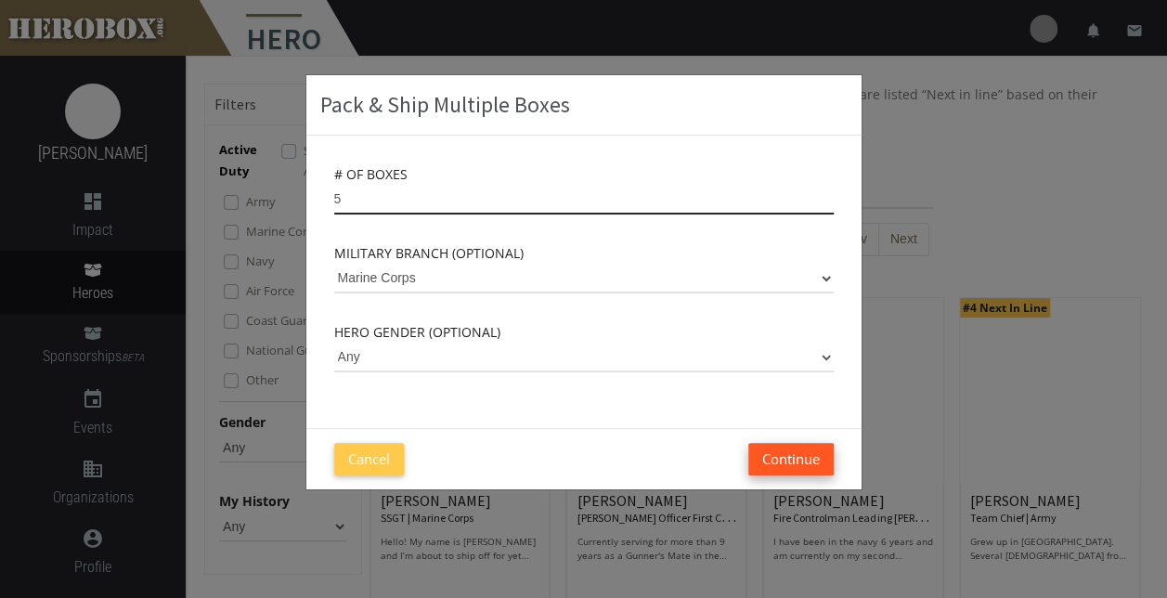
type input "5"
click at [774, 461] on button "Continue" at bounding box center [790, 459] width 85 height 32
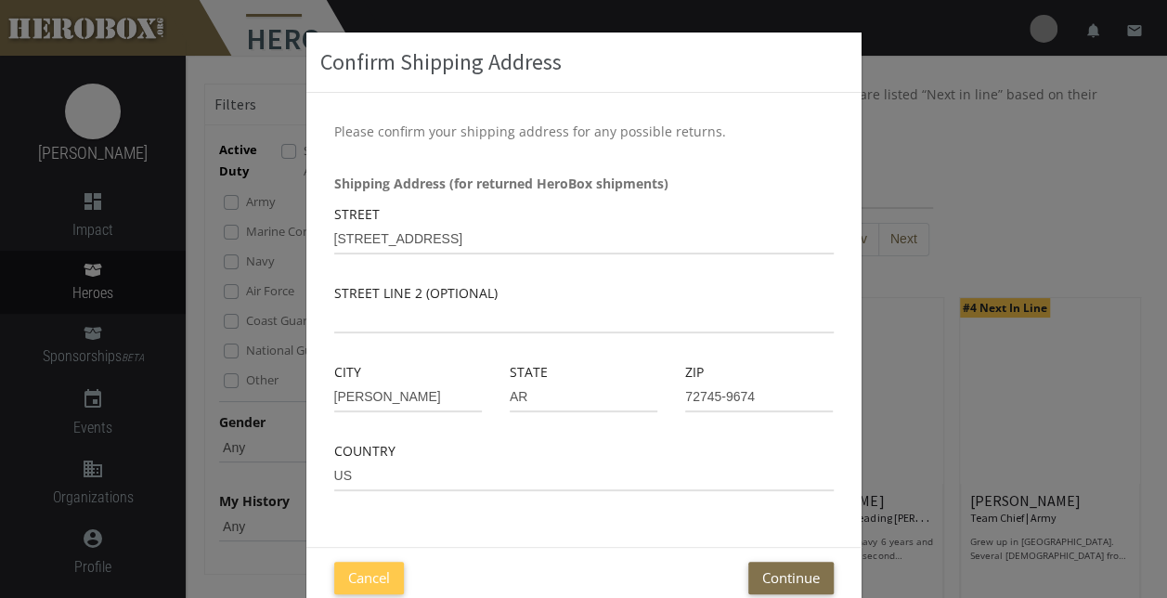
scroll to position [80, 0]
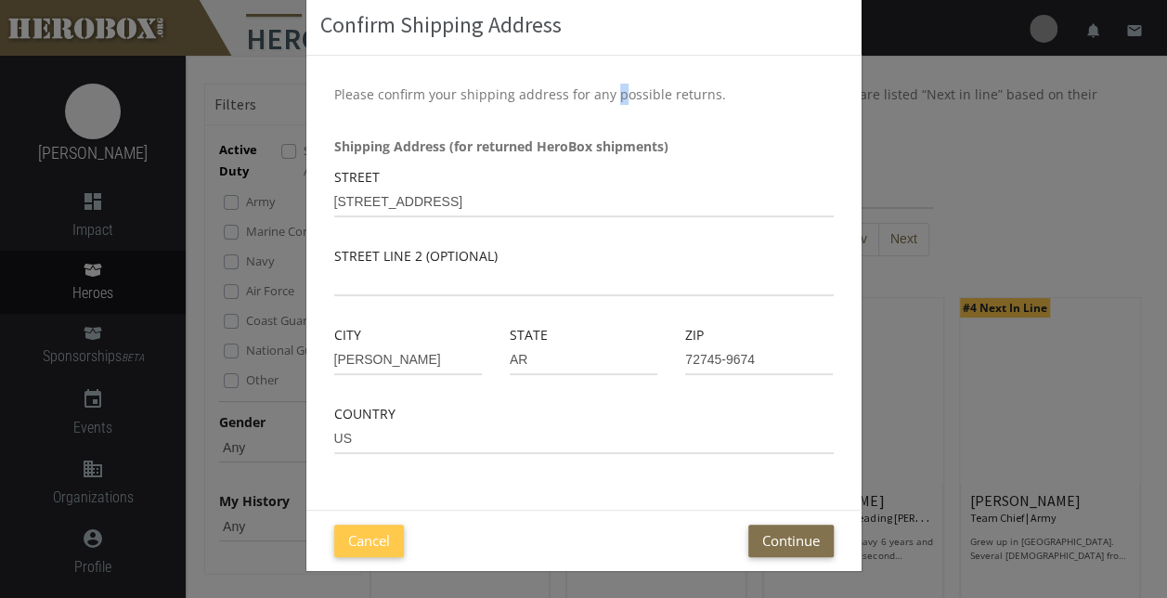
click at [607, 94] on p "Please confirm your shipping address for any possible returns." at bounding box center [583, 94] width 499 height 21
drag, startPoint x: 607, startPoint y: 94, endPoint x: 752, endPoint y: 134, distance: 150.2
click at [752, 134] on div "Please confirm your shipping address for any possible returns. Shipping Address…" at bounding box center [583, 283] width 555 height 454
drag, startPoint x: 752, startPoint y: 134, endPoint x: 601, endPoint y: 119, distance: 152.0
click at [601, 119] on div "Please confirm your shipping address for any possible returns. Shipping Address…" at bounding box center [583, 283] width 555 height 454
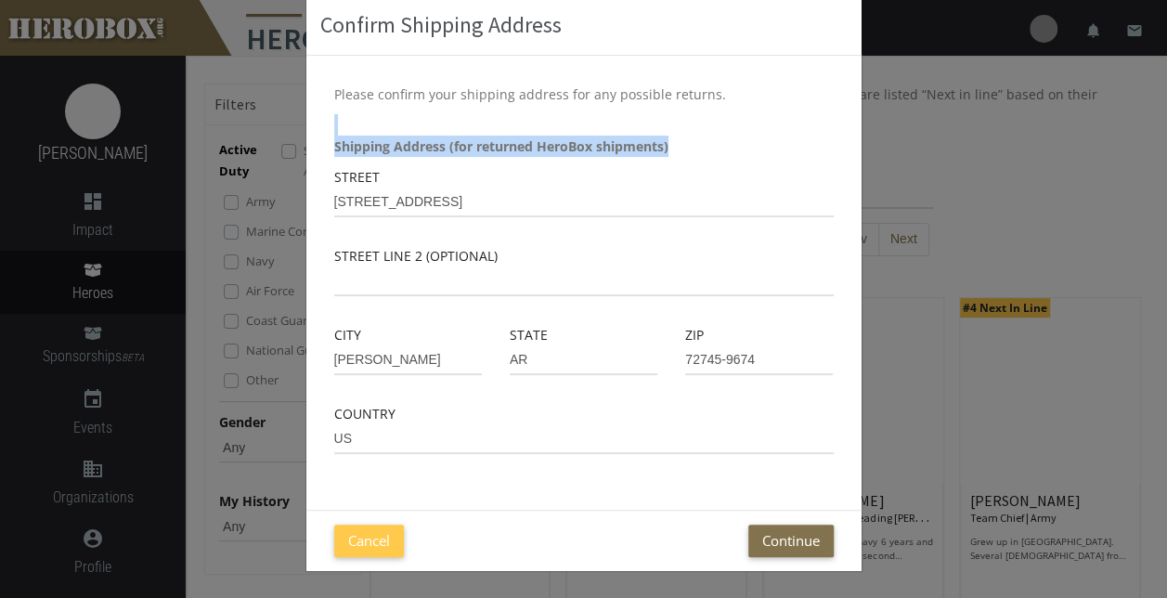
click at [692, 130] on div "Please confirm your shipping address for any possible returns. Shipping Address…" at bounding box center [583, 283] width 555 height 454
click at [694, 157] on div "Please confirm your shipping address for any possible returns. Shipping Address…" at bounding box center [583, 283] width 555 height 454
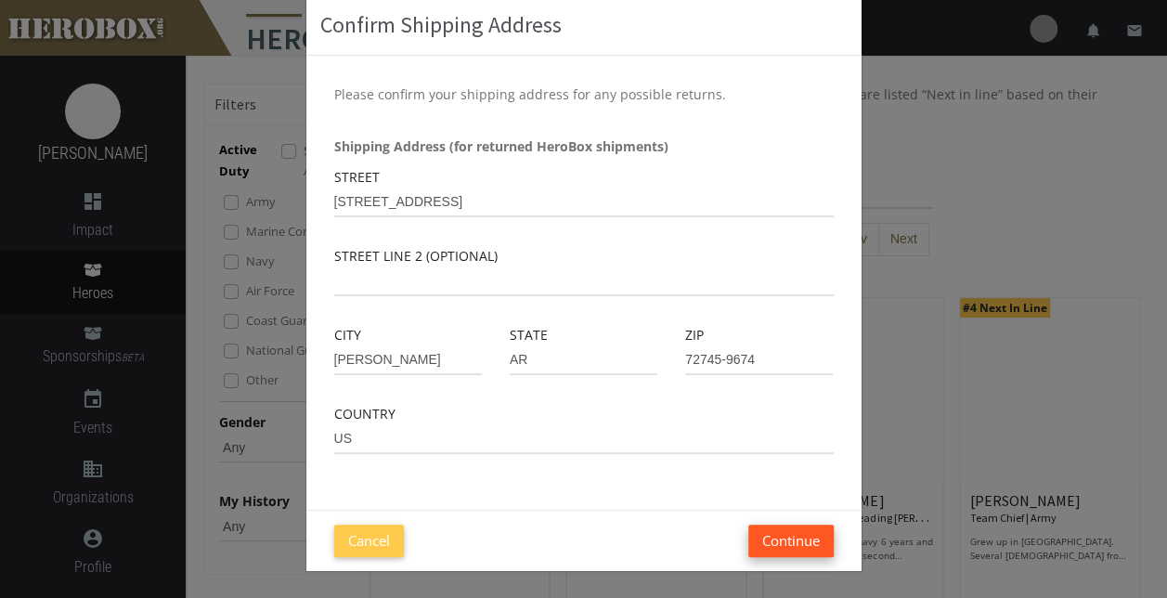
click at [792, 544] on button "Continue" at bounding box center [790, 540] width 85 height 32
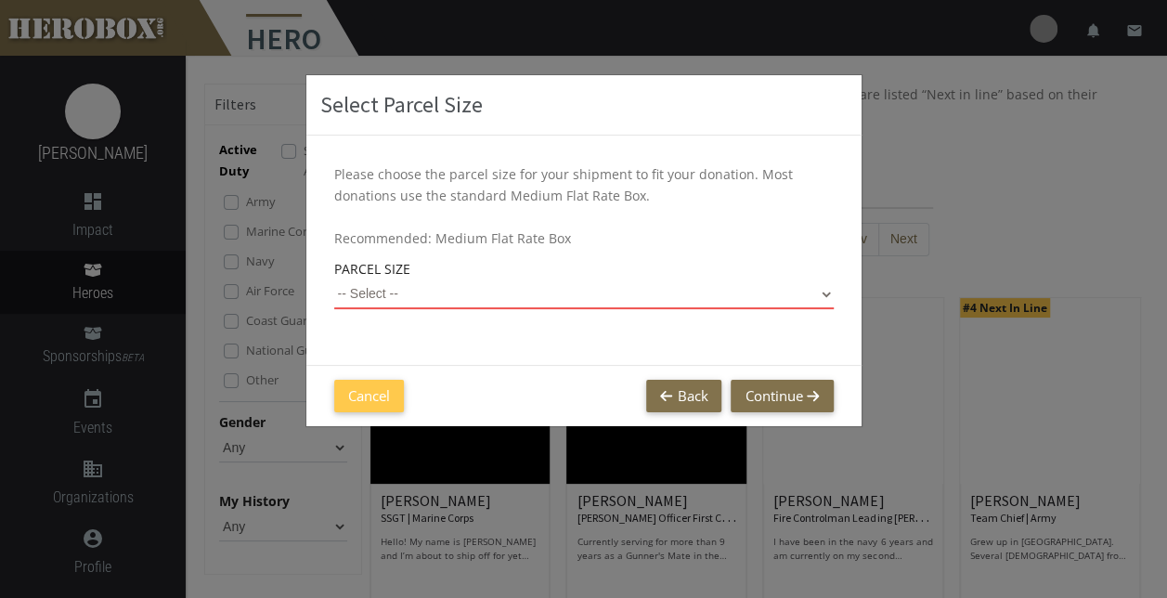
click at [824, 290] on select "-- Select -- Small Flat Rate Envelope (Est. $11.38) Medium Flat Rate Box (Est. …" at bounding box center [583, 294] width 499 height 30
click at [334, 279] on select "-- Select -- Small Flat Rate Envelope (Est. $11.38) Medium Flat Rate Box (Est. …" at bounding box center [583, 294] width 499 height 30
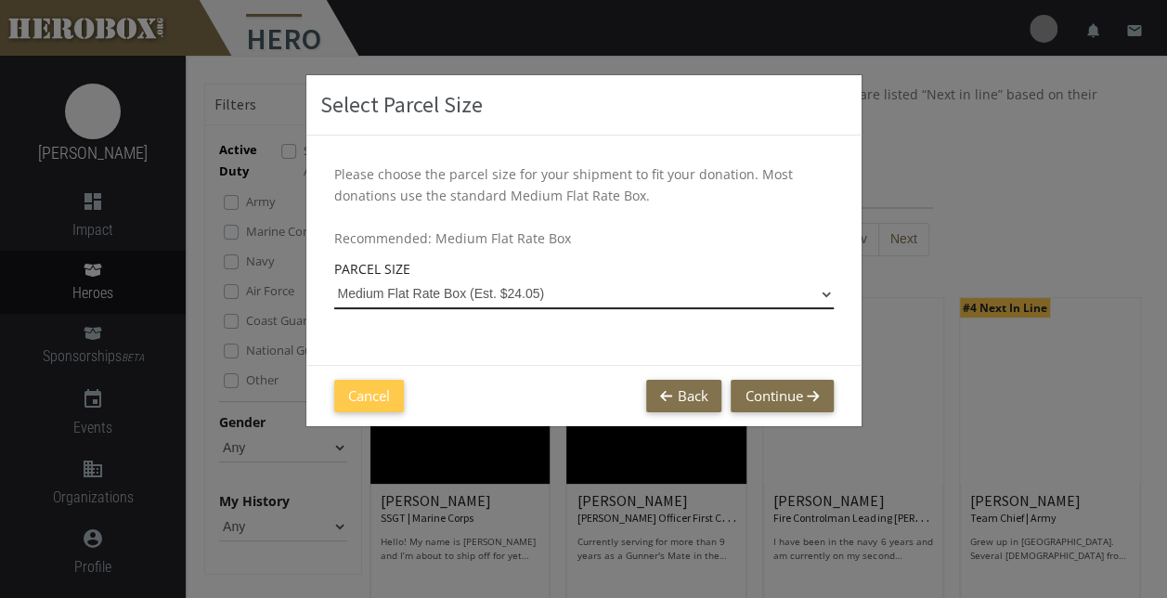
select select "Medium Flat Rate Box"
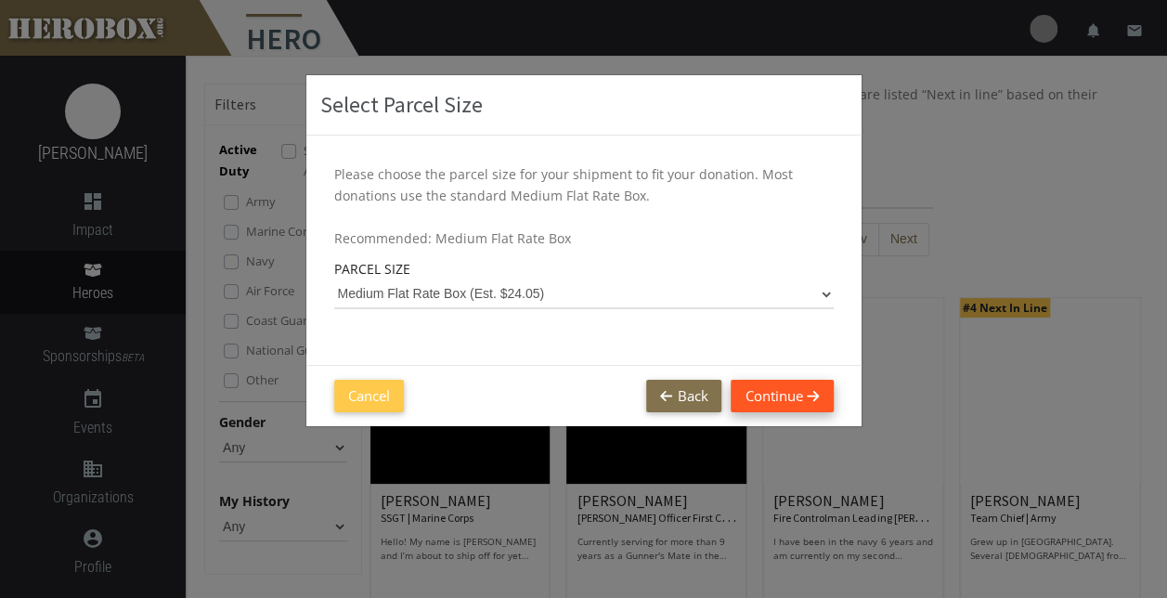
click at [793, 398] on button "Continue" at bounding box center [782, 396] width 102 height 32
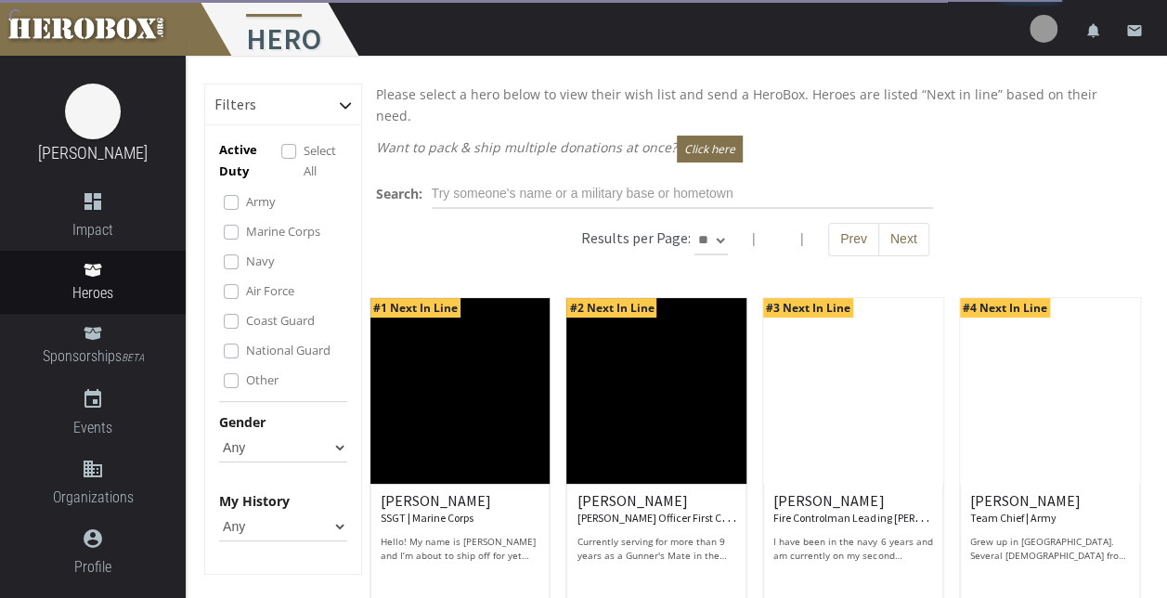
click at [404, 223] on div "Results per Page: ** ** ** | | Prev Next" at bounding box center [755, 249] width 787 height 52
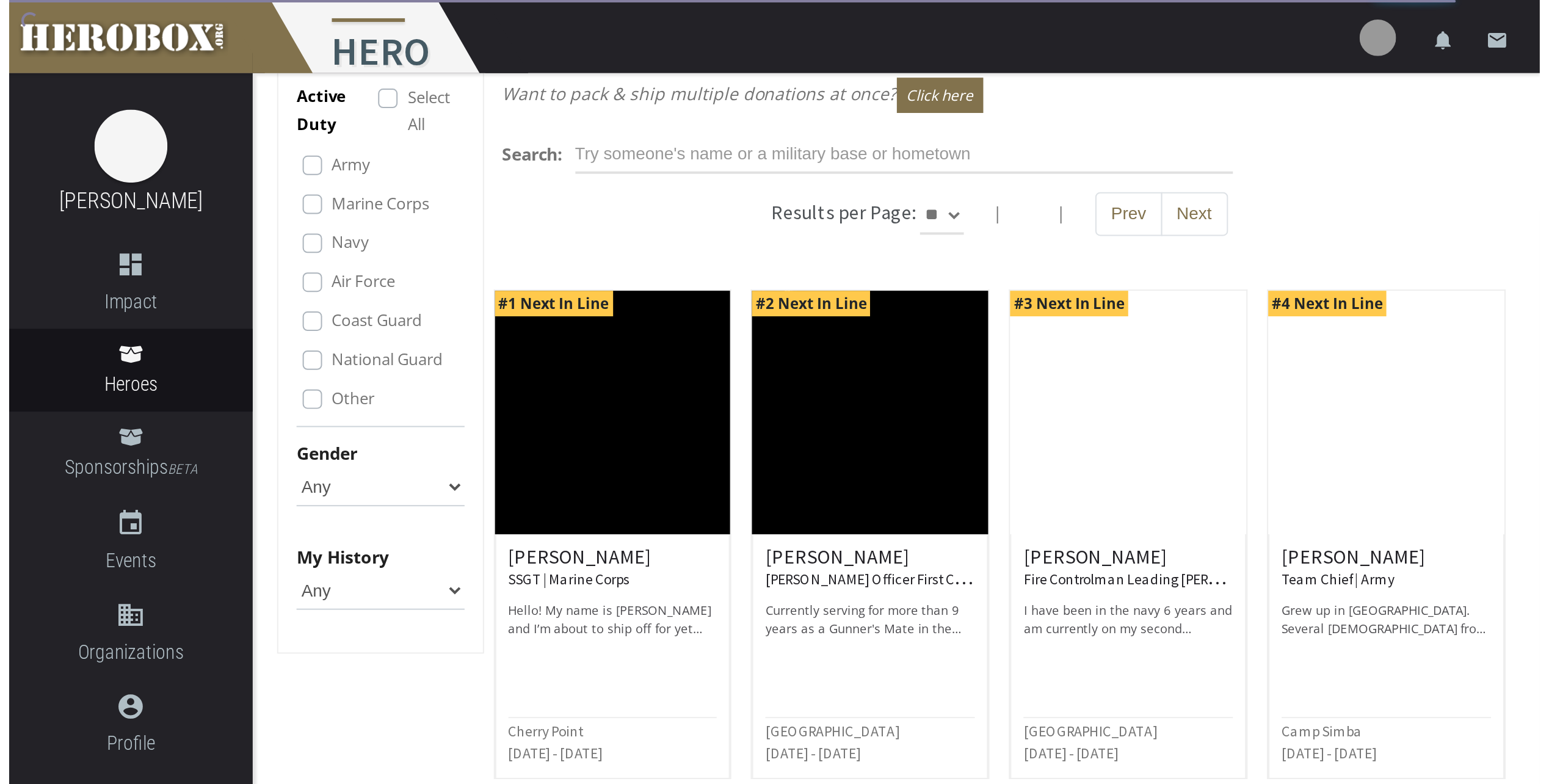
scroll to position [0, 0]
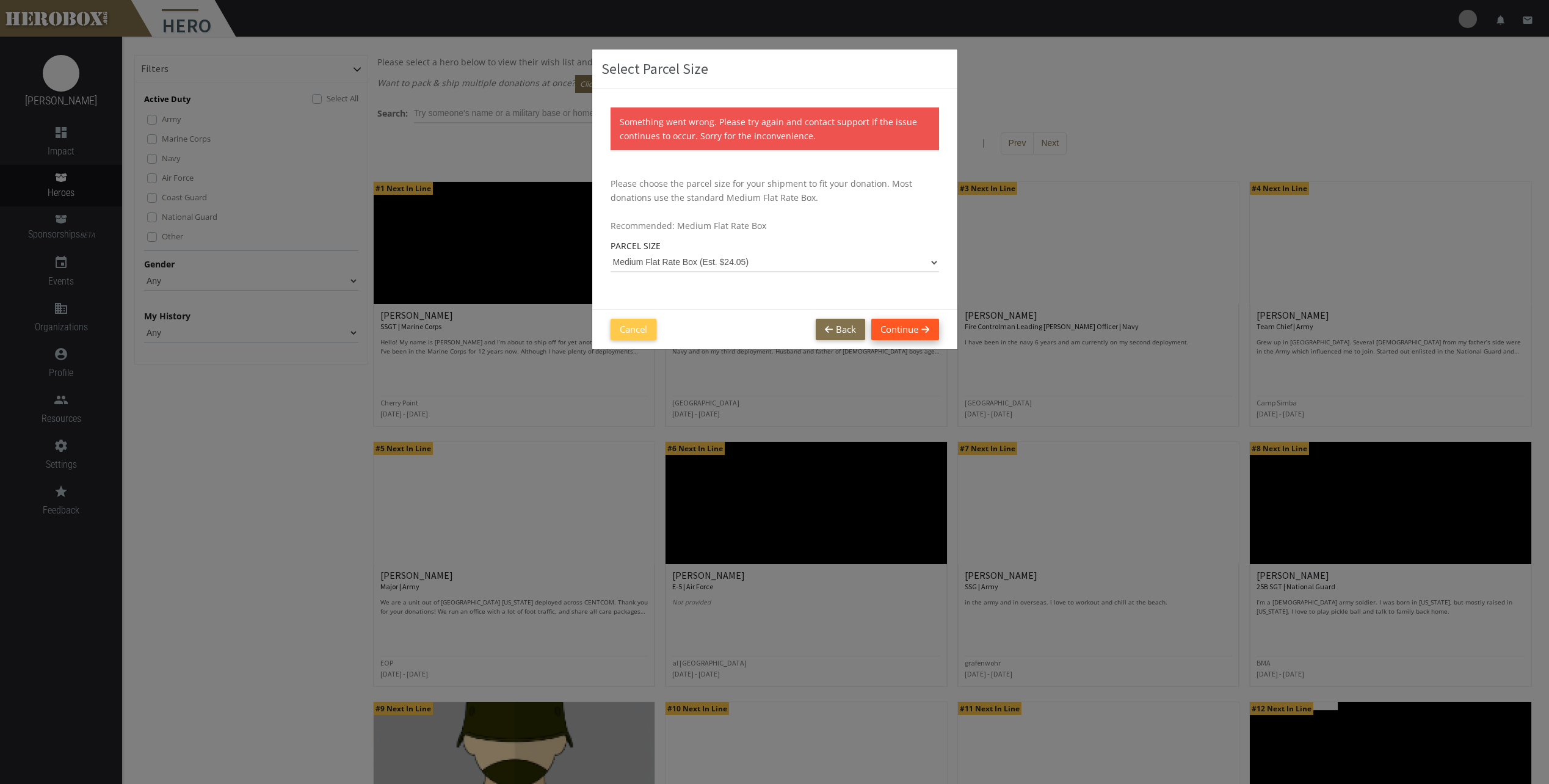
click at [767, 322] on button "Continue" at bounding box center [905, 330] width 67 height 21
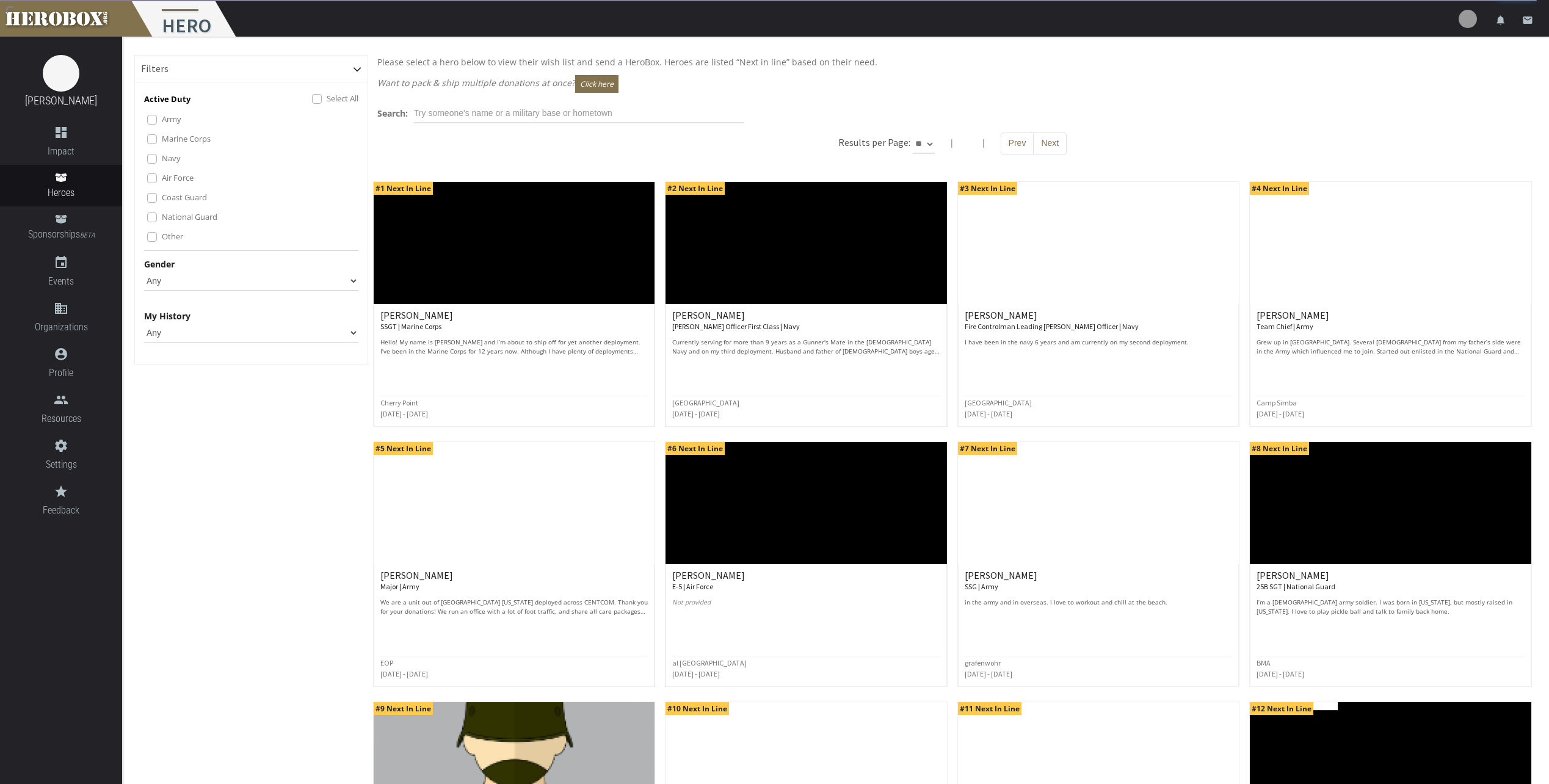
click at [482, 87] on p "Want to pack & ship multiple donations at once? Click here" at bounding box center [952, 84] width 1150 height 18
drag, startPoint x: 482, startPoint y: 87, endPoint x: 508, endPoint y: 82, distance: 26.5
click at [508, 82] on p "Want to pack & ship multiple donations at once? Click here" at bounding box center [952, 84] width 1150 height 18
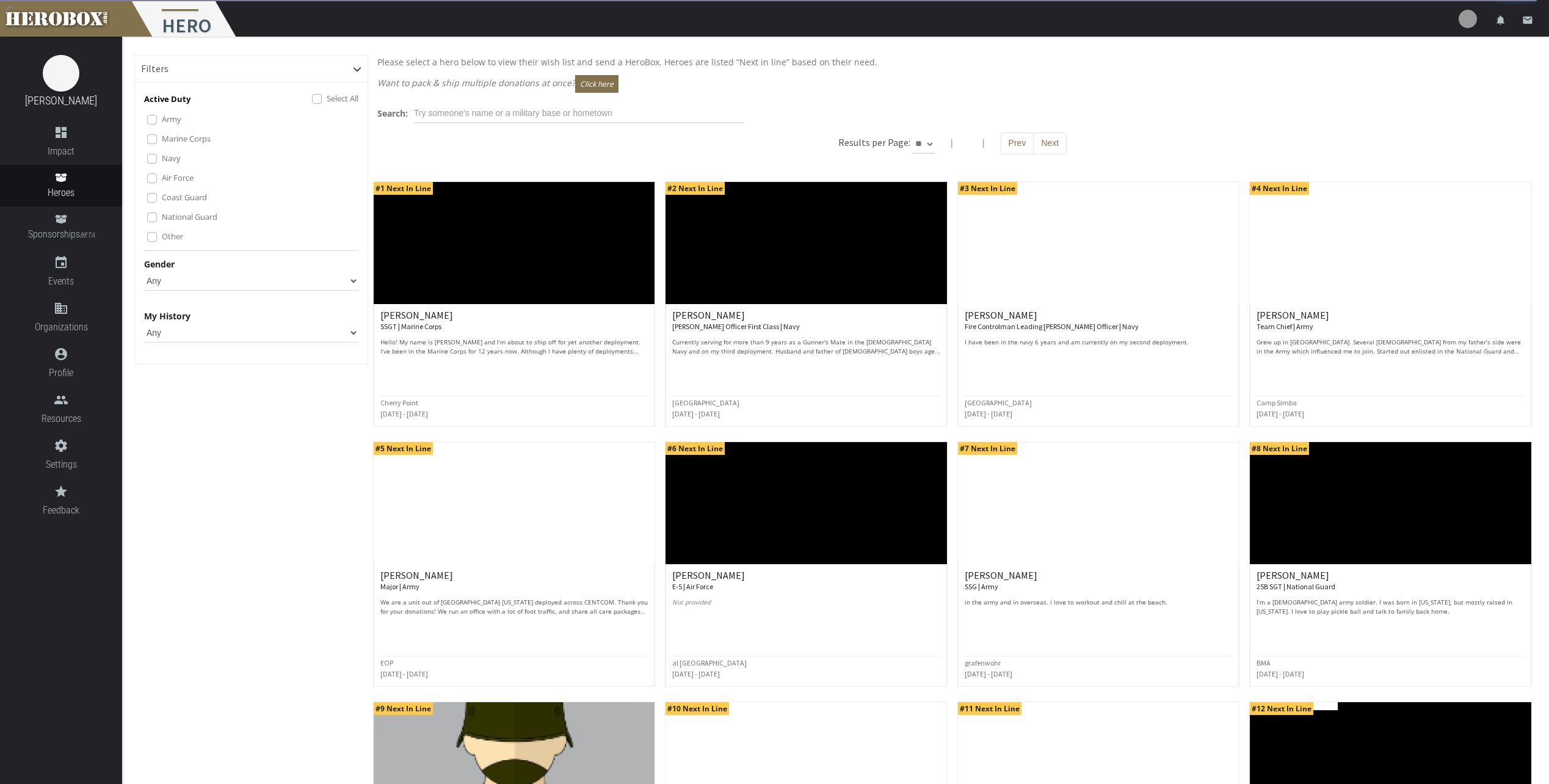
drag, startPoint x: 508, startPoint y: 82, endPoint x: 549, endPoint y: 81, distance: 41.0
click at [549, 81] on p "Want to pack & ship multiple donations at once? Click here" at bounding box center [952, 84] width 1150 height 18
drag, startPoint x: 549, startPoint y: 81, endPoint x: 751, endPoint y: 93, distance: 202.4
click at [751, 93] on div "Please select a hero below to view their wish list and send a HeroBox. Heroes a…" at bounding box center [952, 77] width 1169 height 44
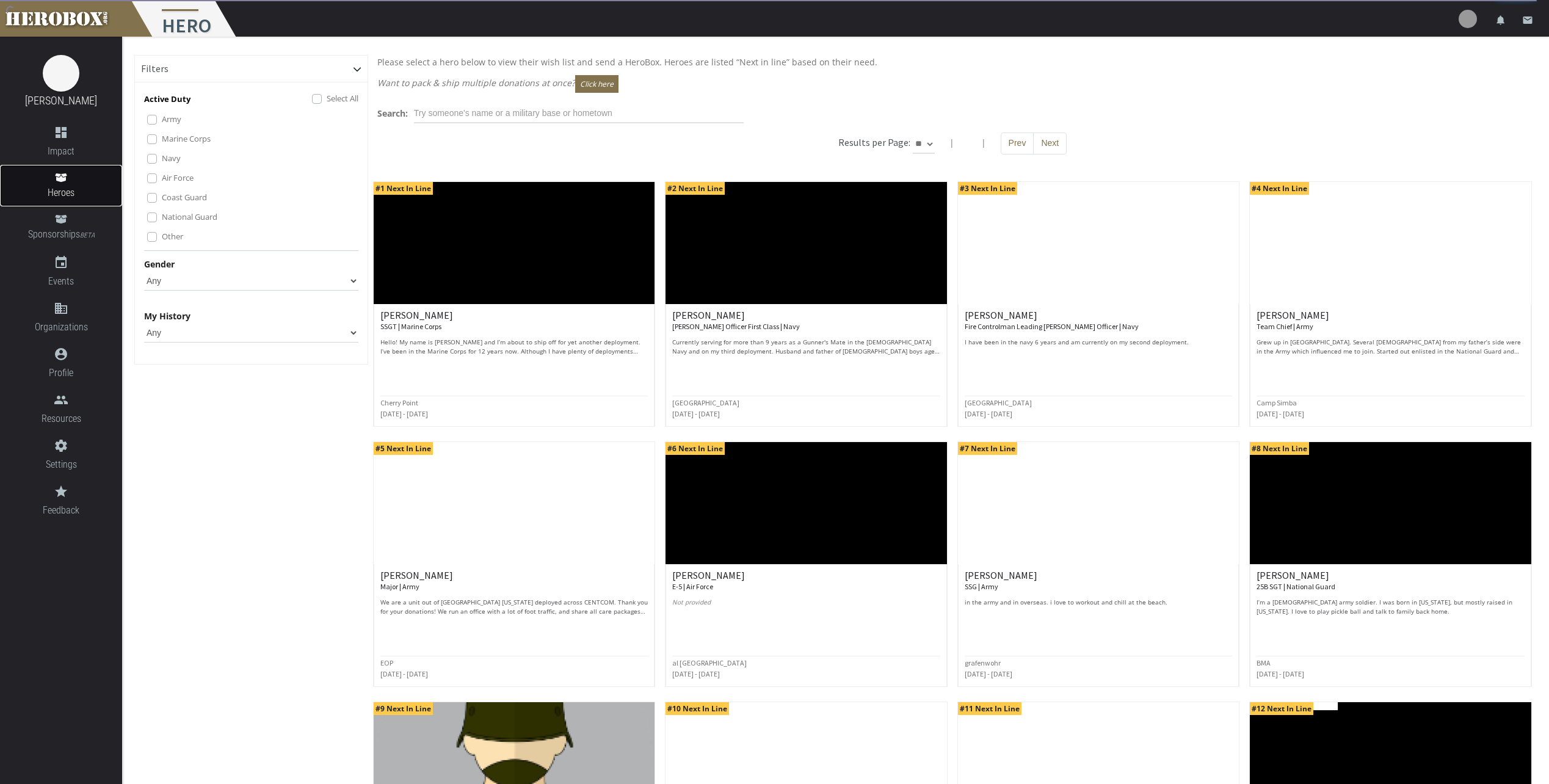
click at [76, 186] on span "Heroes" at bounding box center [61, 192] width 122 height 15
click at [83, 141] on link "dashboard Impact" at bounding box center [61, 142] width 122 height 46
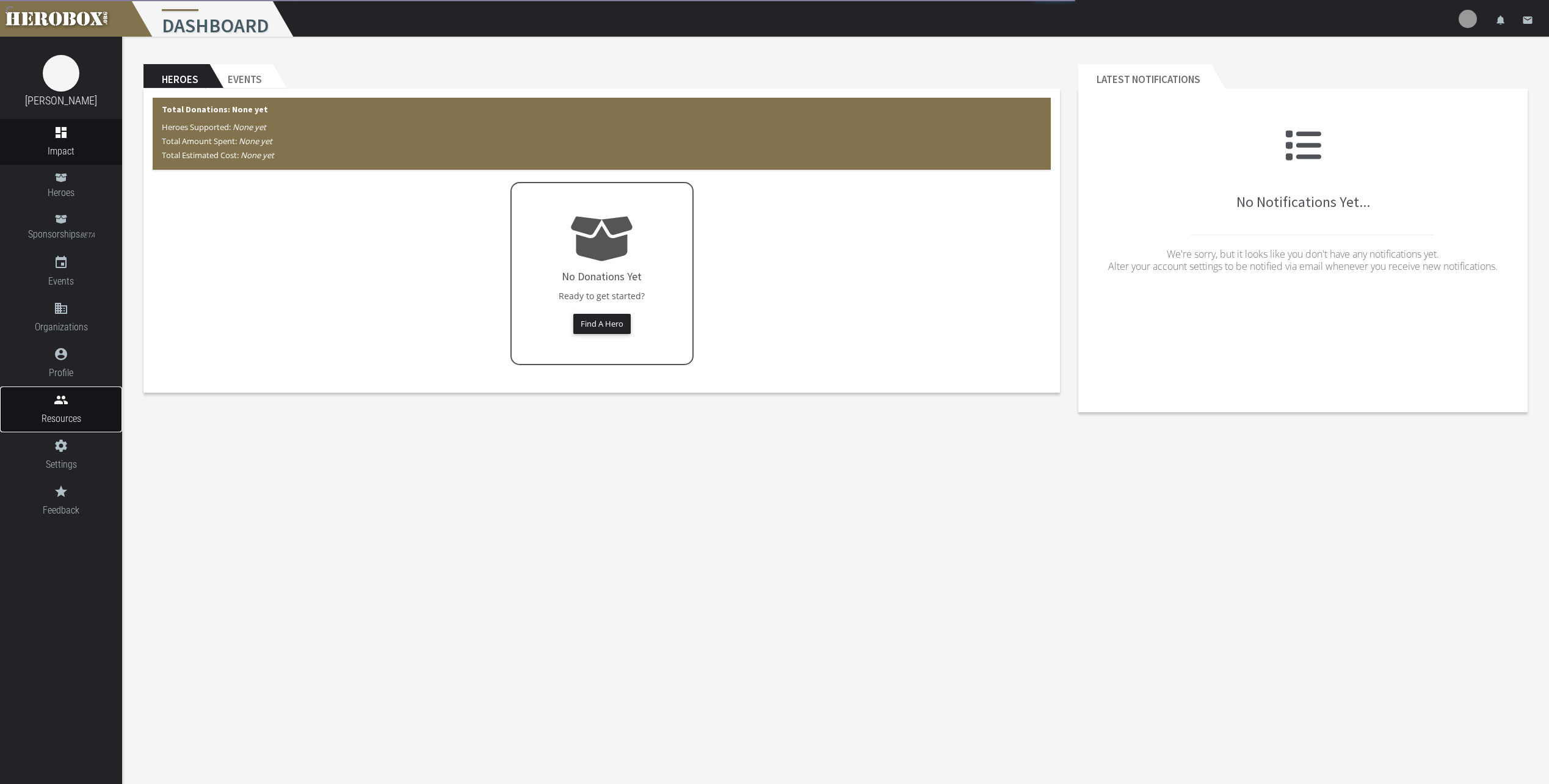
click at [78, 393] on span "Resources" at bounding box center [61, 418] width 122 height 15
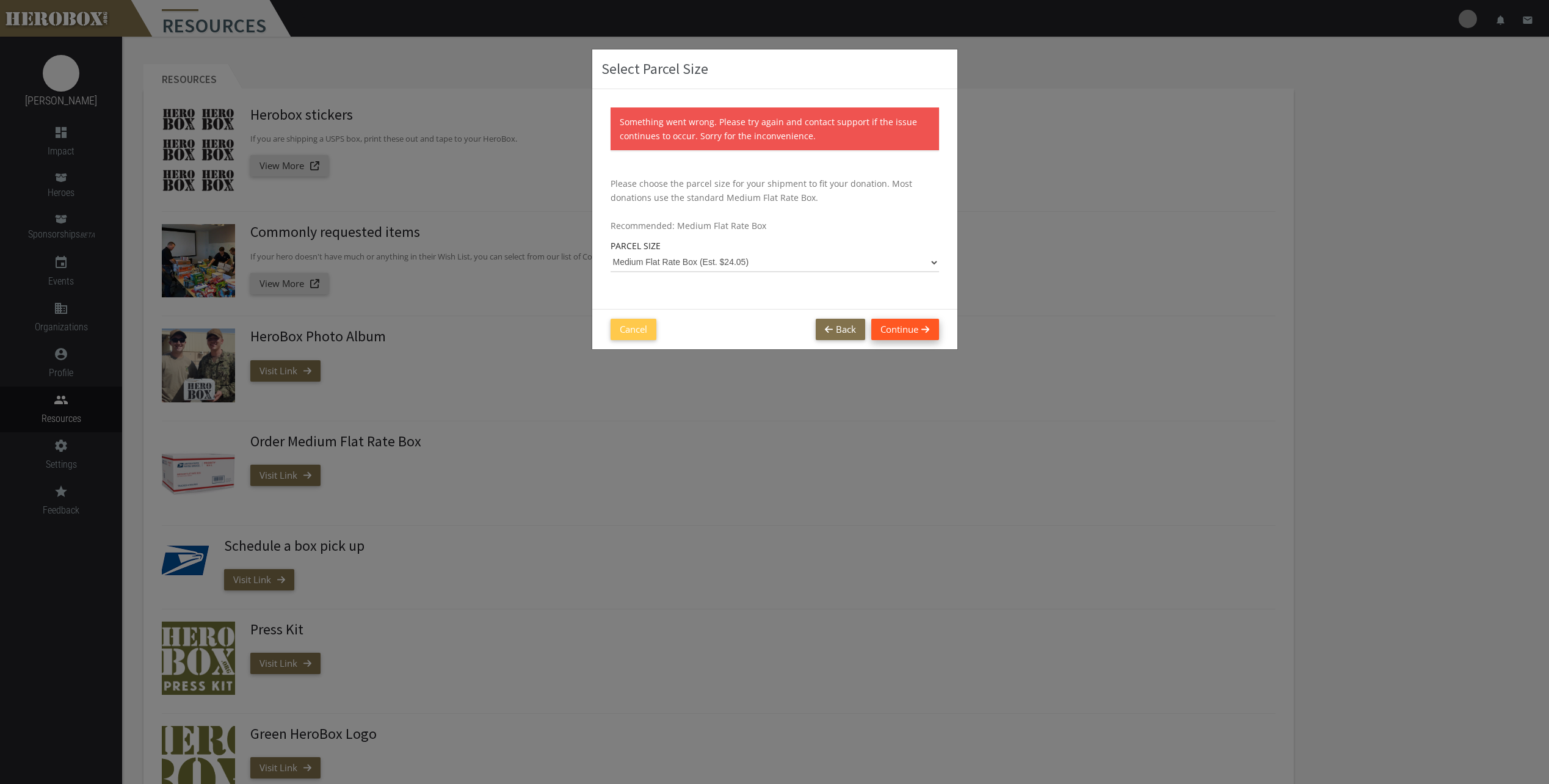
click at [767, 331] on button "Continue" at bounding box center [905, 330] width 67 height 21
